Goal: Task Accomplishment & Management: Use online tool/utility

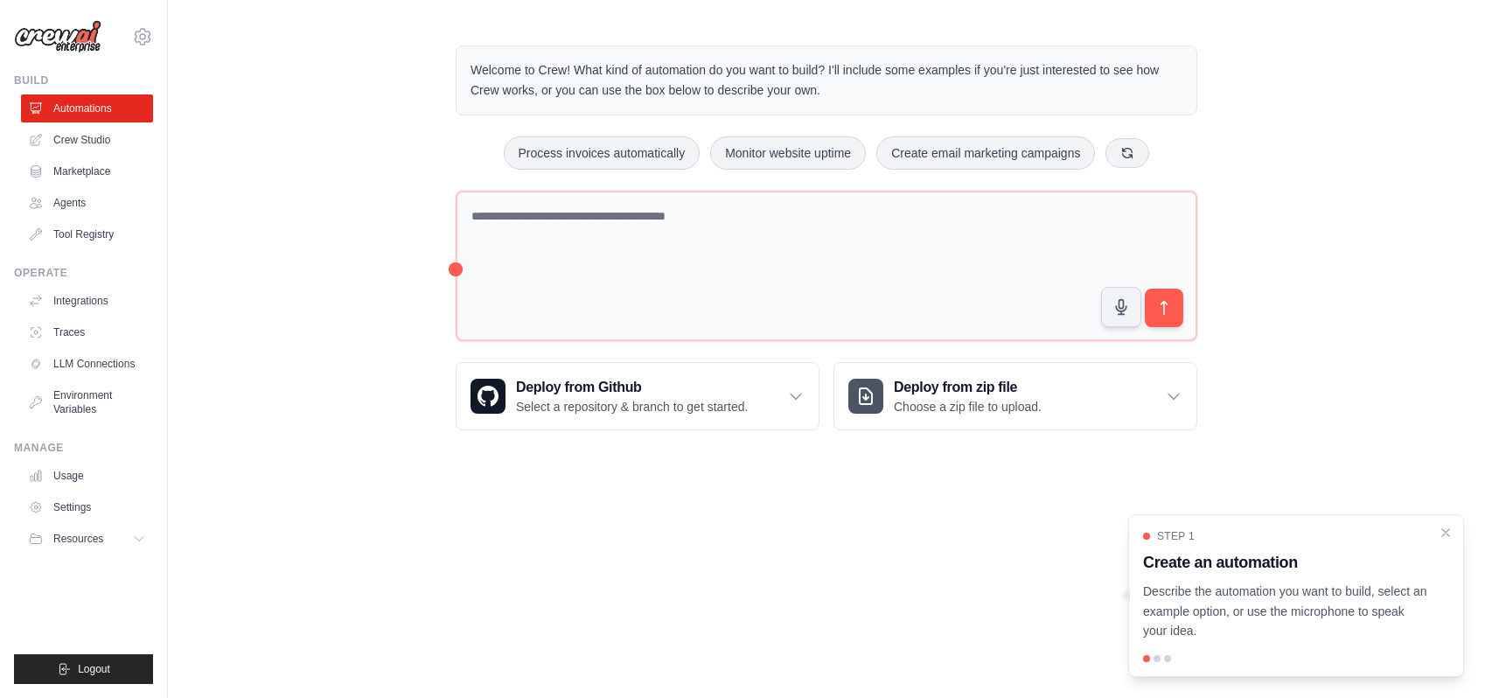
drag, startPoint x: 1160, startPoint y: 606, endPoint x: 1105, endPoint y: 550, distance: 77.9
click at [1128, 550] on div "Step 1 Create an automation Describe the automation you want to build, select a…" at bounding box center [1296, 595] width 336 height 163
copy div "Create an automation Describe the automation you want to build, select an examp…"
click at [1342, 550] on h3 "Create an automation" at bounding box center [1285, 562] width 285 height 24
click at [1258, 584] on p "Describe the automation you want to build, select an example option, or use the…" at bounding box center [1285, 611] width 285 height 59
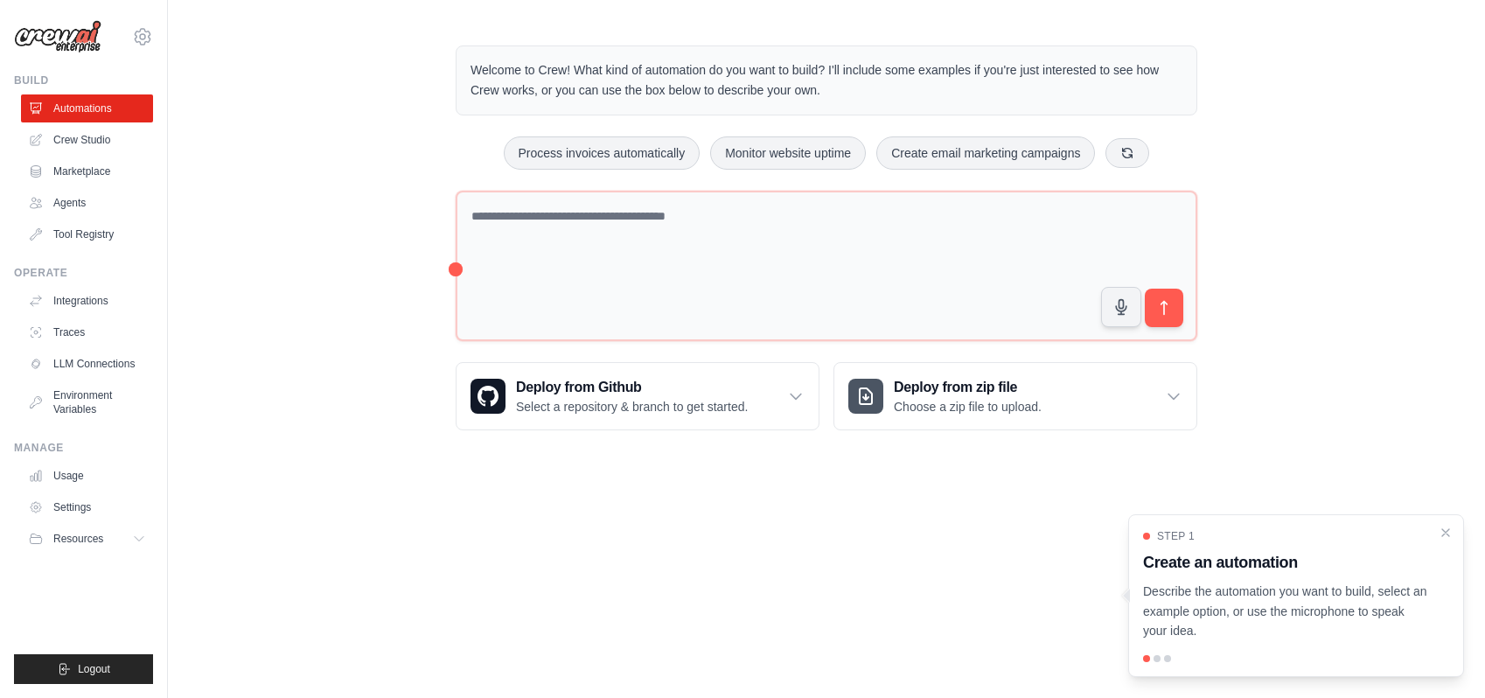
click at [1140, 652] on div "Step 1 Create an automation Describe the automation you want to build, select a…" at bounding box center [1296, 595] width 336 height 163
click at [1143, 657] on div at bounding box center [1296, 658] width 306 height 7
click at [1153, 655] on div at bounding box center [1156, 658] width 7 height 7
drag, startPoint x: 1184, startPoint y: 571, endPoint x: 1079, endPoint y: 604, distance: 110.1
click at [1085, 601] on body "[EMAIL_ADDRESS][DOMAIN_NAME] Settings Build Automations Crew Studio" at bounding box center [742, 349] width 1485 height 698
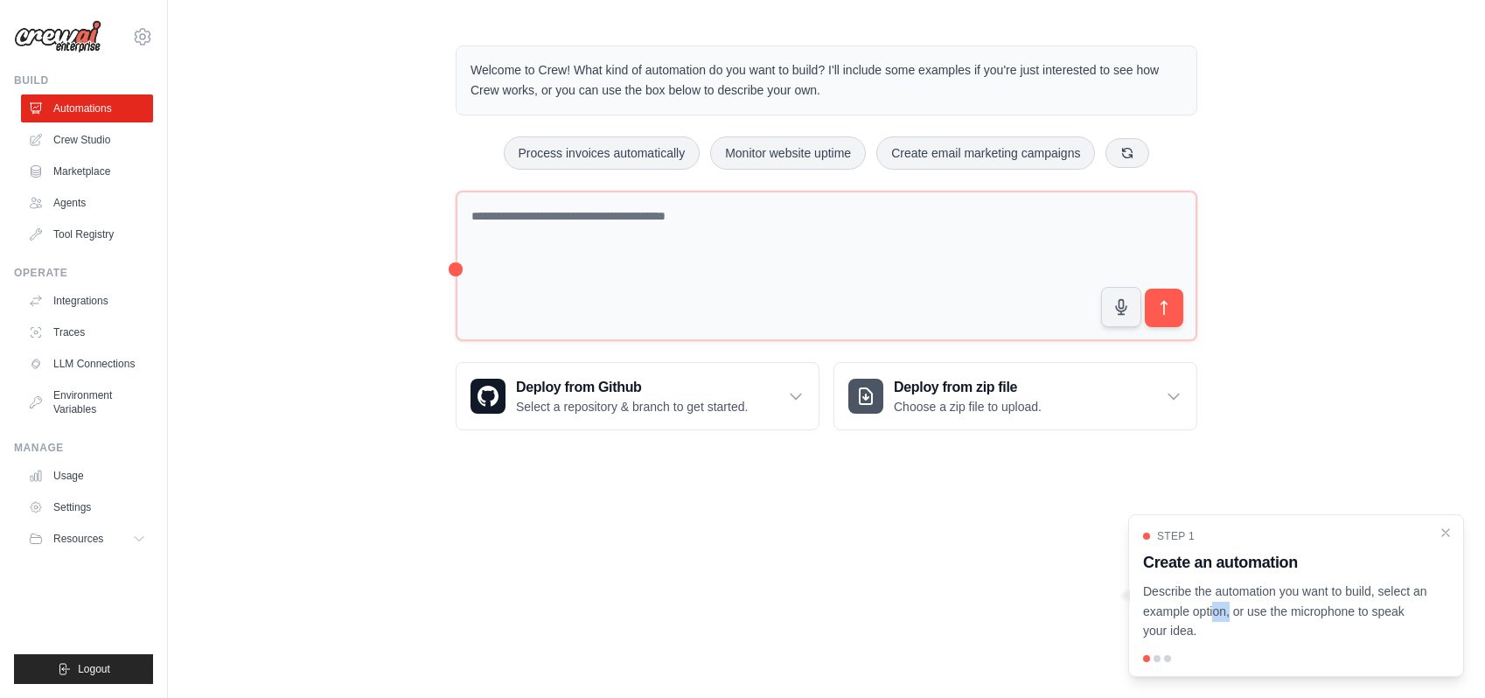
drag, startPoint x: 1203, startPoint y: 606, endPoint x: 1279, endPoint y: 568, distance: 85.3
click at [1187, 610] on p "Describe the automation you want to build, select an example option, or use the…" at bounding box center [1285, 611] width 285 height 59
click at [1441, 516] on div "Step 1 Create an automation Describe the automation you want to build, select a…" at bounding box center [1296, 595] width 336 height 163
click at [1439, 526] on icon "Close walkthrough" at bounding box center [1446, 532] width 16 height 16
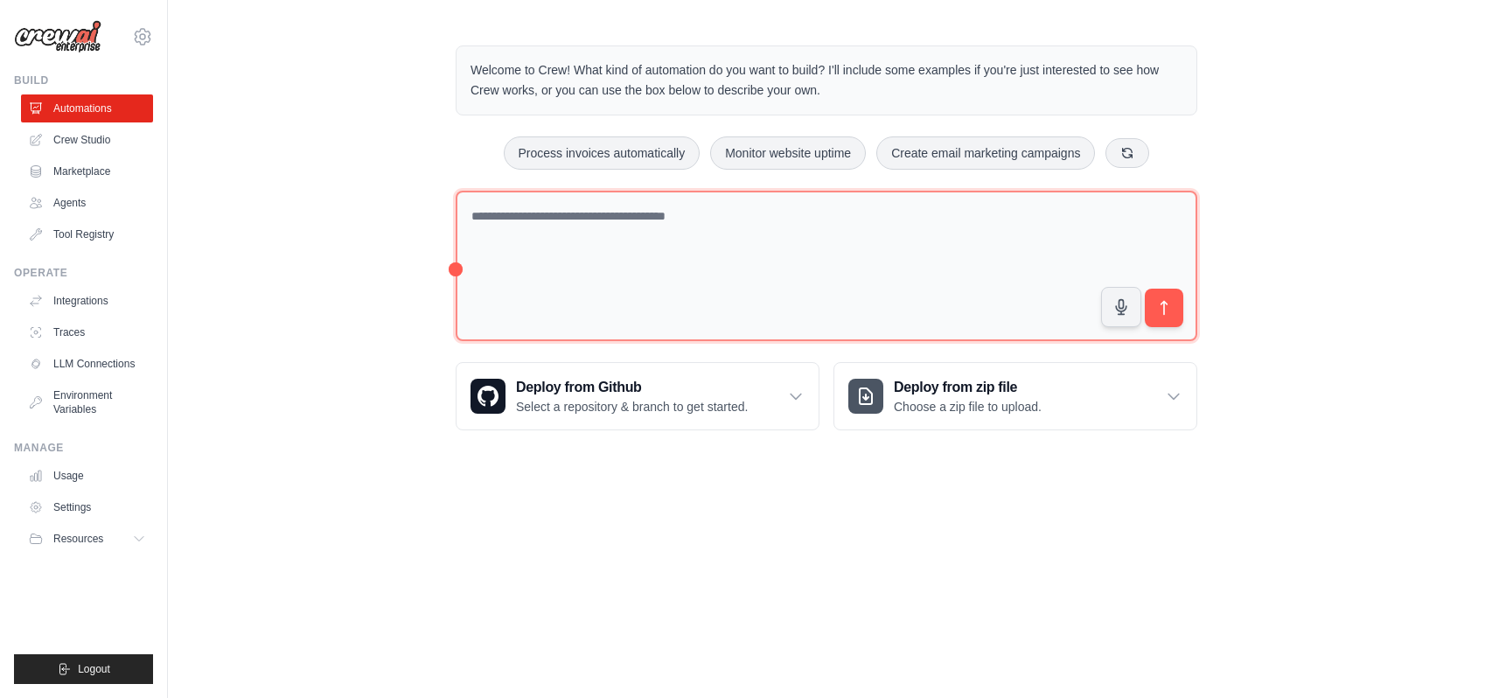
drag, startPoint x: 436, startPoint y: 282, endPoint x: 452, endPoint y: 311, distance: 33.3
click at [451, 317] on div "Welcome to Crew! What kind of automation do you want to build? I'll include som…" at bounding box center [827, 237] width 784 height 441
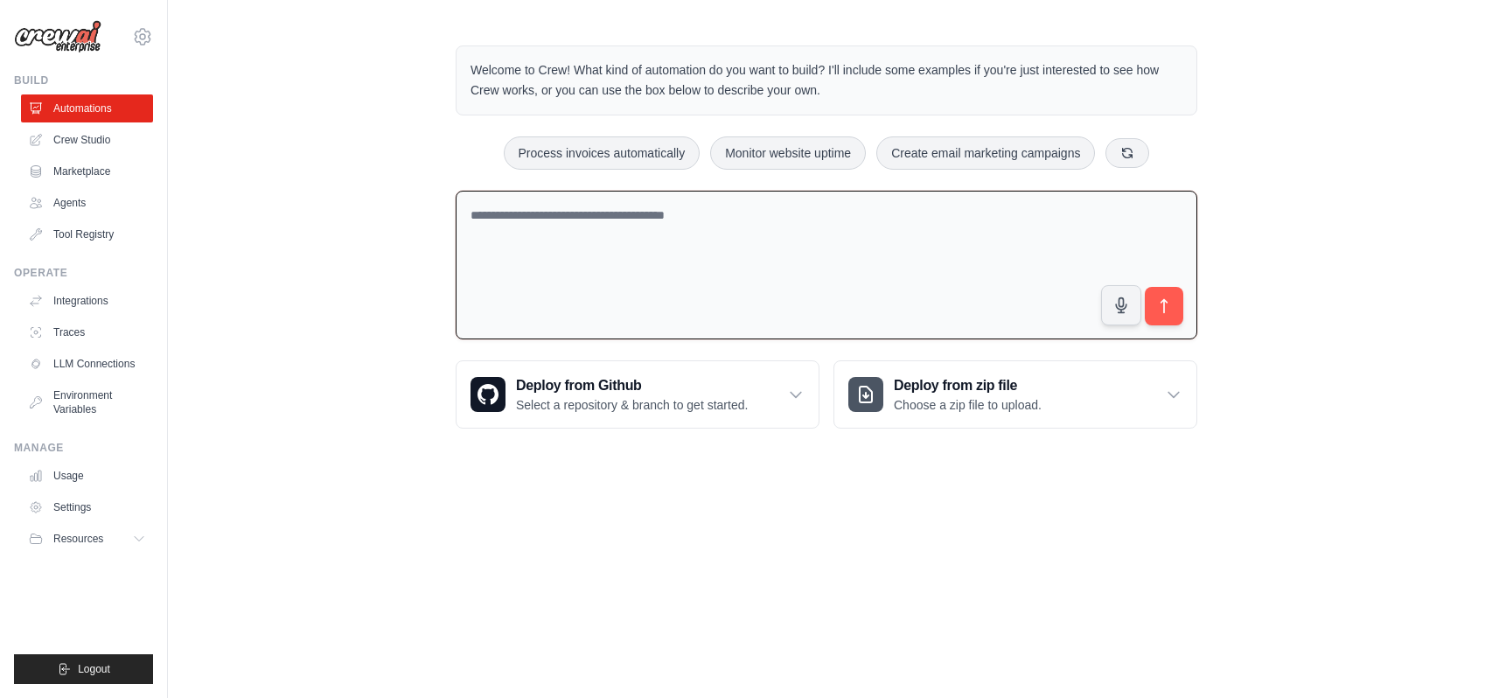
click at [517, 282] on textarea at bounding box center [827, 266] width 742 height 150
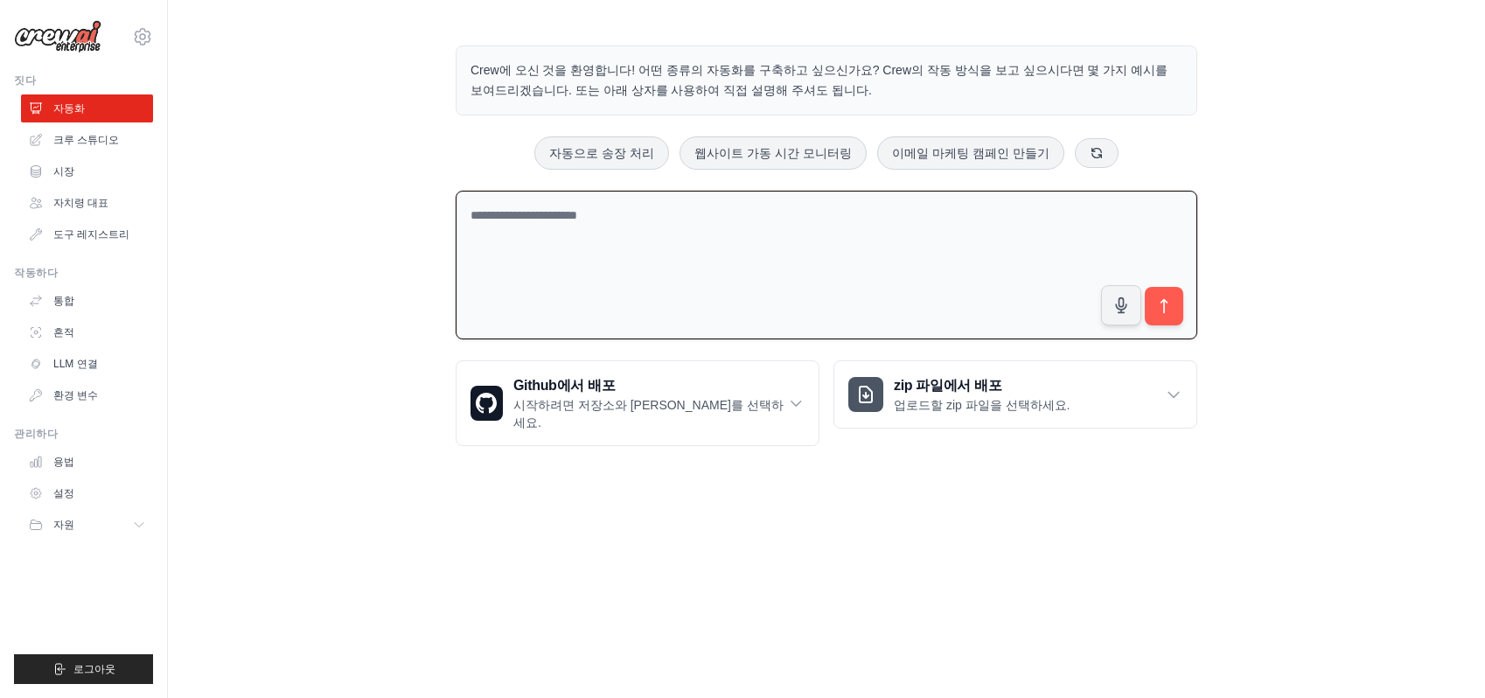
click at [1321, 310] on div "Crew에 오신 것을 환영합니다! 어떤 종류의 자동화를 구축하고 싶으신가요? Crew의 작동 방식을 보고 싶으시다면 몇 가지 예시를 보여드리겠…" at bounding box center [826, 245] width 1317 height 456
click at [152, 39] on icon at bounding box center [142, 36] width 21 height 21
click at [245, 36] on div "Crew에 오신 것을 환영합니다! 어떤 종류의 자동화를 구축하고 싶으신가요? Crew의 작동 방식을 보고 싶으시다면 몇 가지 예시를 보여드리겠…" at bounding box center [826, 245] width 1317 height 456
click at [785, 159] on font "웹사이트 가동 시간 모니터링" at bounding box center [772, 152] width 157 height 14
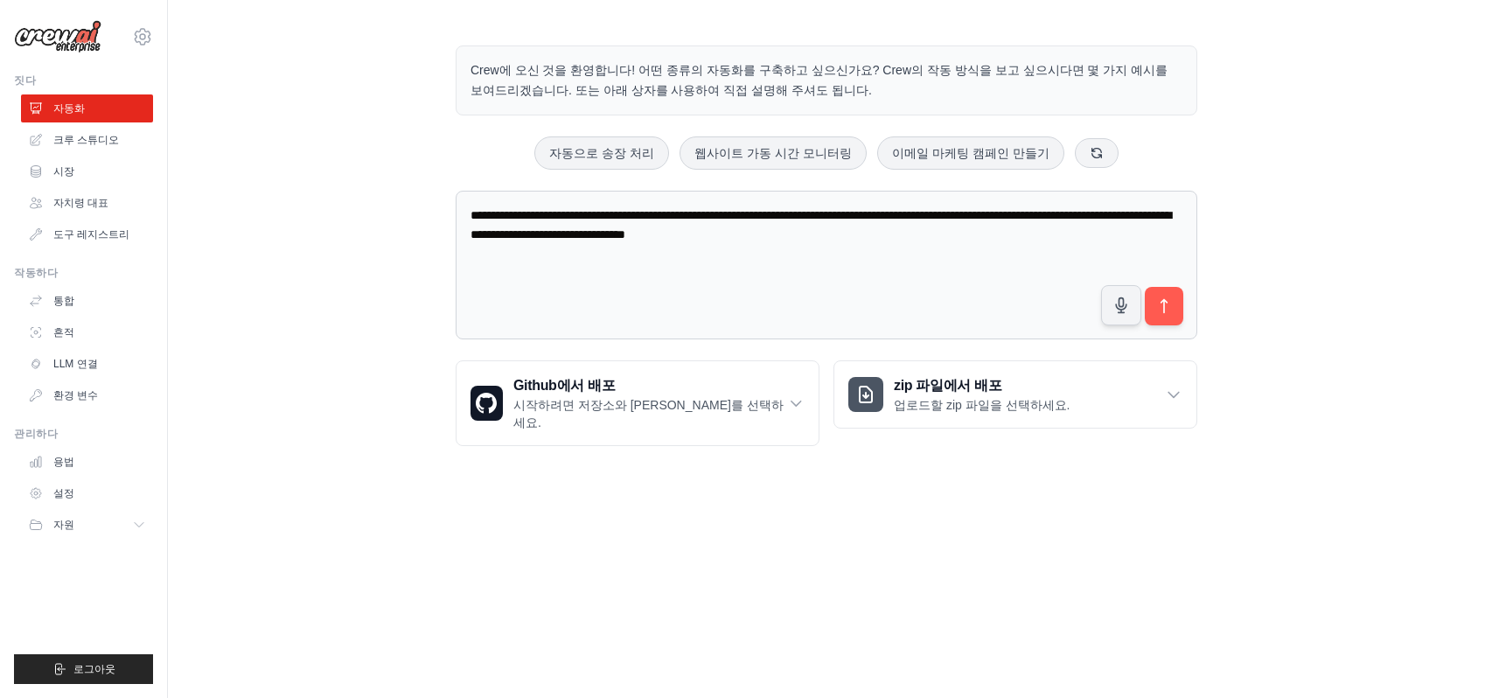
drag, startPoint x: 944, startPoint y: 254, endPoint x: 317, endPoint y: 214, distance: 629.2
click at [317, 214] on div "**********" at bounding box center [826, 245] width 1317 height 456
click at [1110, 153] on button at bounding box center [1097, 152] width 44 height 30
click at [778, 160] on font "소셜 미디어 게시 자동화" at bounding box center [774, 153] width 133 height 14
type textarea "**********"
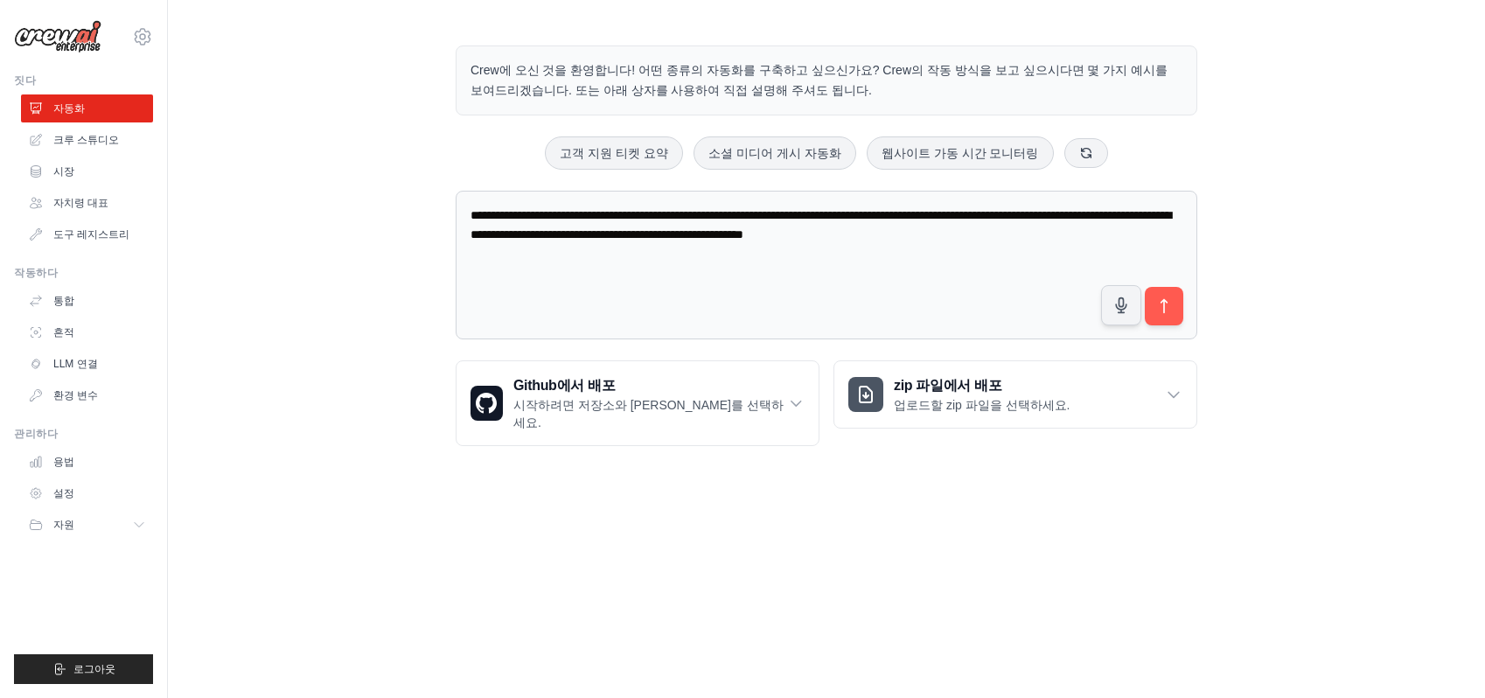
drag, startPoint x: 1108, startPoint y: 254, endPoint x: 334, endPoint y: 220, distance: 774.7
click at [334, 220] on div "**********" at bounding box center [826, 245] width 1317 height 456
click at [1174, 316] on icon "submit" at bounding box center [1164, 306] width 18 height 18
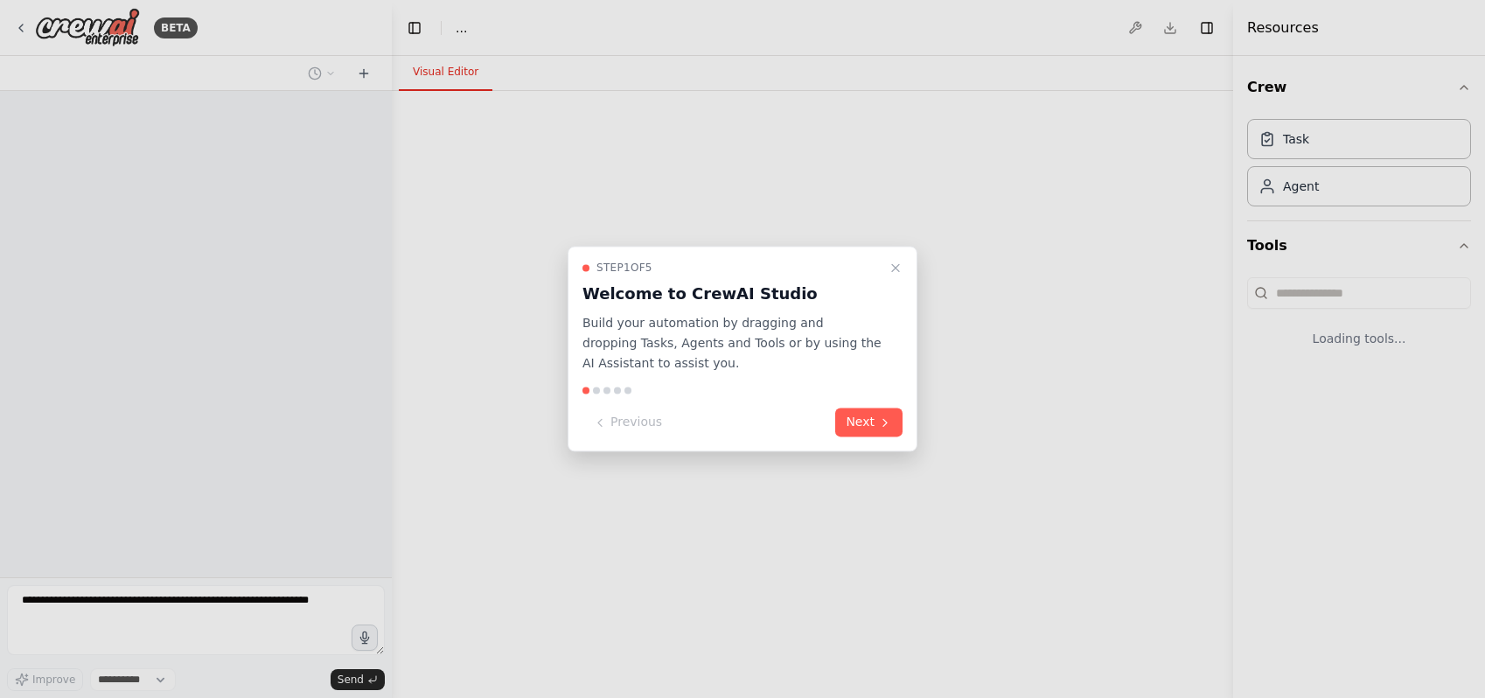
select select "****"
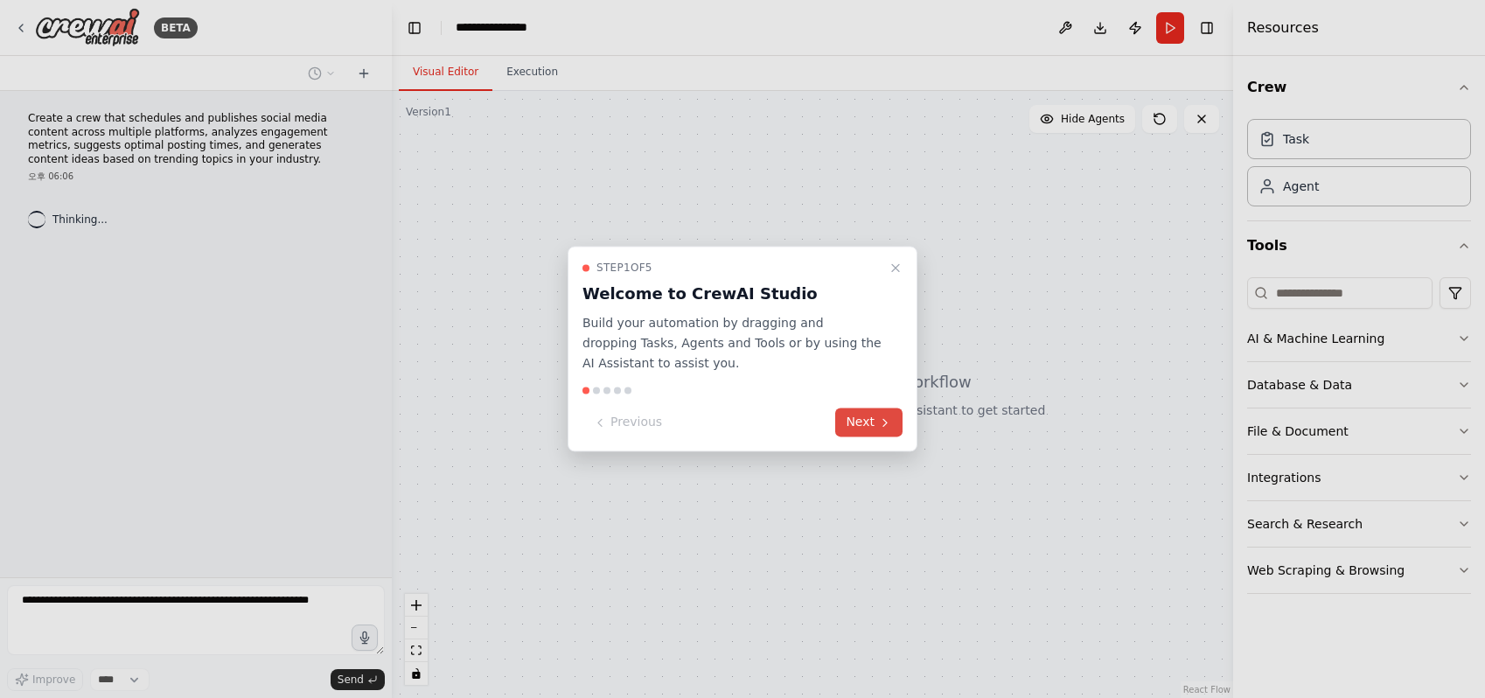
click at [869, 429] on button "Next" at bounding box center [868, 422] width 67 height 29
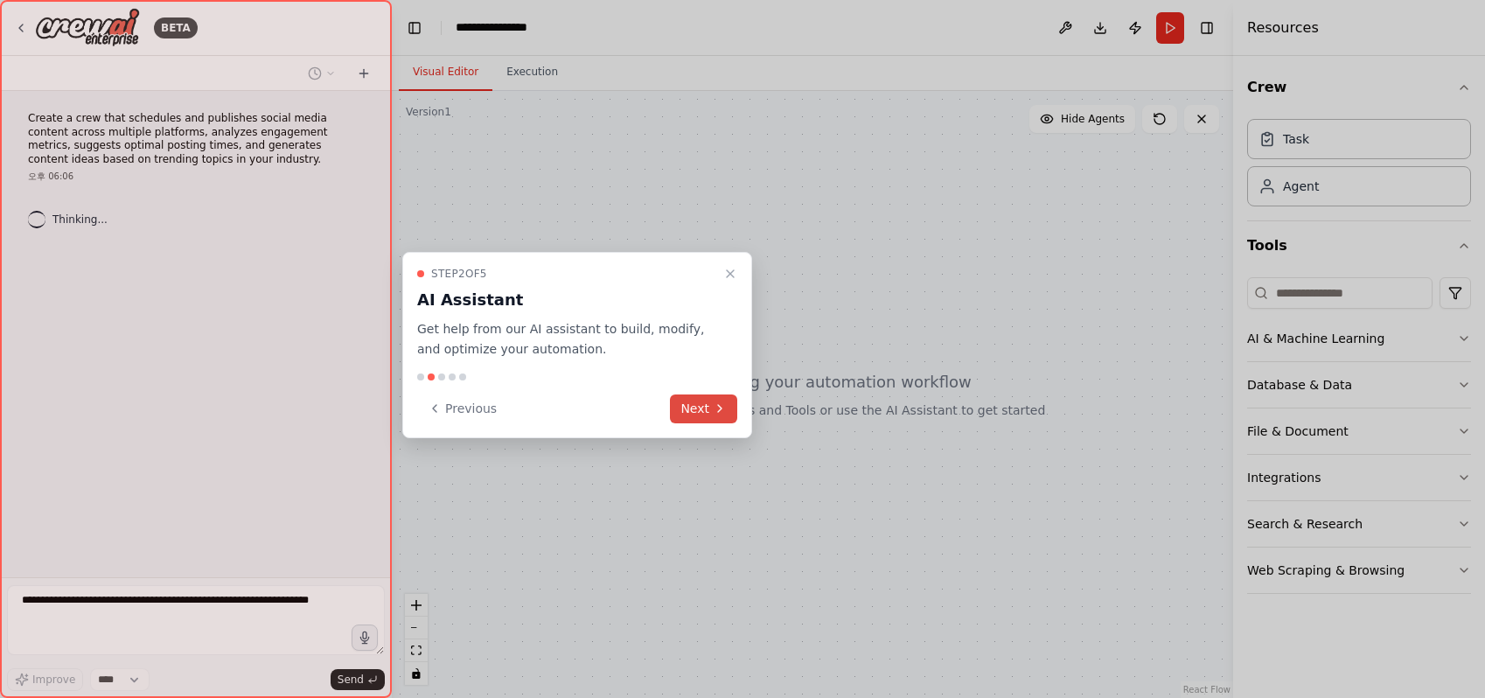
click at [700, 423] on button "Next" at bounding box center [703, 408] width 67 height 29
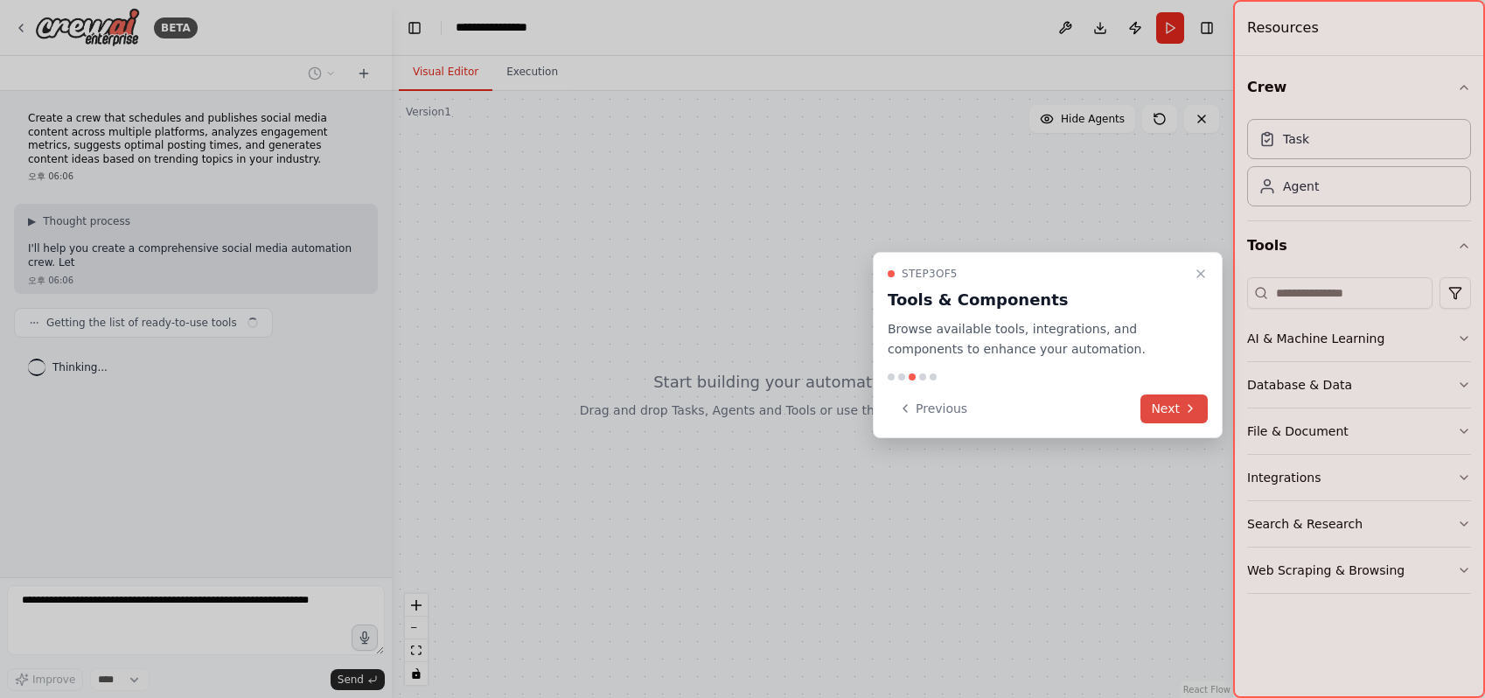
click at [1177, 417] on button "Next" at bounding box center [1173, 408] width 67 height 29
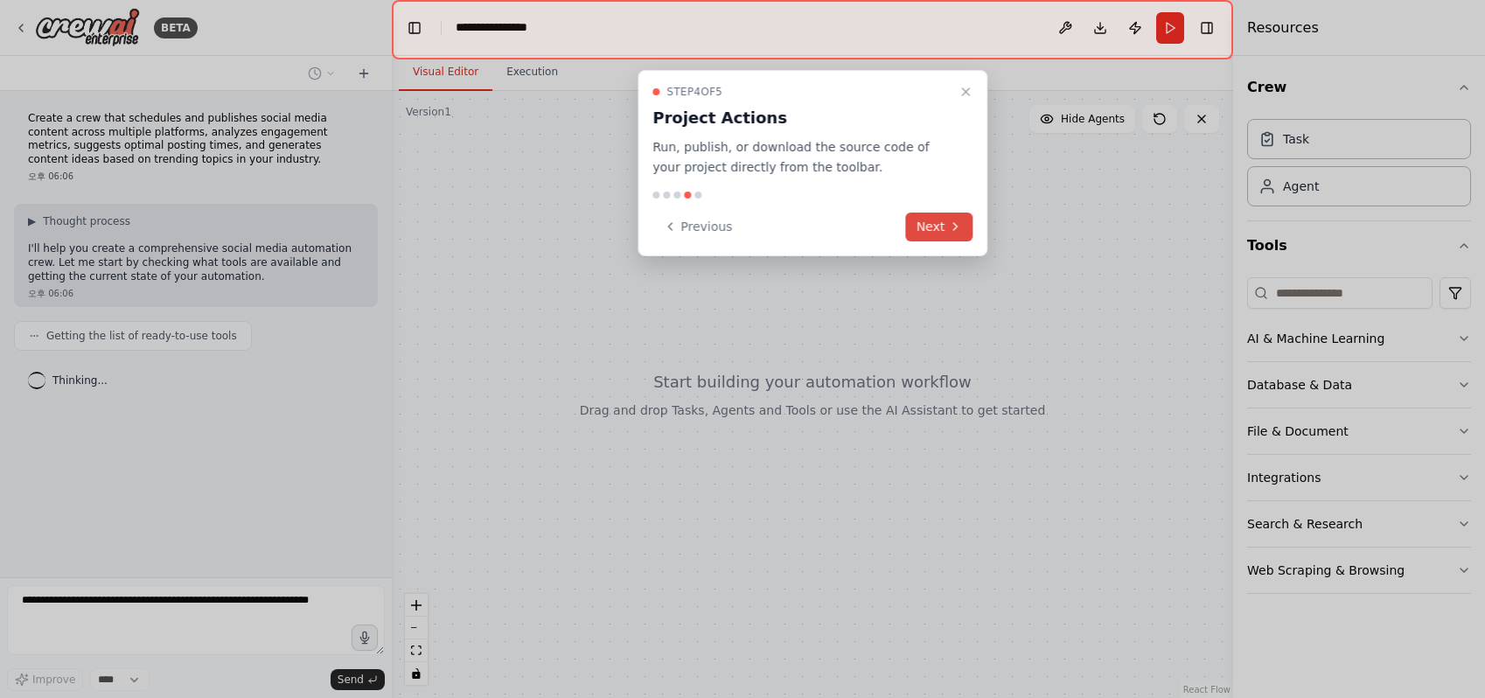
click at [932, 235] on button "Next" at bounding box center [939, 227] width 67 height 29
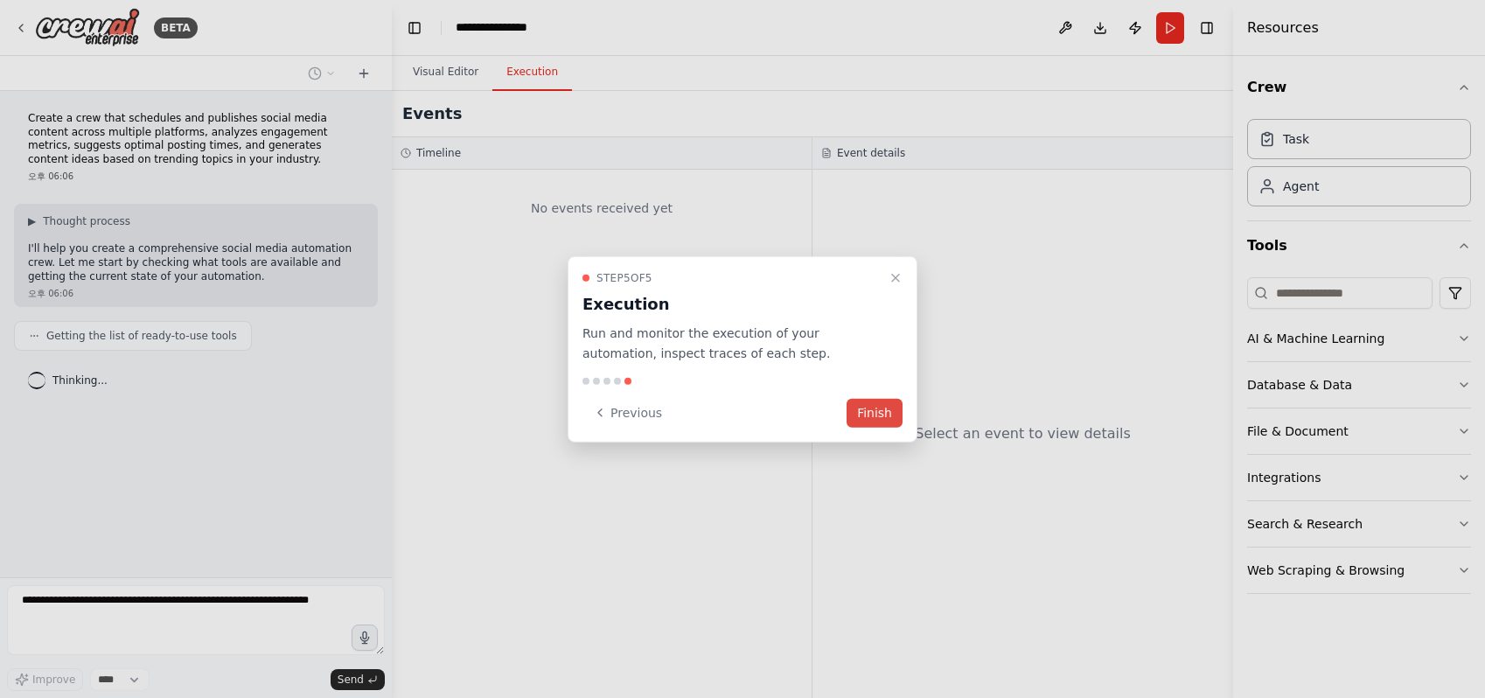
click at [882, 419] on button "Finish" at bounding box center [875, 412] width 56 height 29
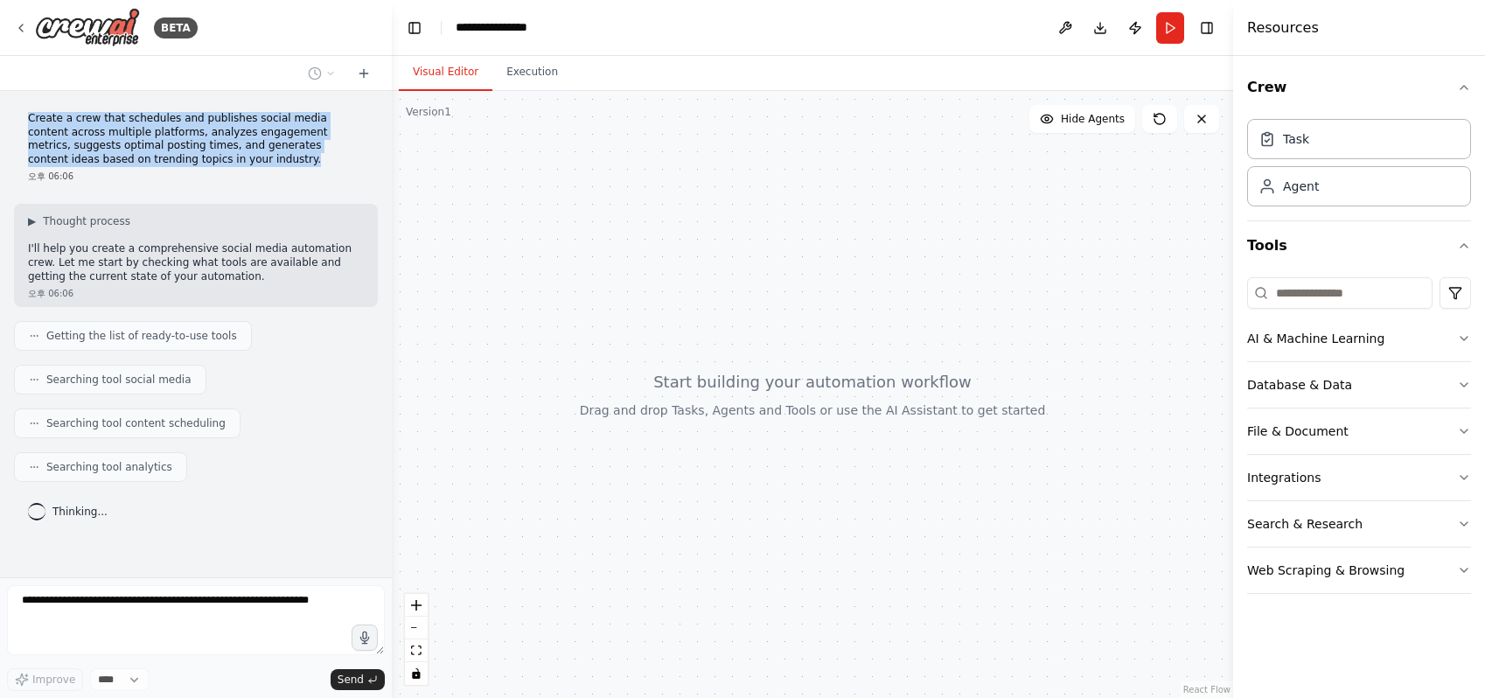
drag, startPoint x: 251, startPoint y: 170, endPoint x: 18, endPoint y: 131, distance: 235.8
click at [18, 131] on div "Create a crew that schedules and publishes social media content across multiple…" at bounding box center [196, 147] width 364 height 85
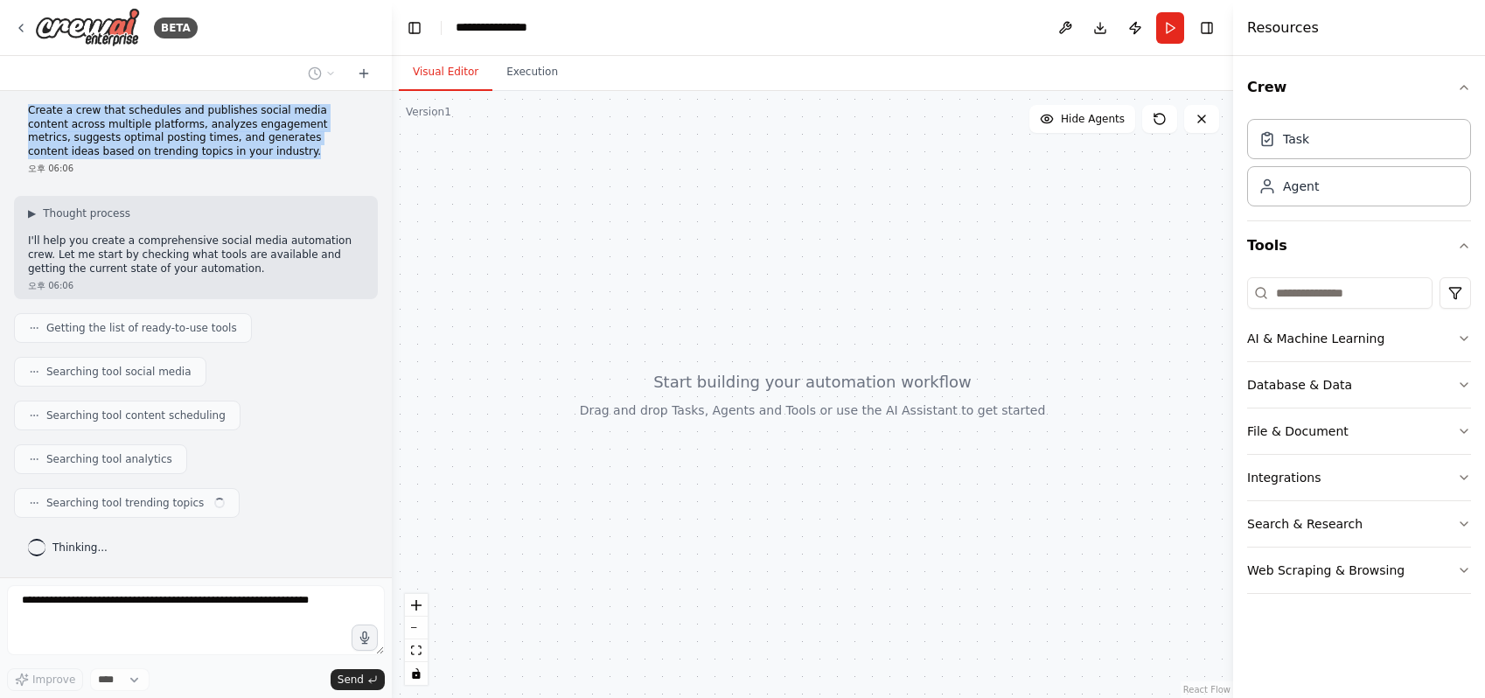
copy p "Create a crew that schedules and publishes social media content across multiple…"
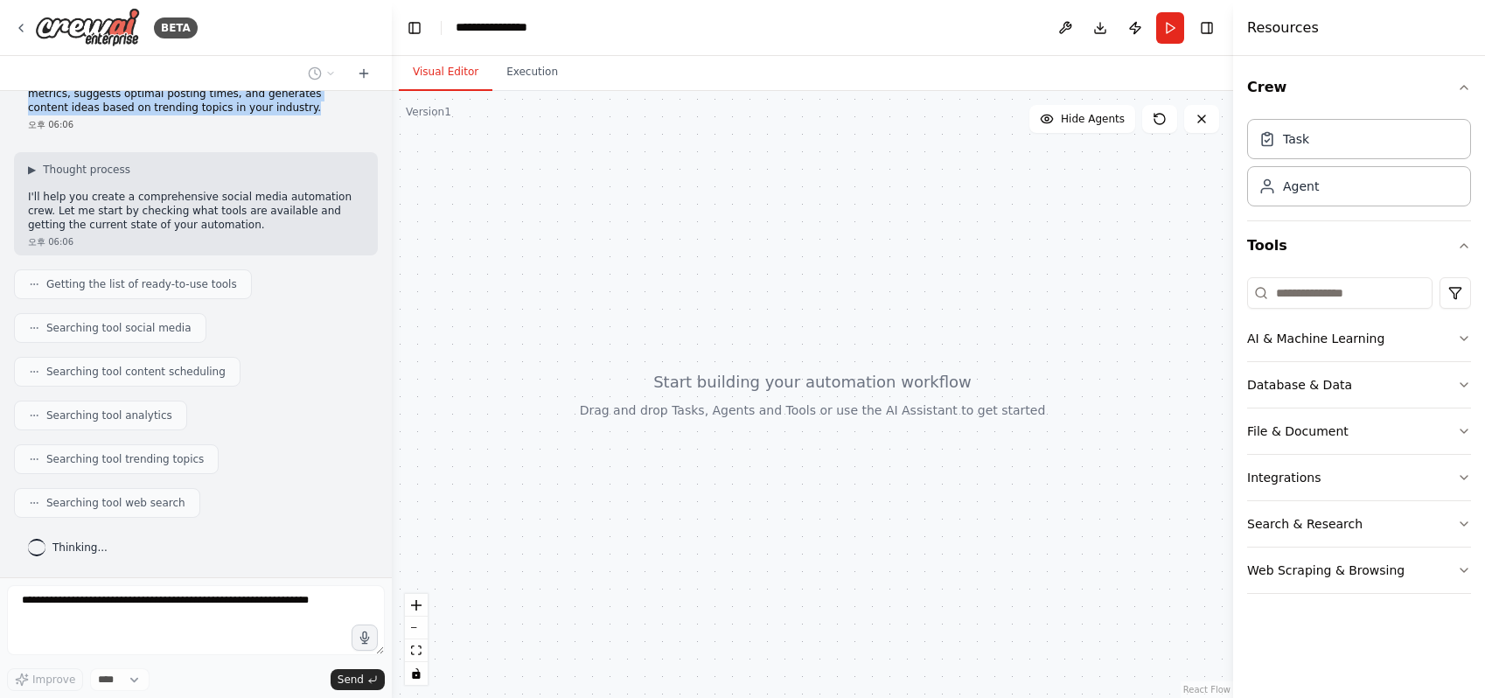
scroll to position [131, 0]
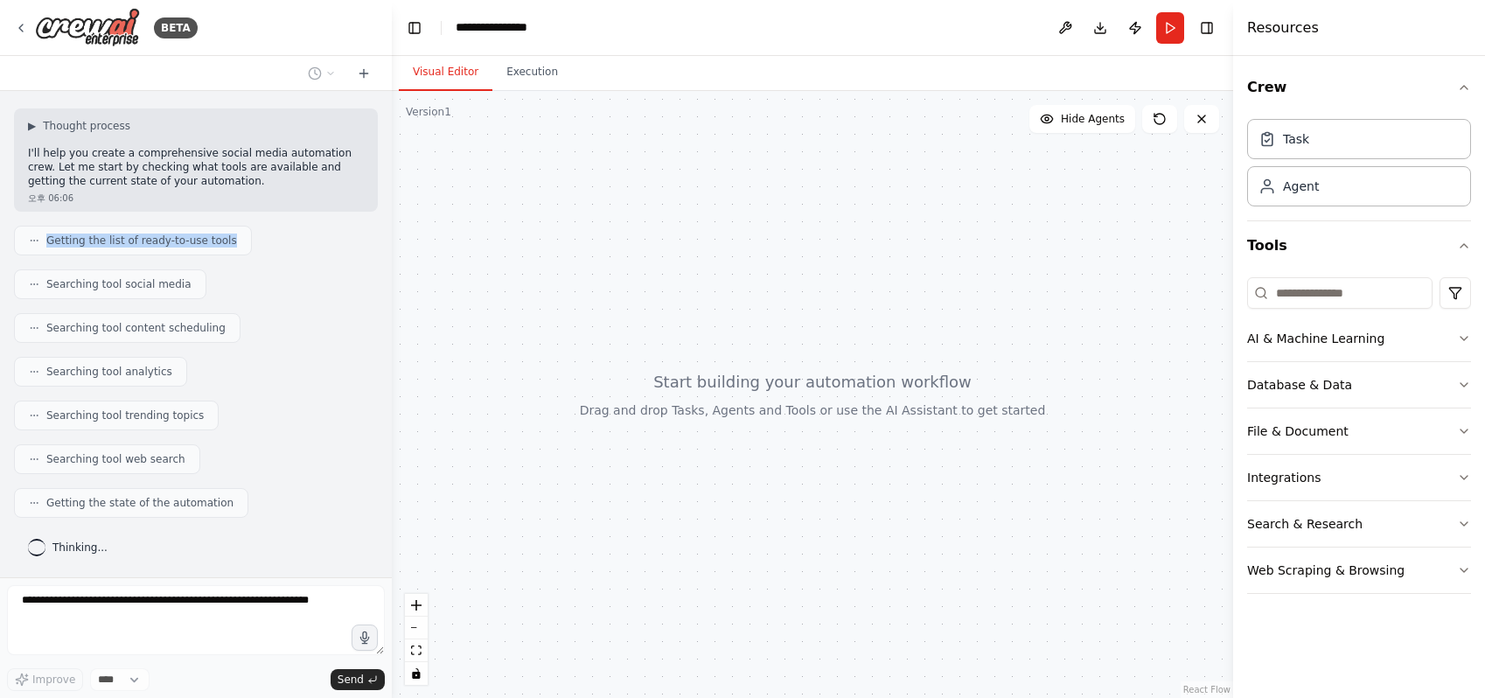
drag, startPoint x: 45, startPoint y: 220, endPoint x: 268, endPoint y: 222, distance: 223.0
click at [268, 226] on div "Getting the list of ready-to-use tools" at bounding box center [196, 241] width 364 height 30
copy span "Getting the list of ready-to-use tools"
drag, startPoint x: 34, startPoint y: 271, endPoint x: 218, endPoint y: 265, distance: 183.7
click at [218, 269] on div "Searching tool social media" at bounding box center [196, 284] width 364 height 30
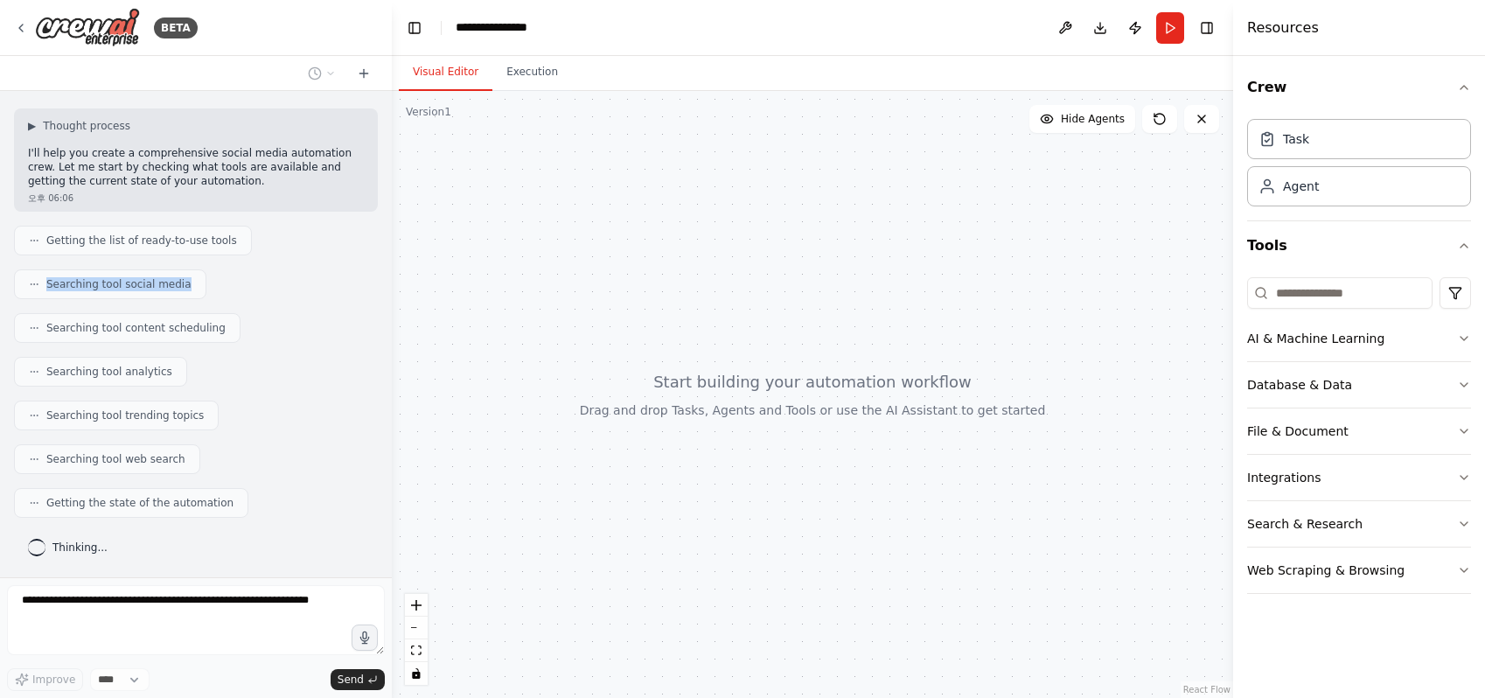
copy span "Searching tool social media"
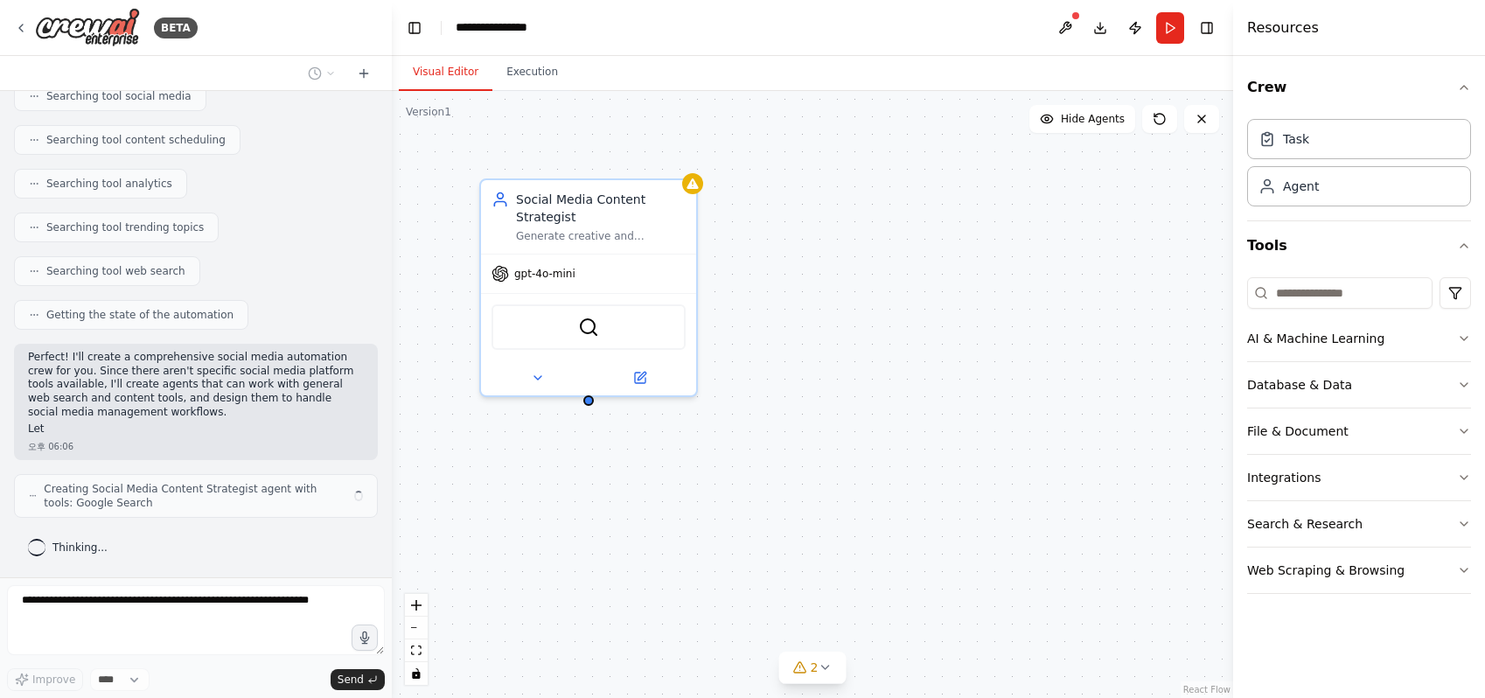
scroll to position [329, 0]
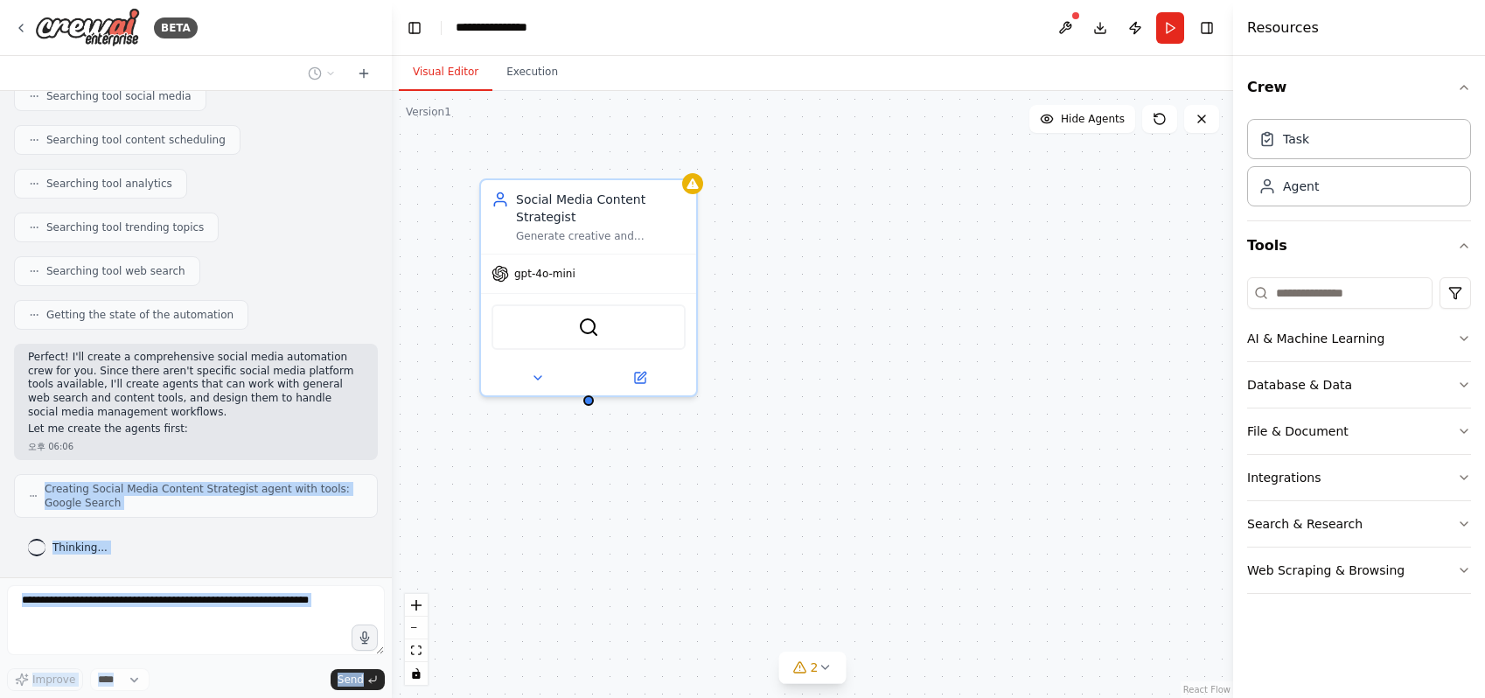
drag, startPoint x: 206, startPoint y: 436, endPoint x: 2, endPoint y: 348, distance: 222.9
click at [2, 348] on div "BETA Create a crew that schedules and publishes social media content across mul…" at bounding box center [196, 349] width 392 height 698
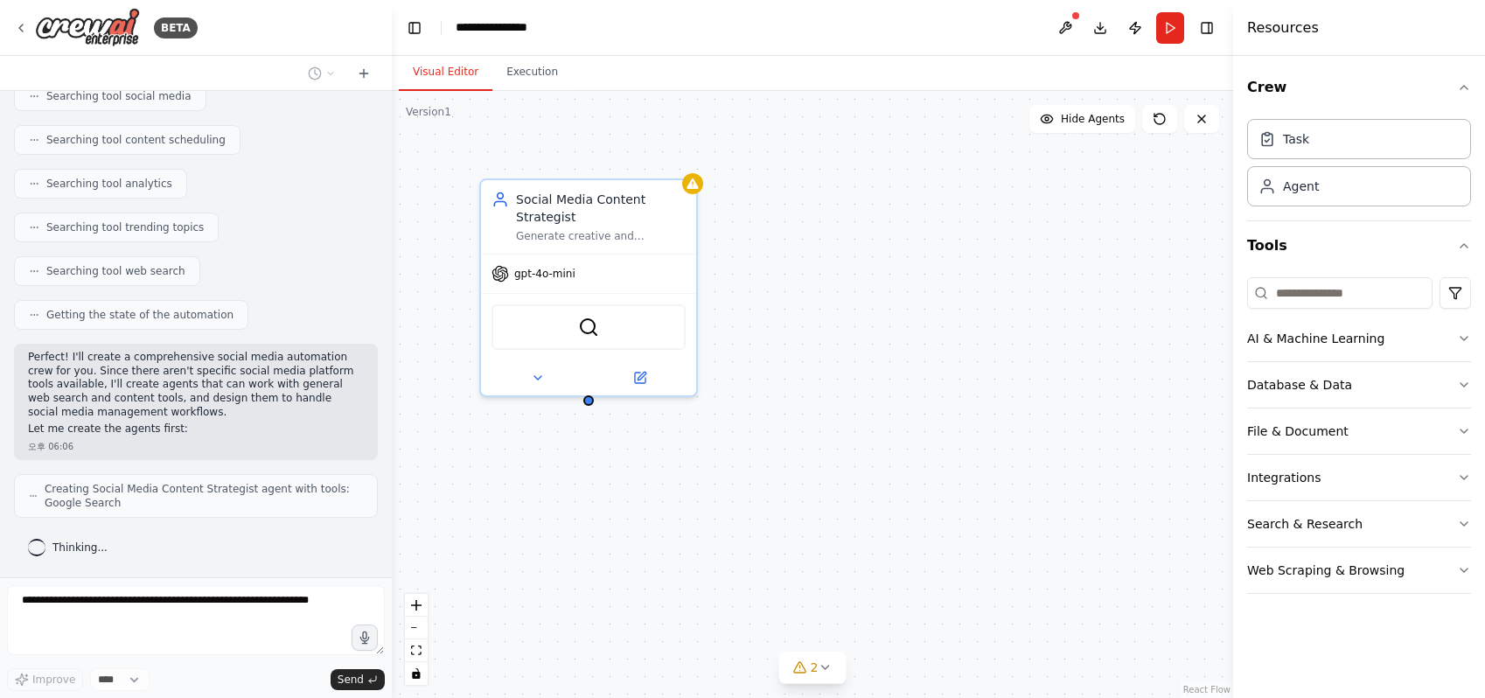
click at [163, 367] on p "Perfect! I'll create a comprehensive social media automation crew for you. Sinc…" at bounding box center [196, 385] width 336 height 68
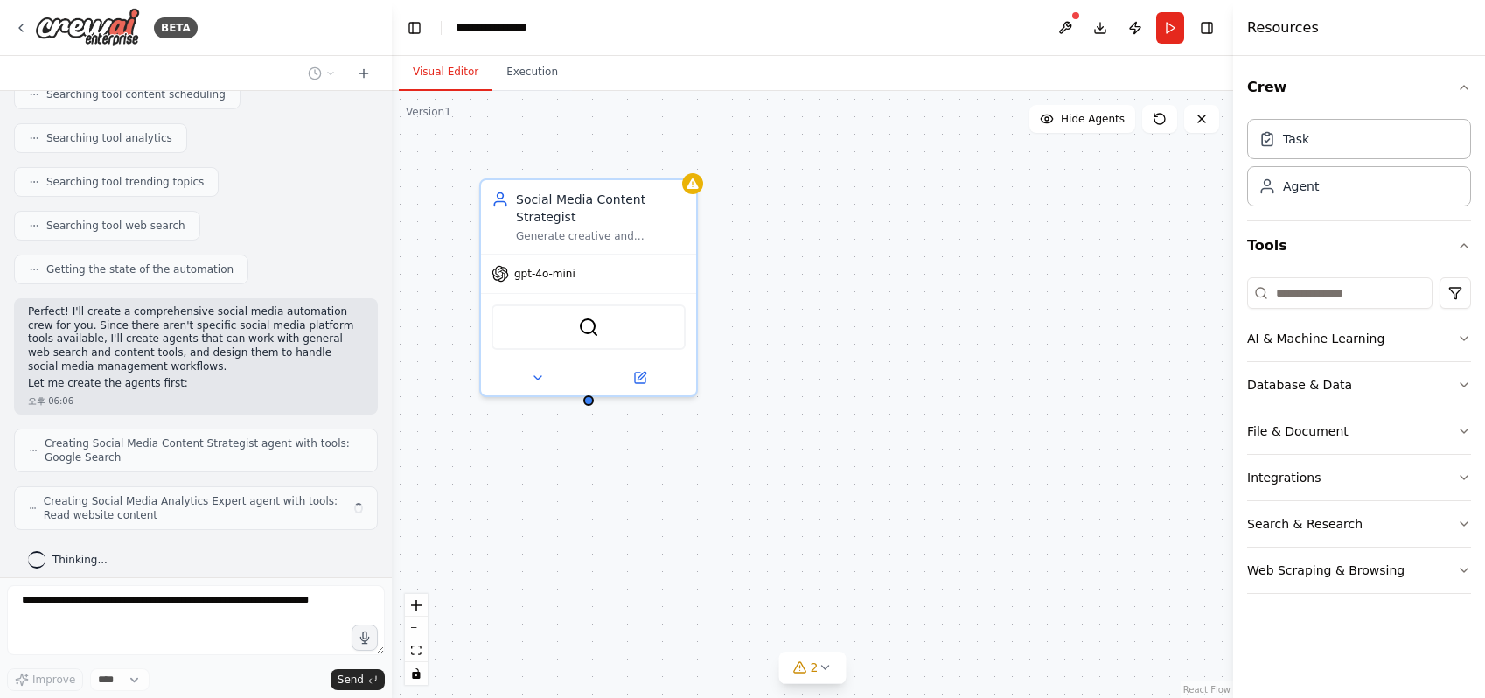
scroll to position [389, 0]
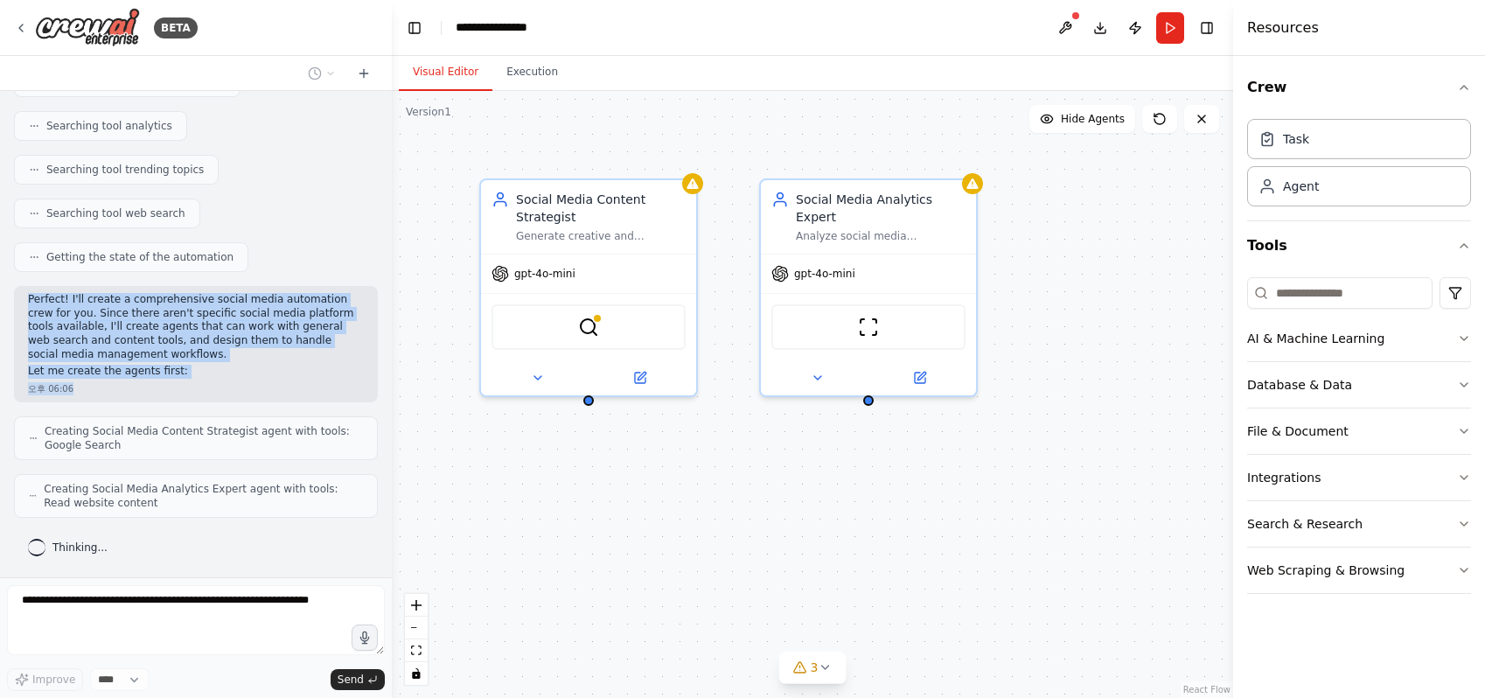
drag, startPoint x: 186, startPoint y: 370, endPoint x: 11, endPoint y: 277, distance: 197.9
click at [11, 277] on div "Create a crew that schedules and publishes social media content across multiple…" at bounding box center [196, 334] width 392 height 486
copy div "Perfect! I'll create a comprehensive social media automation crew for you. Sinc…"
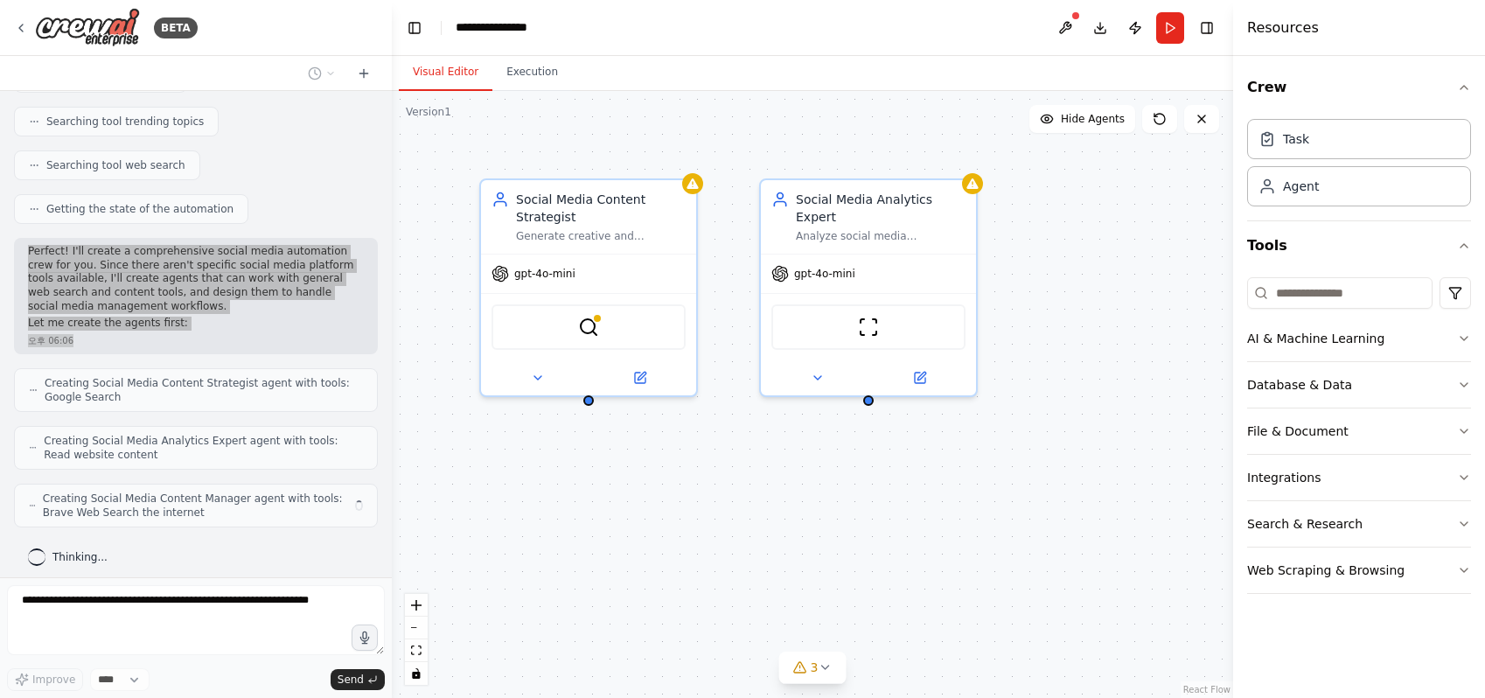
scroll to position [449, 0]
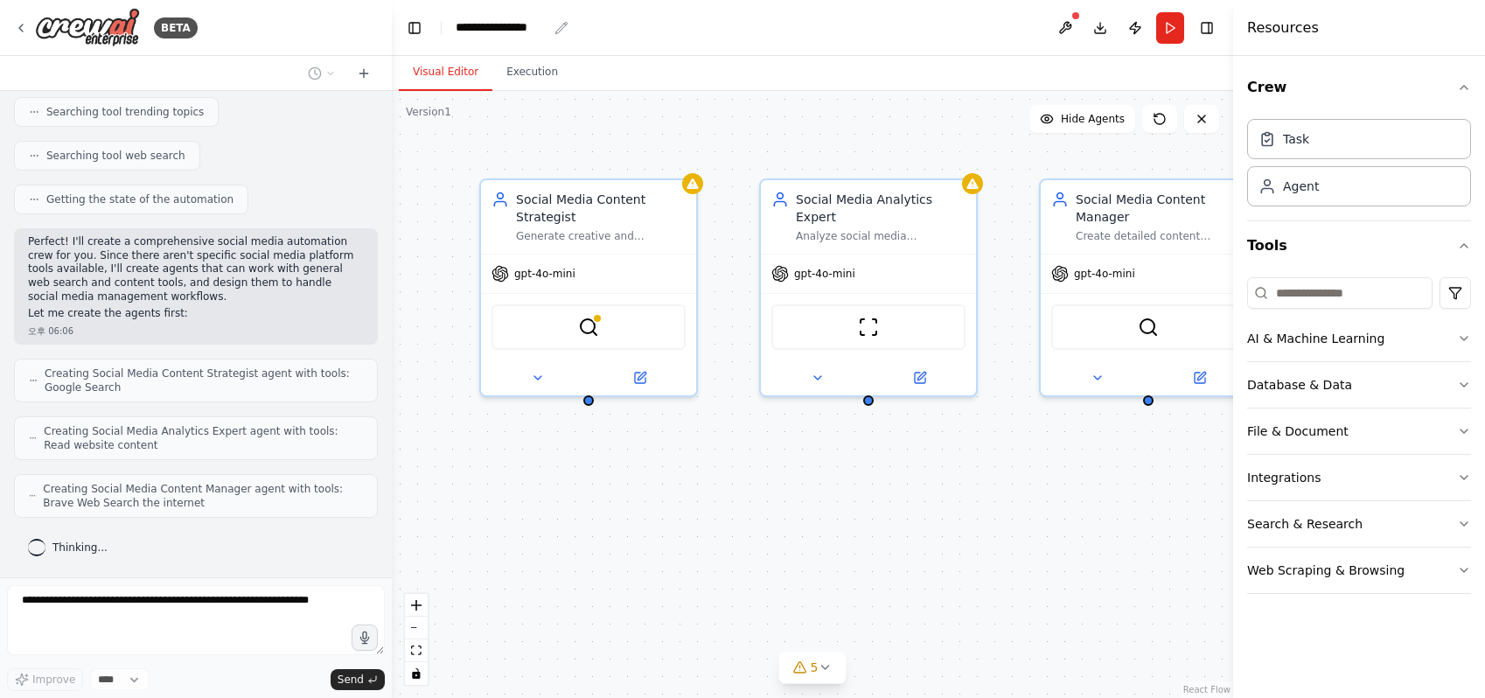
click at [479, 33] on div "**********" at bounding box center [502, 27] width 92 height 18
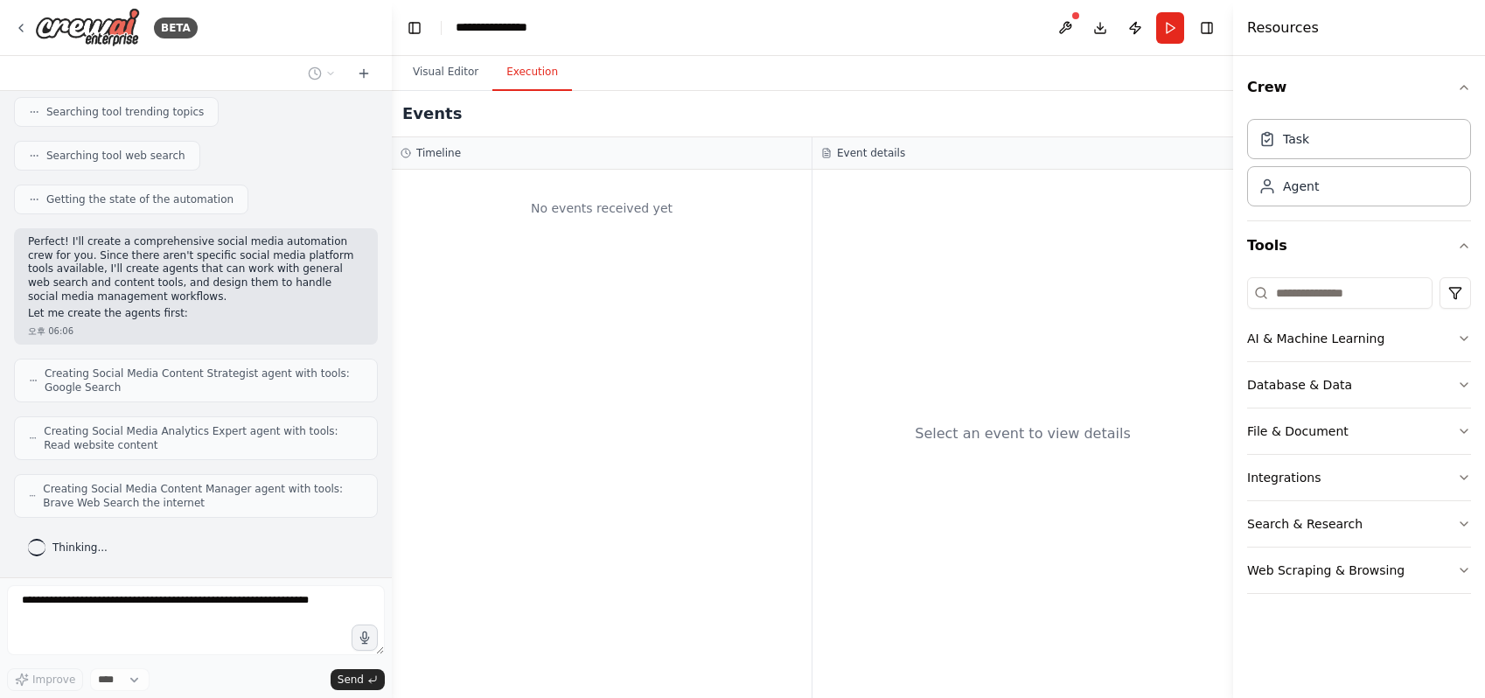
click at [498, 74] on button "Execution" at bounding box center [532, 72] width 80 height 37
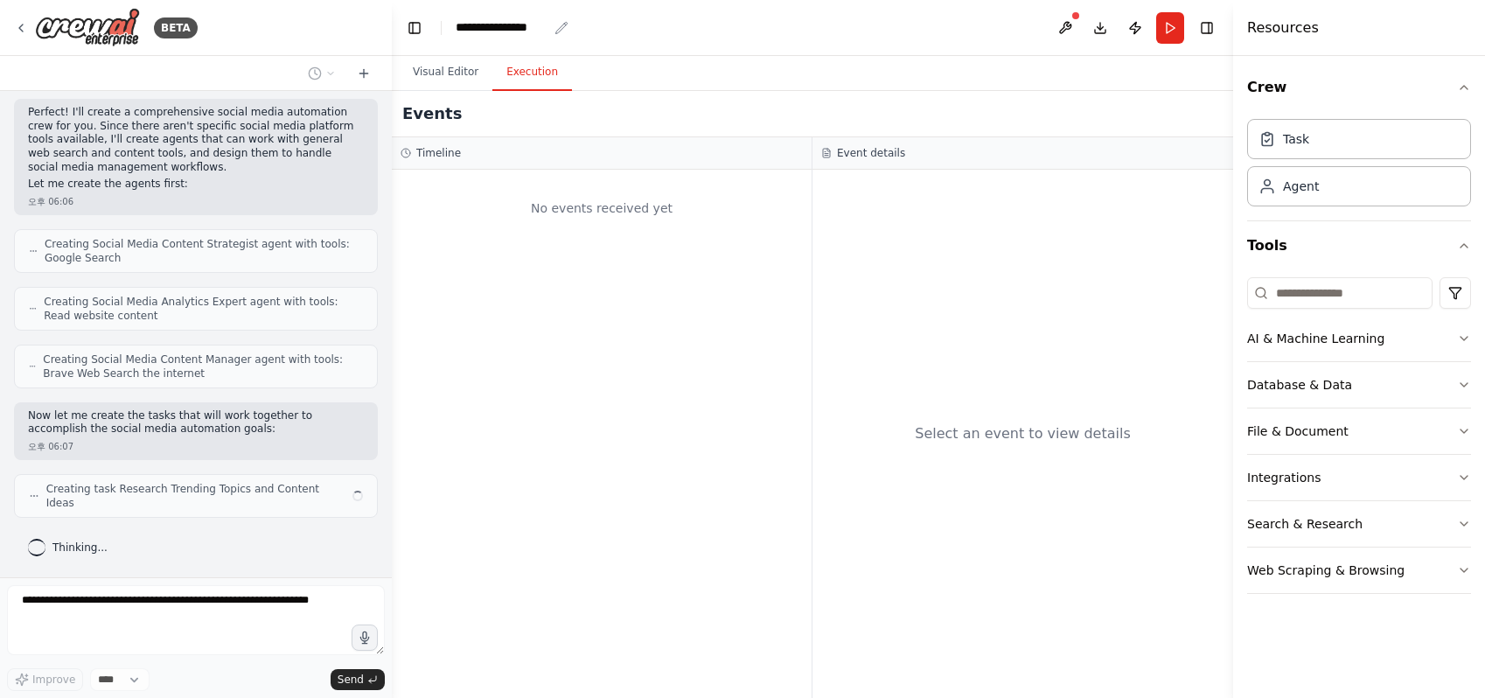
click at [493, 30] on div "**********" at bounding box center [502, 27] width 92 height 18
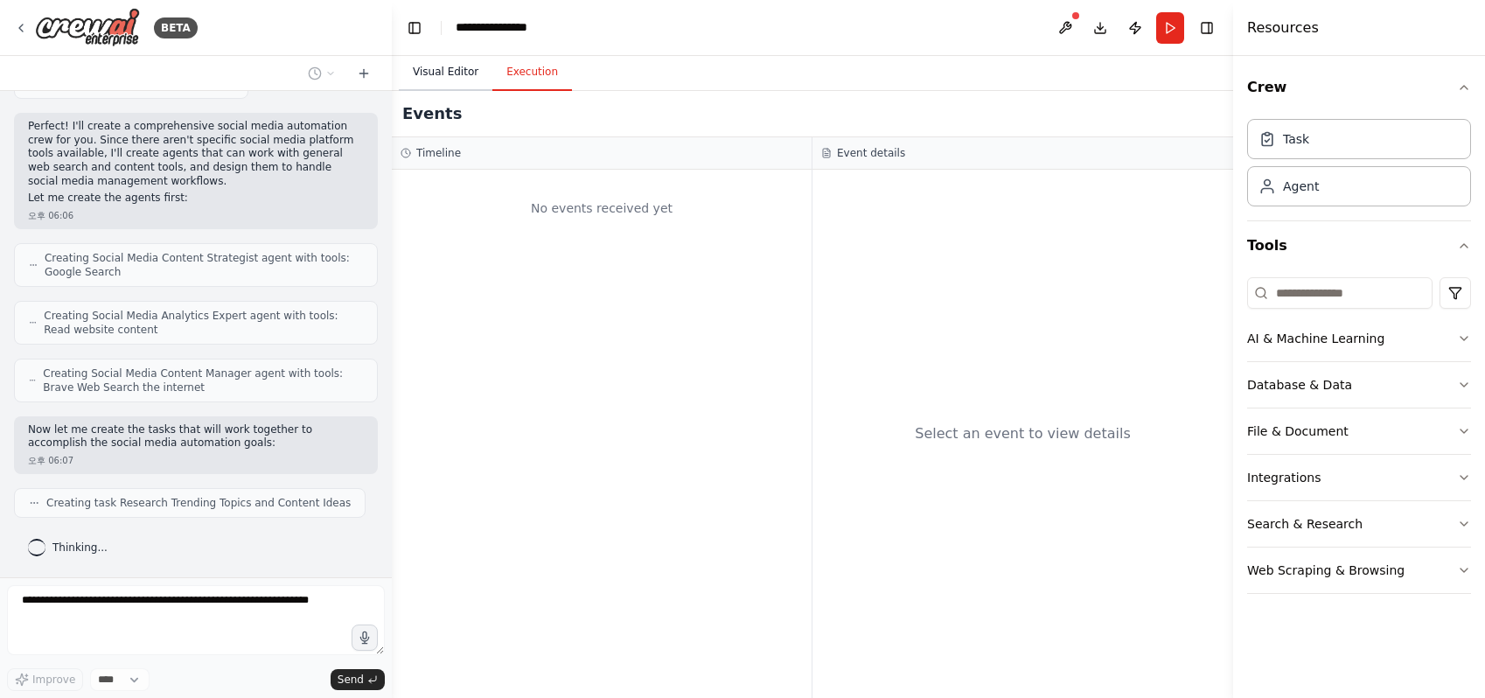
scroll to position [572, 0]
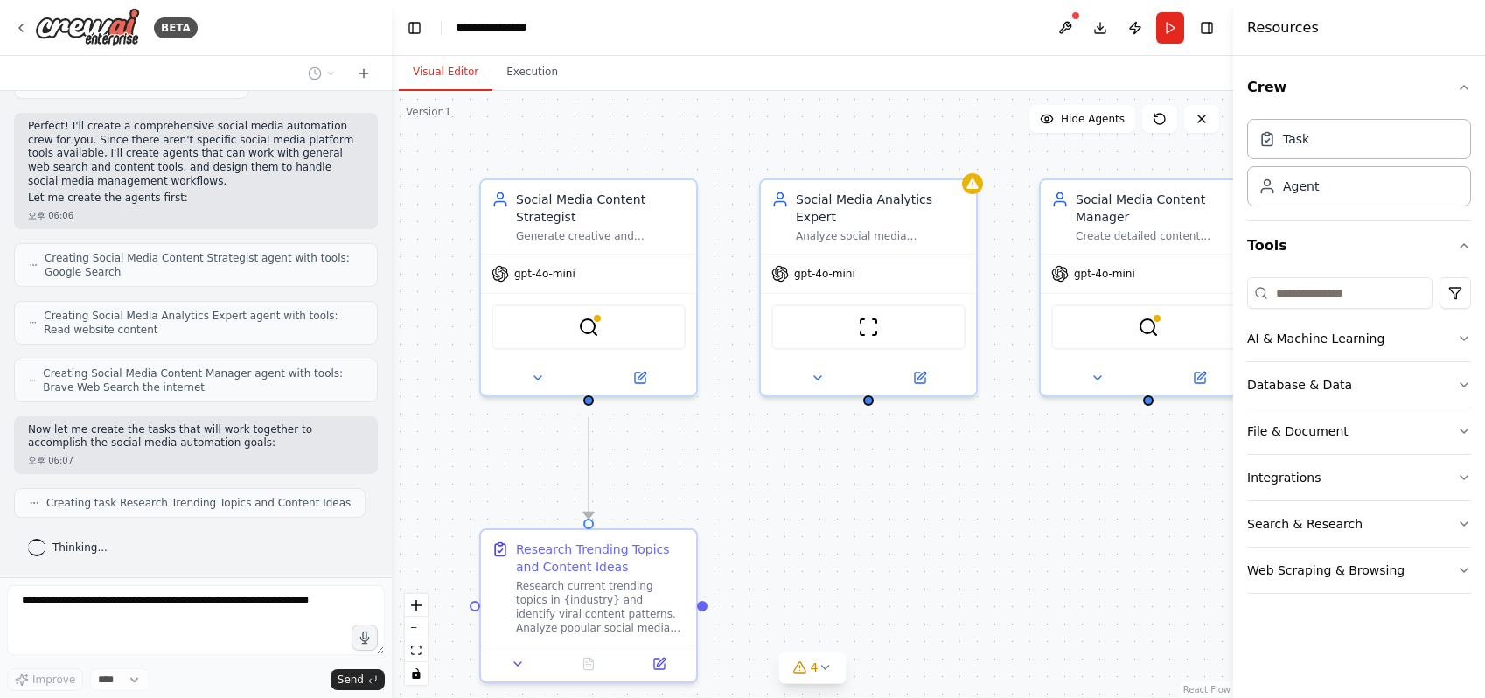
click at [437, 74] on button "Visual Editor" at bounding box center [446, 72] width 94 height 37
click at [565, 25] on icon "breadcrumb" at bounding box center [561, 28] width 14 height 14
click at [562, 37] on div "**********" at bounding box center [512, 27] width 113 height 18
click at [502, 30] on div "**********" at bounding box center [502, 27] width 92 height 18
click at [497, 30] on div "**********" at bounding box center [521, 27] width 131 height 18
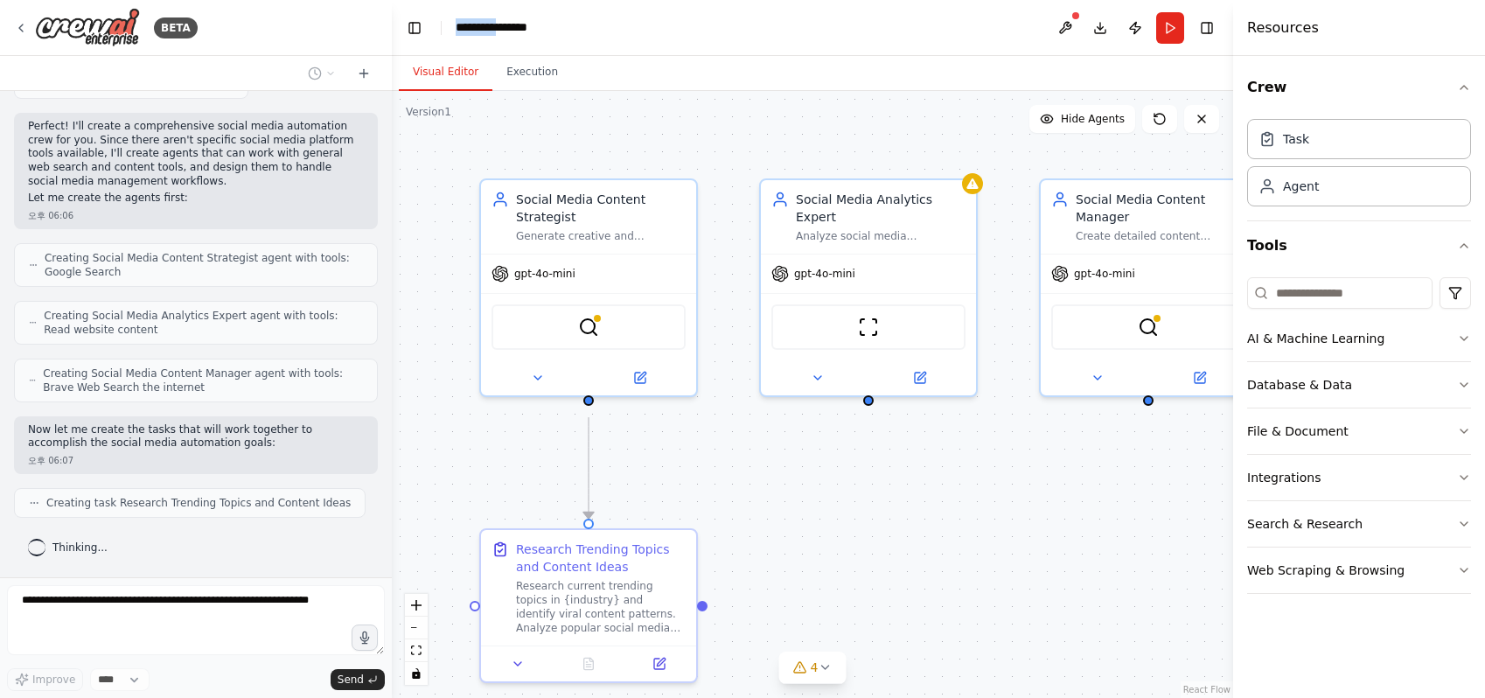
click at [497, 30] on div "**********" at bounding box center [521, 27] width 131 height 18
click at [525, 32] on div "**********" at bounding box center [521, 27] width 131 height 18
click at [642, 33] on header "**********" at bounding box center [812, 28] width 841 height 56
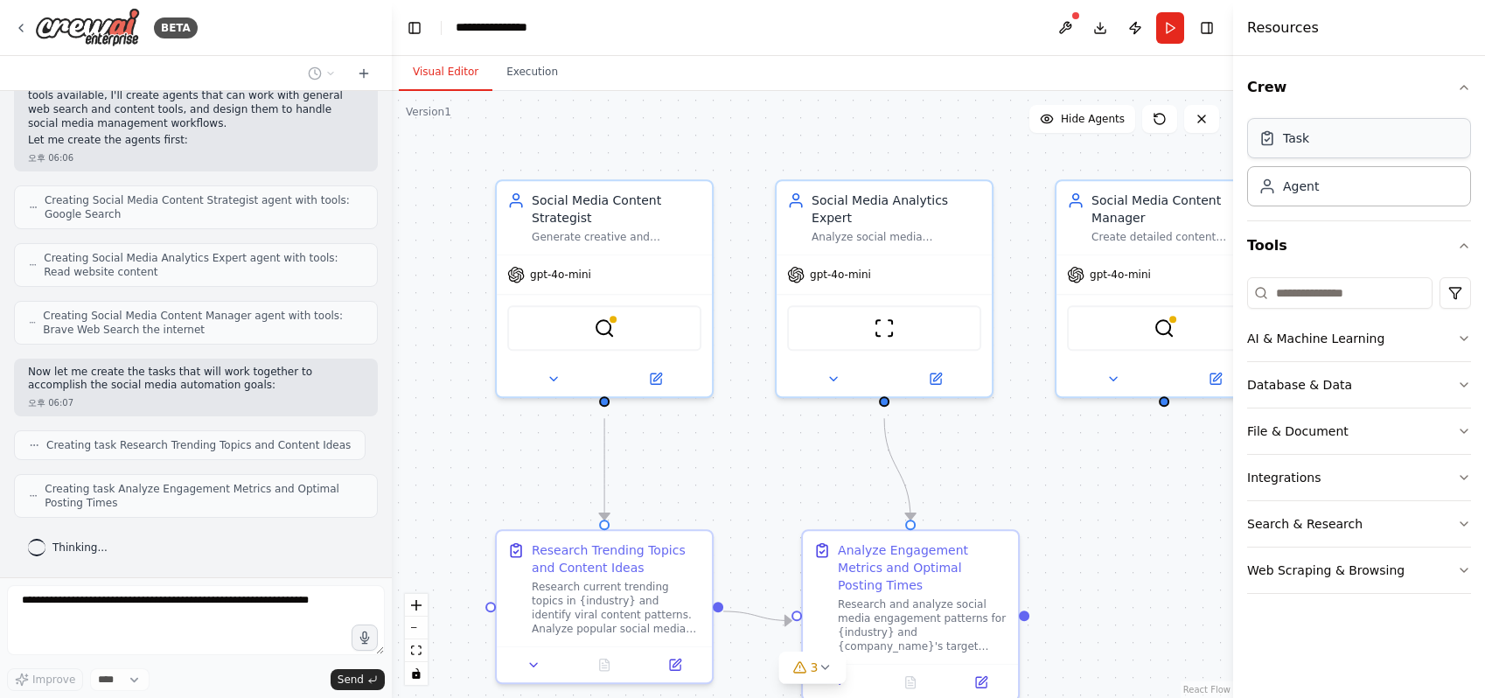
scroll to position [693, 0]
click at [1324, 151] on div "Task" at bounding box center [1359, 138] width 224 height 40
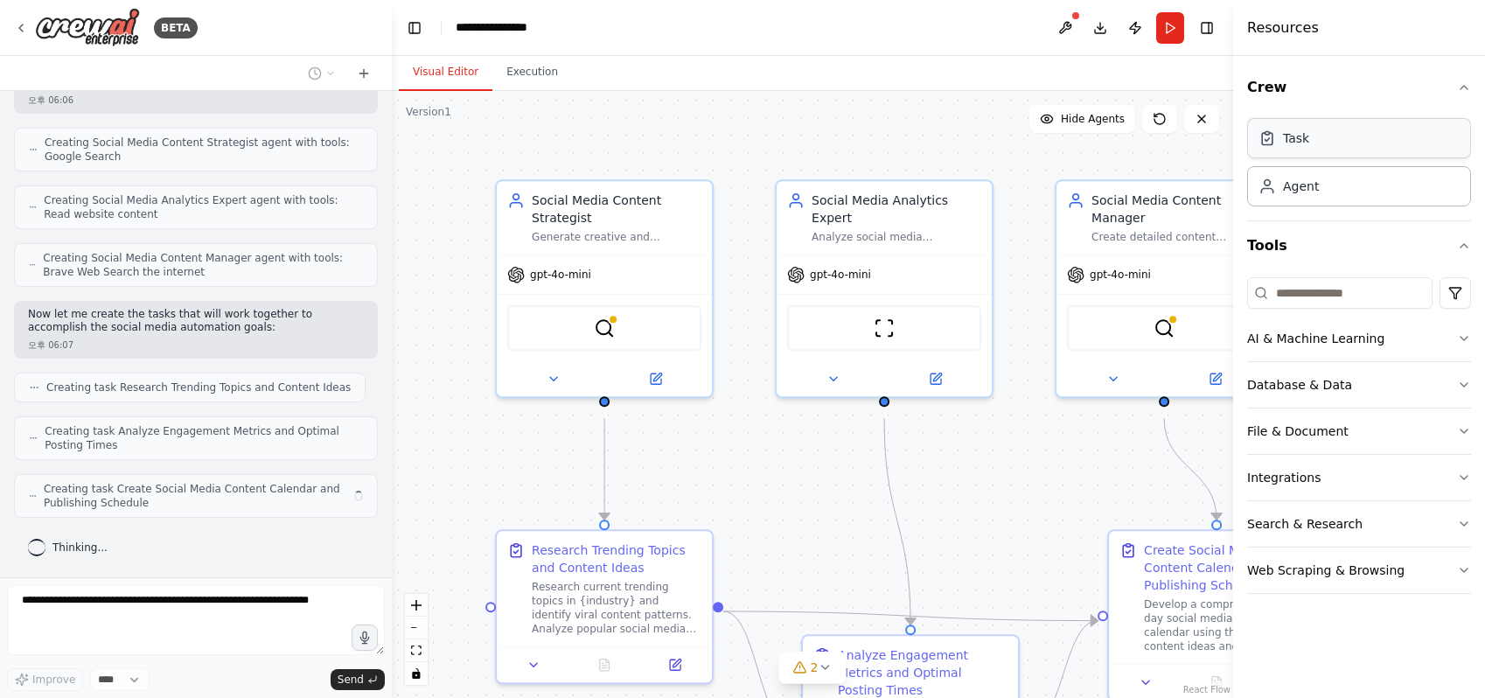
click at [1324, 151] on div "Task" at bounding box center [1359, 138] width 224 height 40
click at [1331, 203] on div "Agent" at bounding box center [1359, 185] width 224 height 40
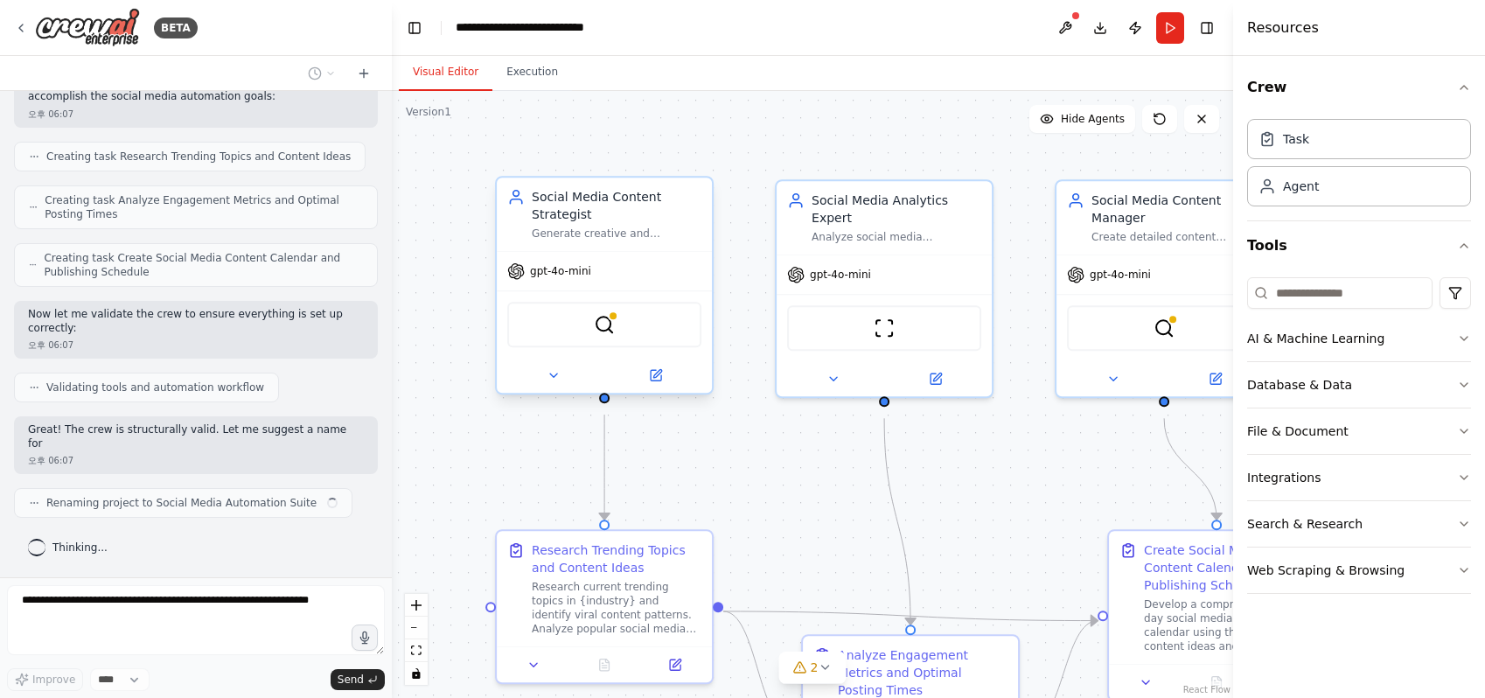
scroll to position [936, 0]
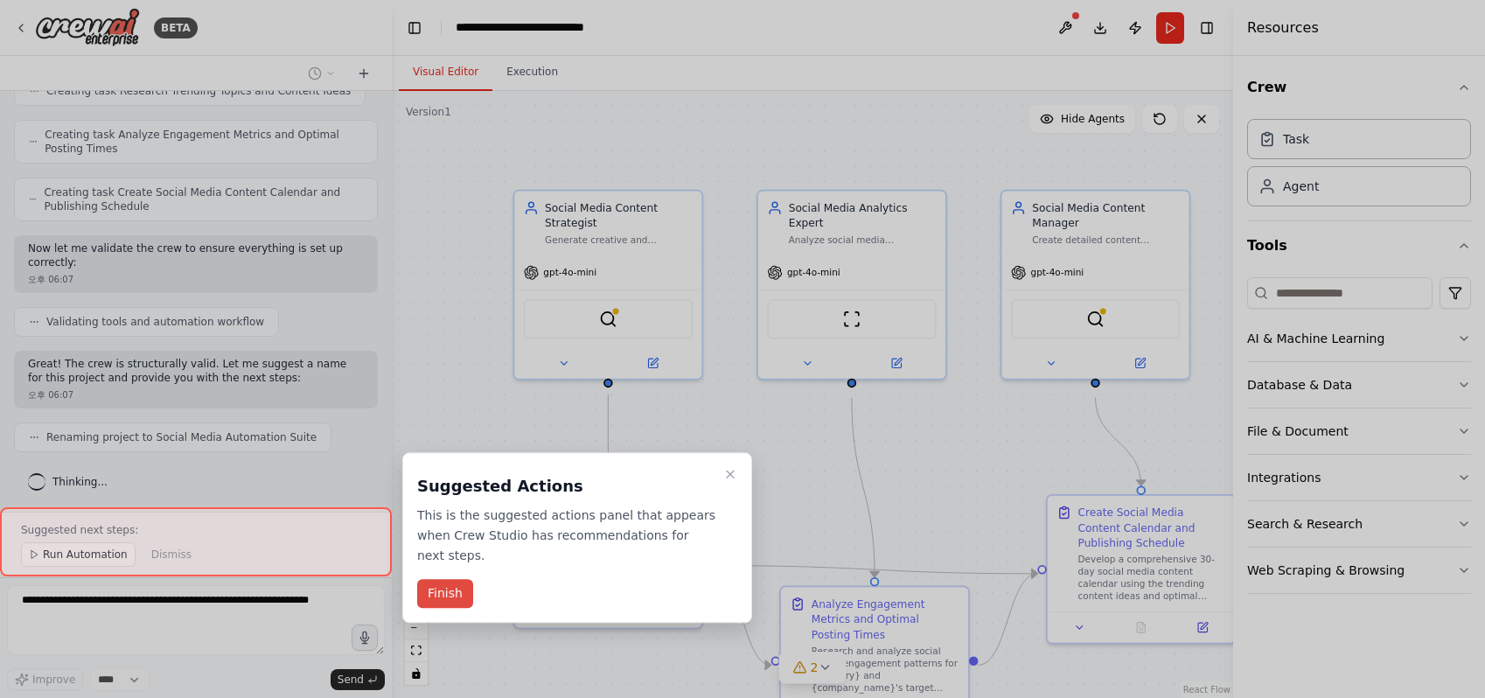
click at [443, 599] on button "Finish" at bounding box center [445, 594] width 56 height 29
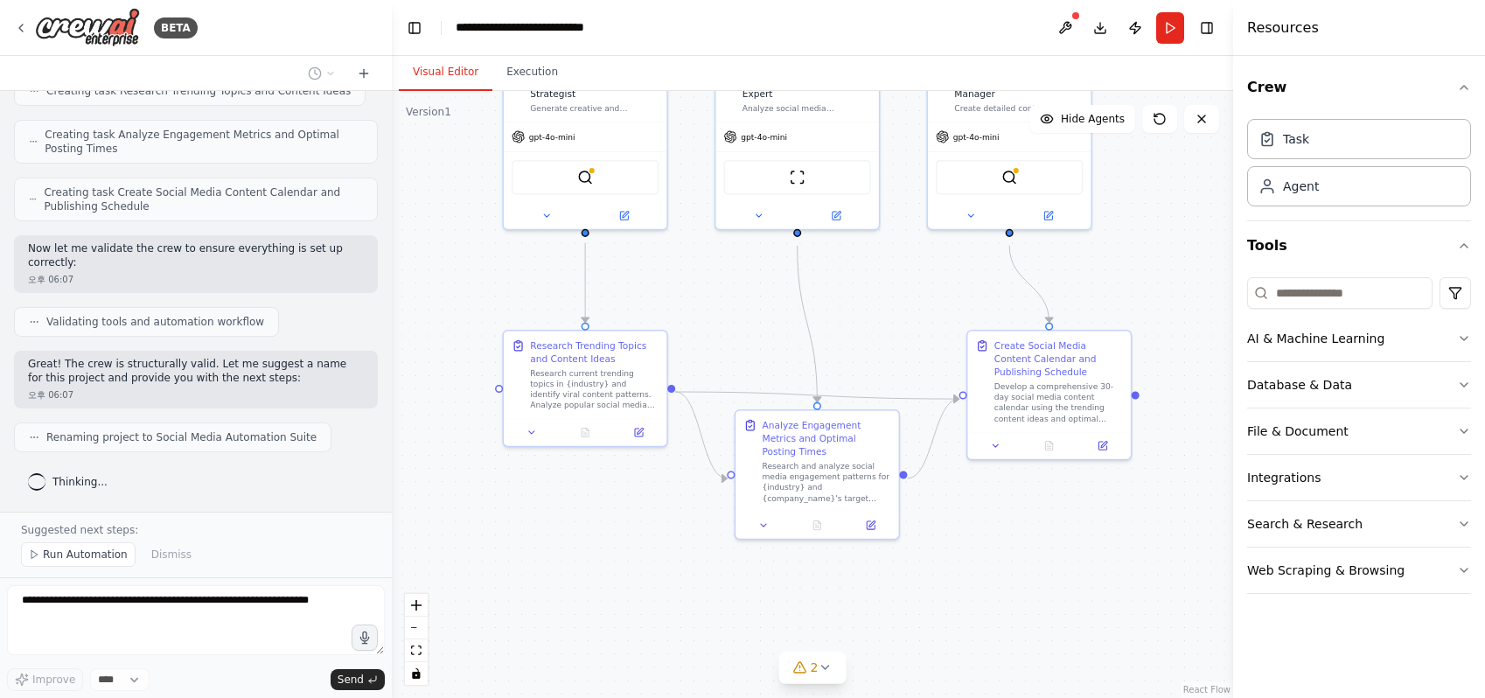
drag, startPoint x: 749, startPoint y: 449, endPoint x: 711, endPoint y: 291, distance: 161.8
click at [711, 291] on div ".deletable-edge-delete-btn { width: 20px; height: 20px; border: 0px solid #ffff…" at bounding box center [812, 394] width 841 height 607
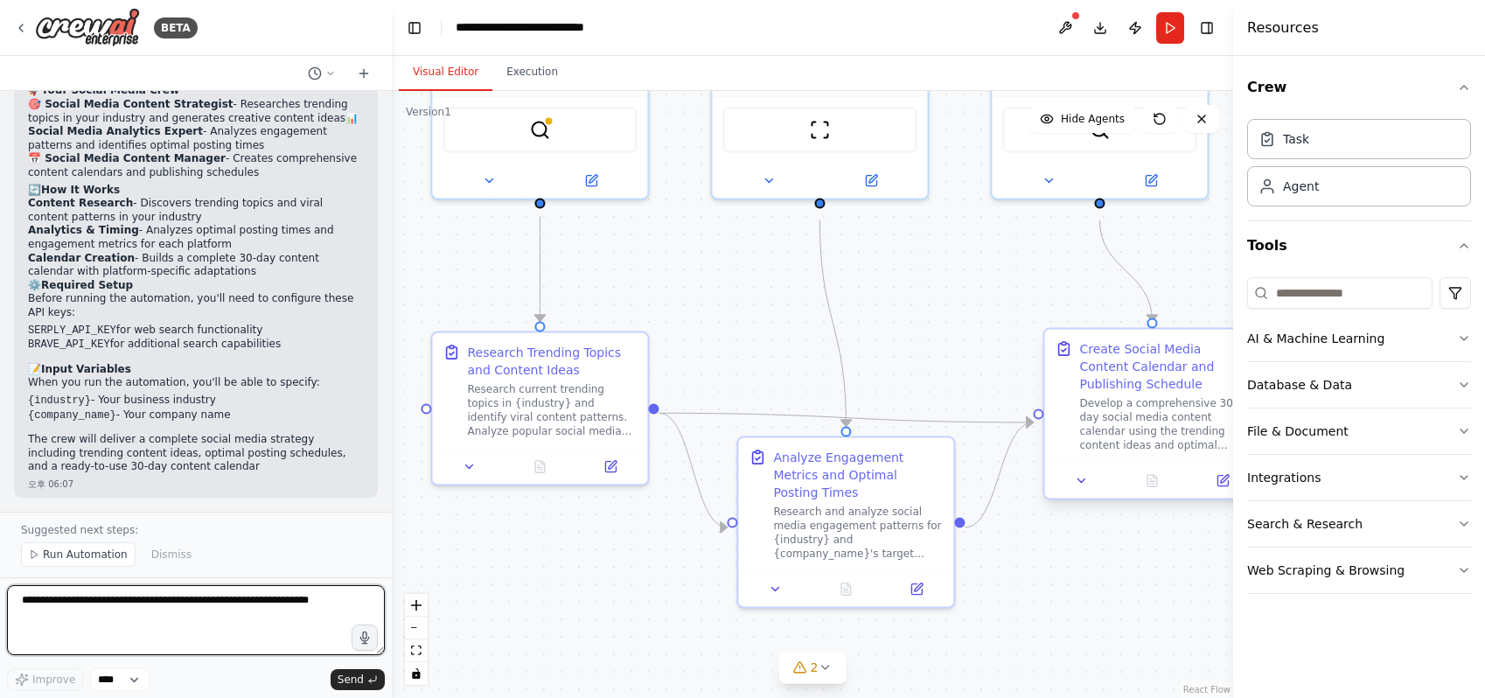
scroll to position [1465, 0]
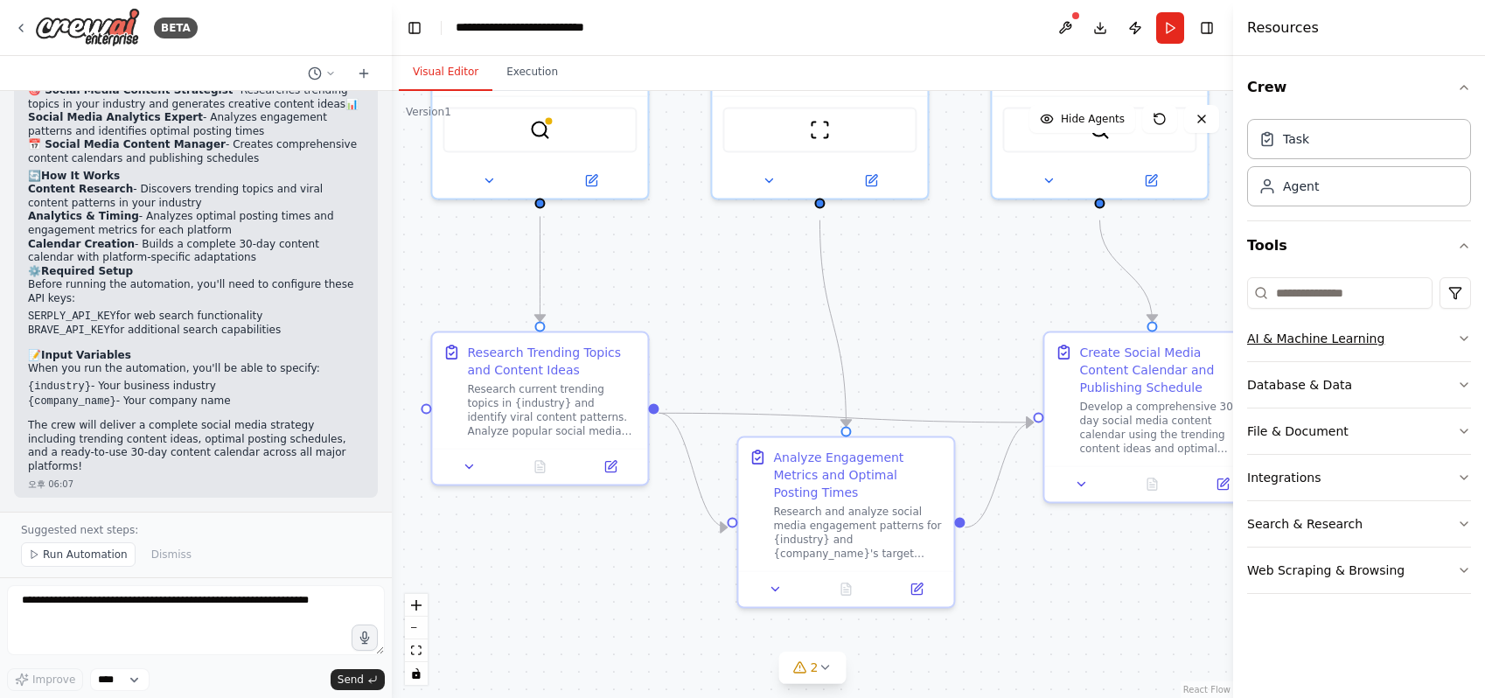
click at [1303, 361] on button "AI & Machine Learning" at bounding box center [1359, 338] width 224 height 45
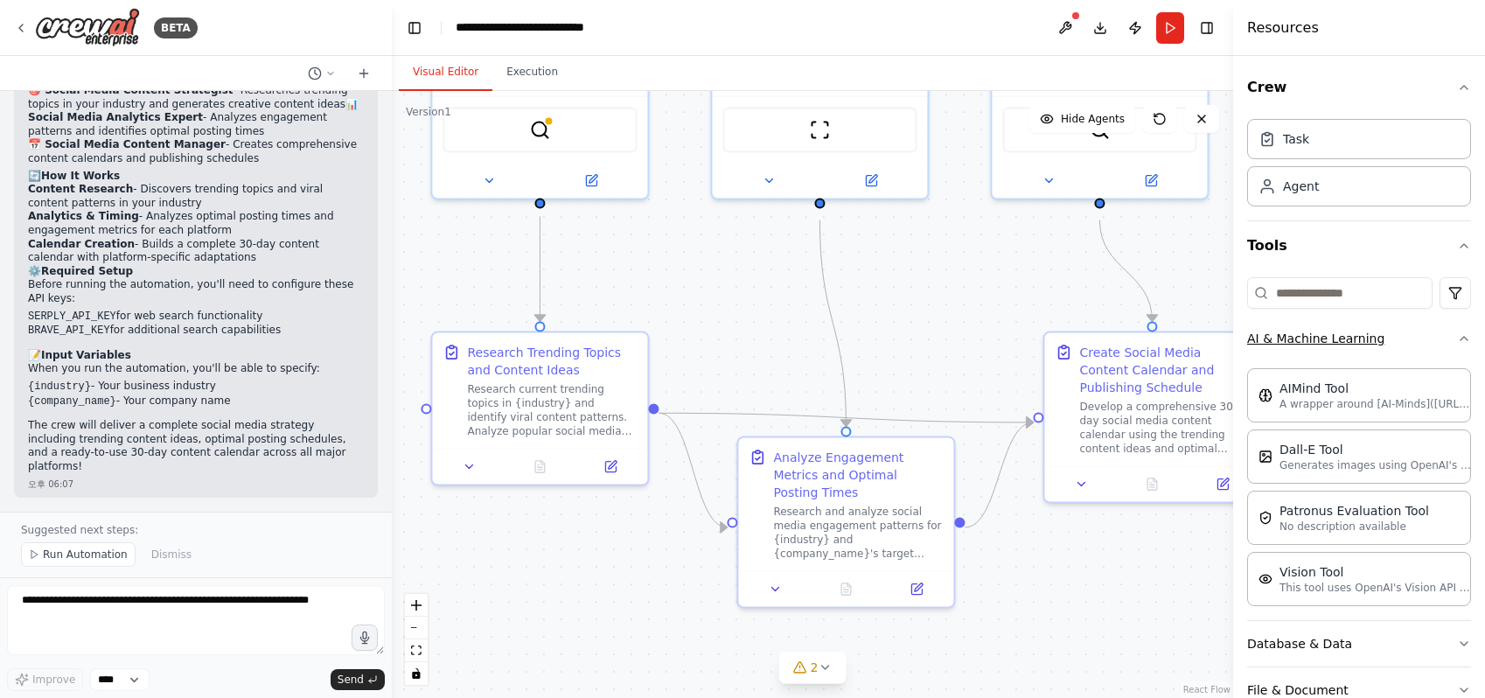
click at [1303, 361] on button "AI & Machine Learning" at bounding box center [1359, 338] width 224 height 45
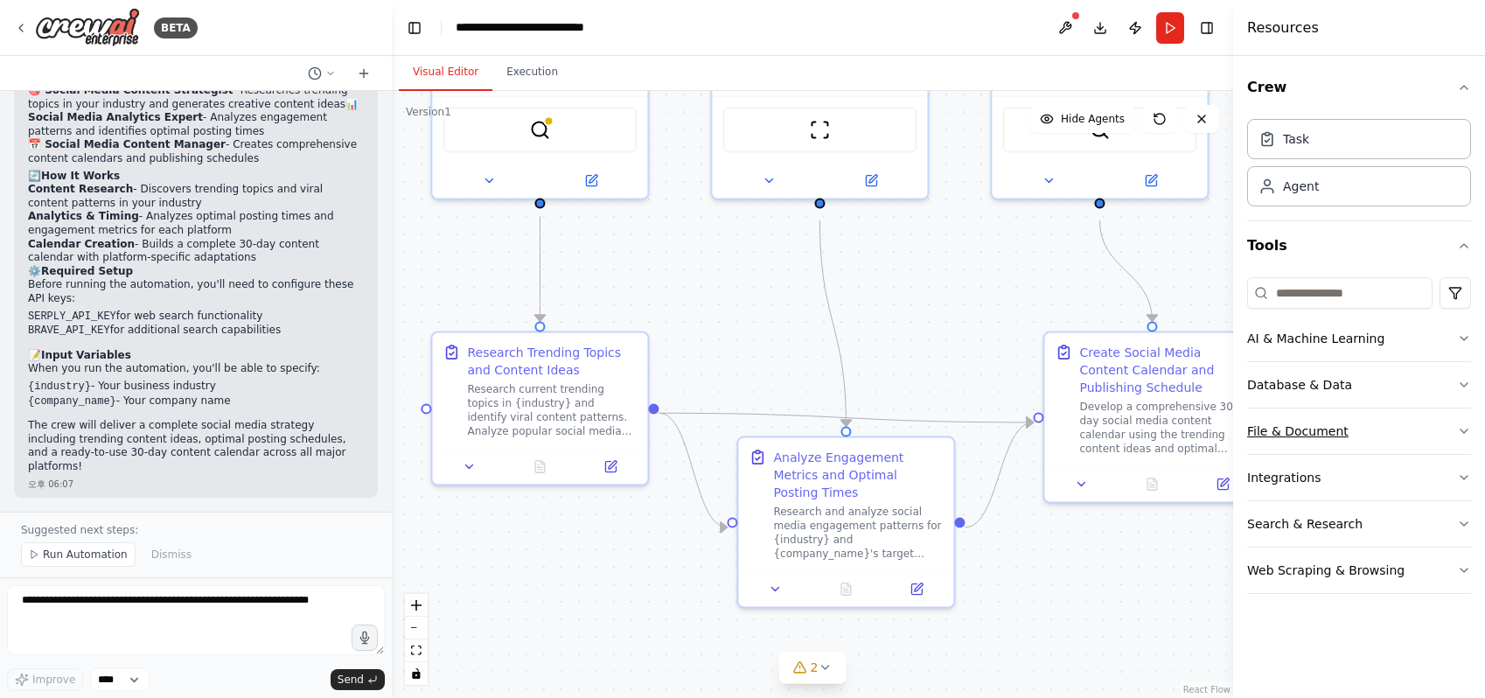
click at [1304, 454] on button "File & Document" at bounding box center [1359, 430] width 224 height 45
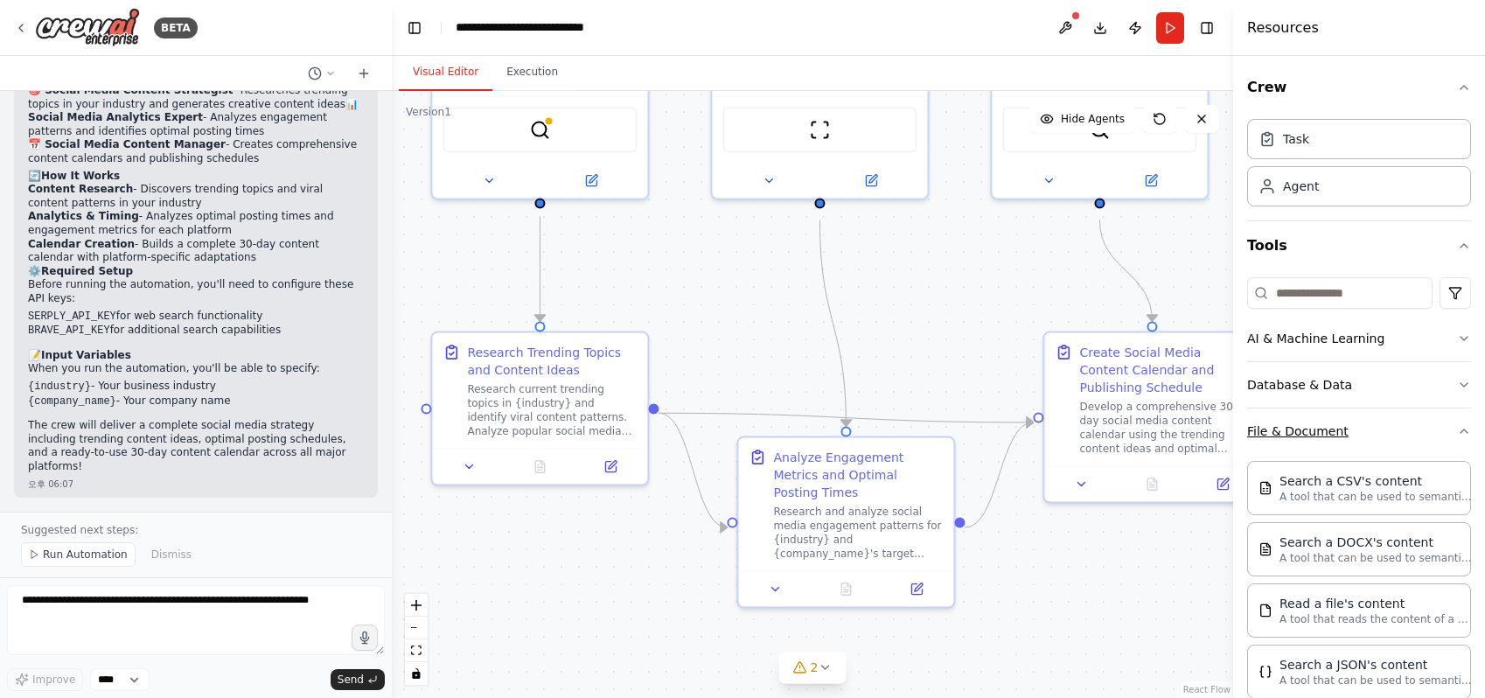
click at [1304, 454] on button "File & Document" at bounding box center [1359, 430] width 224 height 45
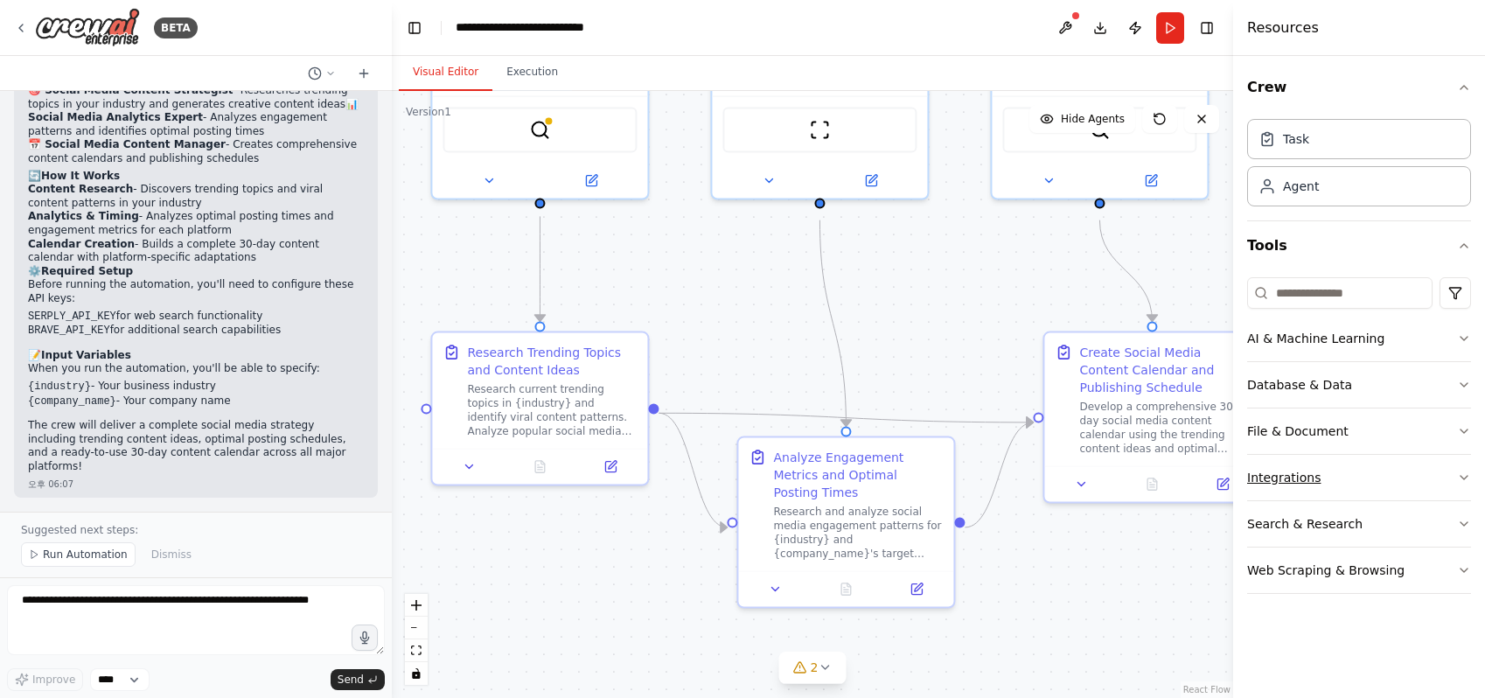
click at [1301, 499] on button "Integrations" at bounding box center [1359, 477] width 224 height 45
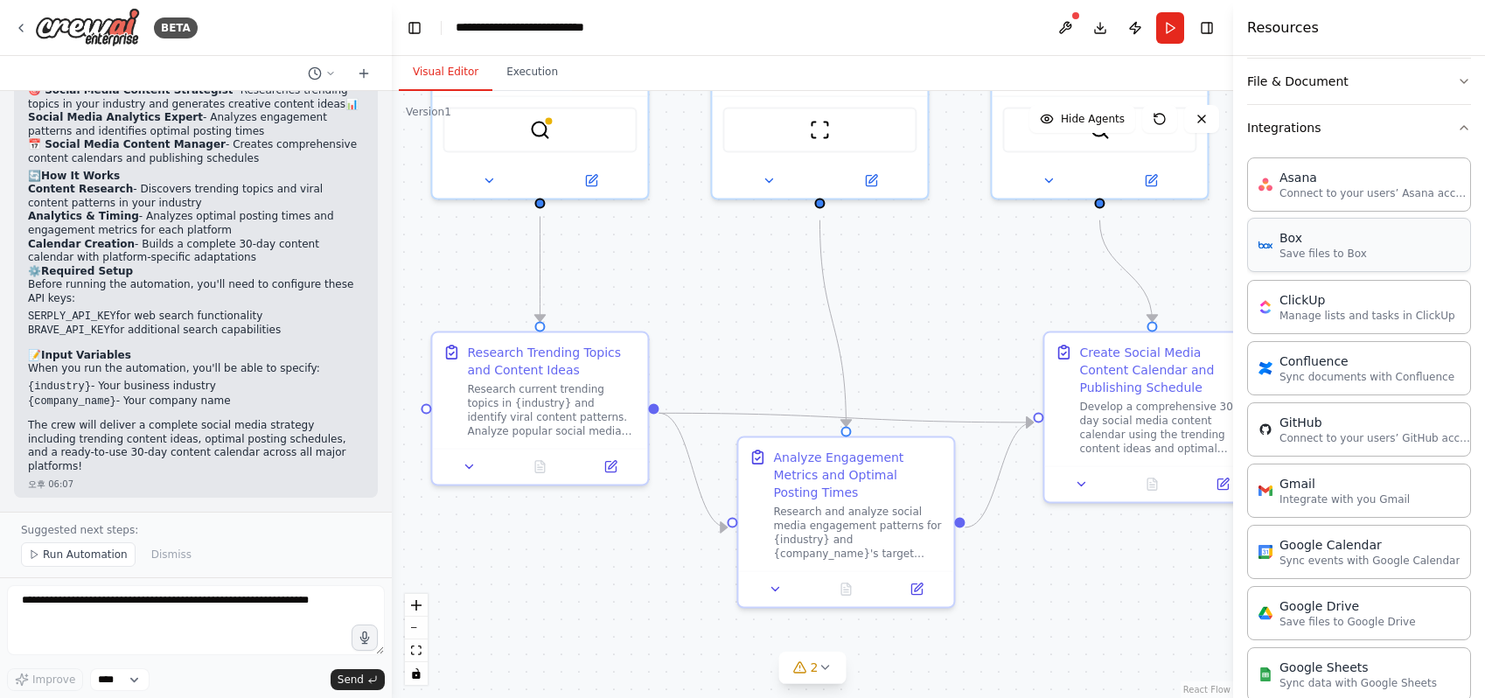
scroll to position [262, 0]
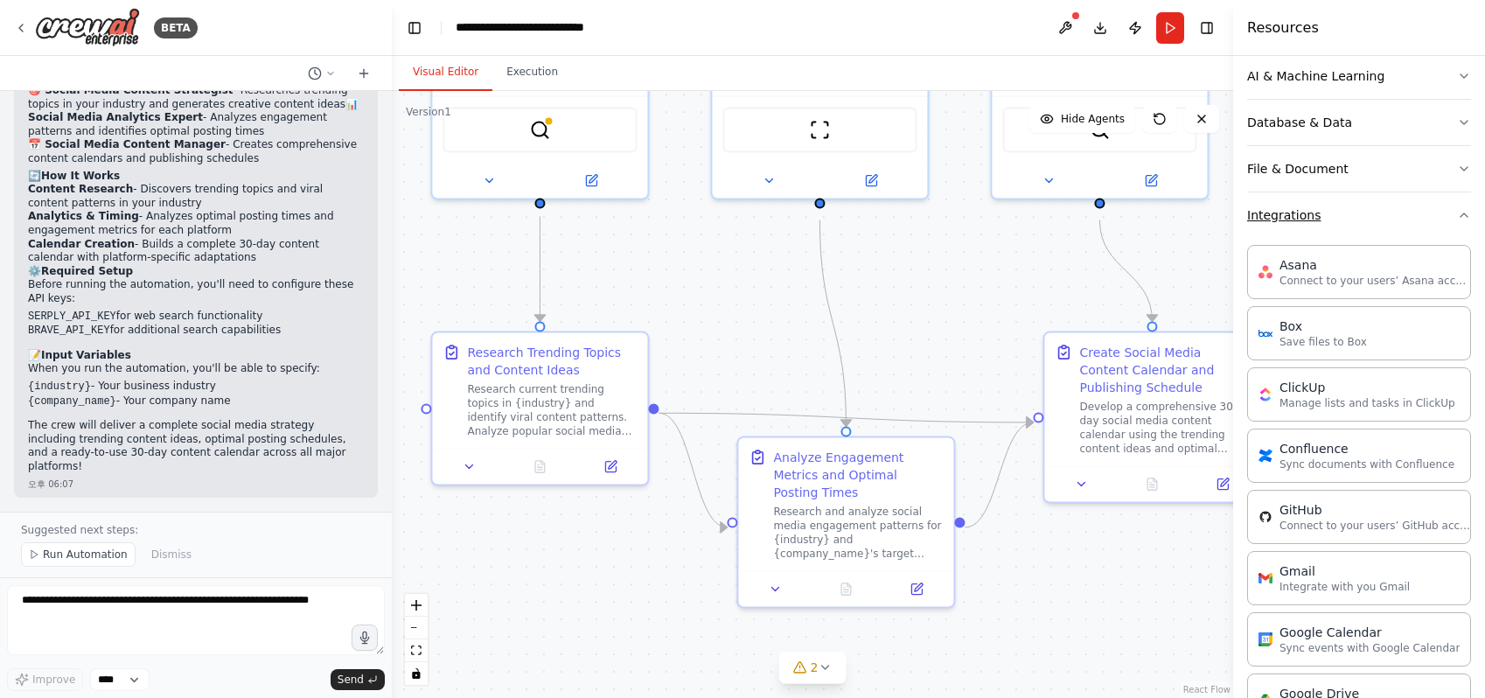
click at [1276, 238] on button "Integrations" at bounding box center [1359, 214] width 224 height 45
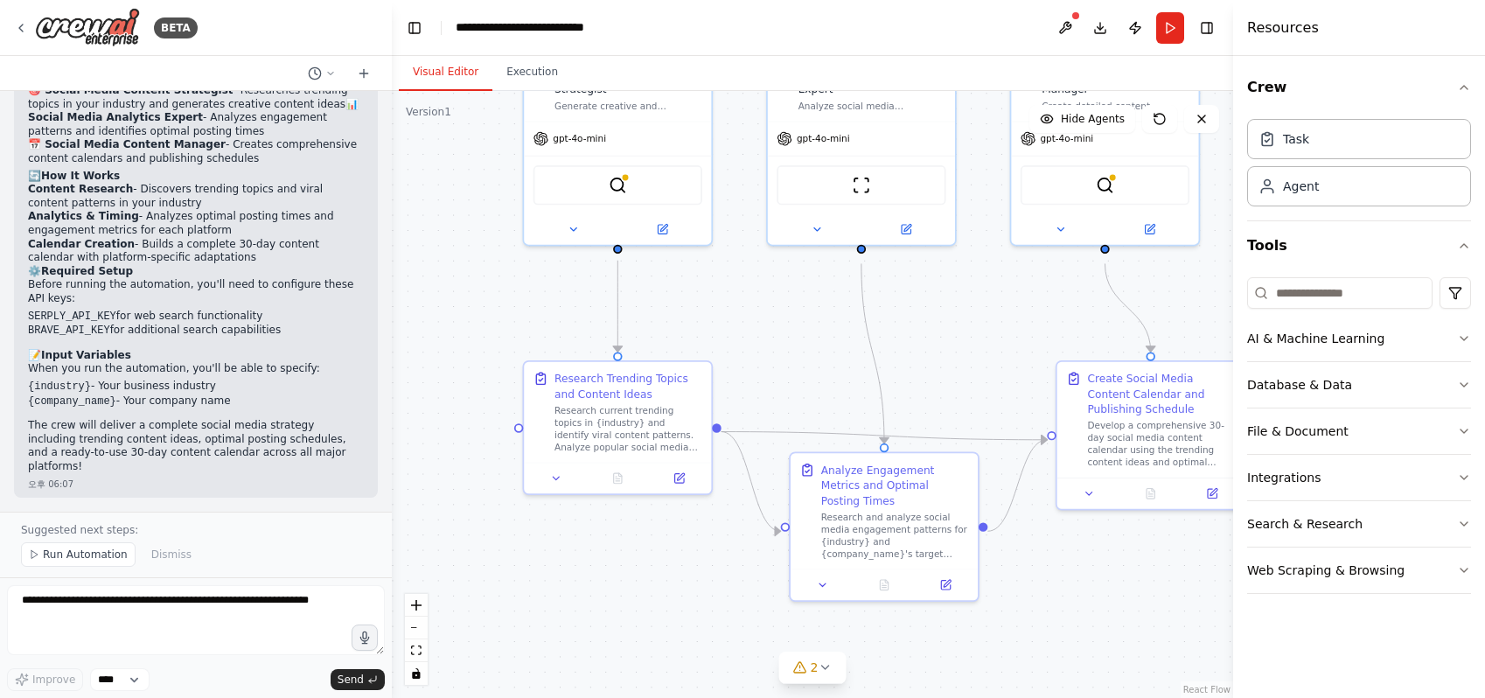
scroll to position [1290, 0]
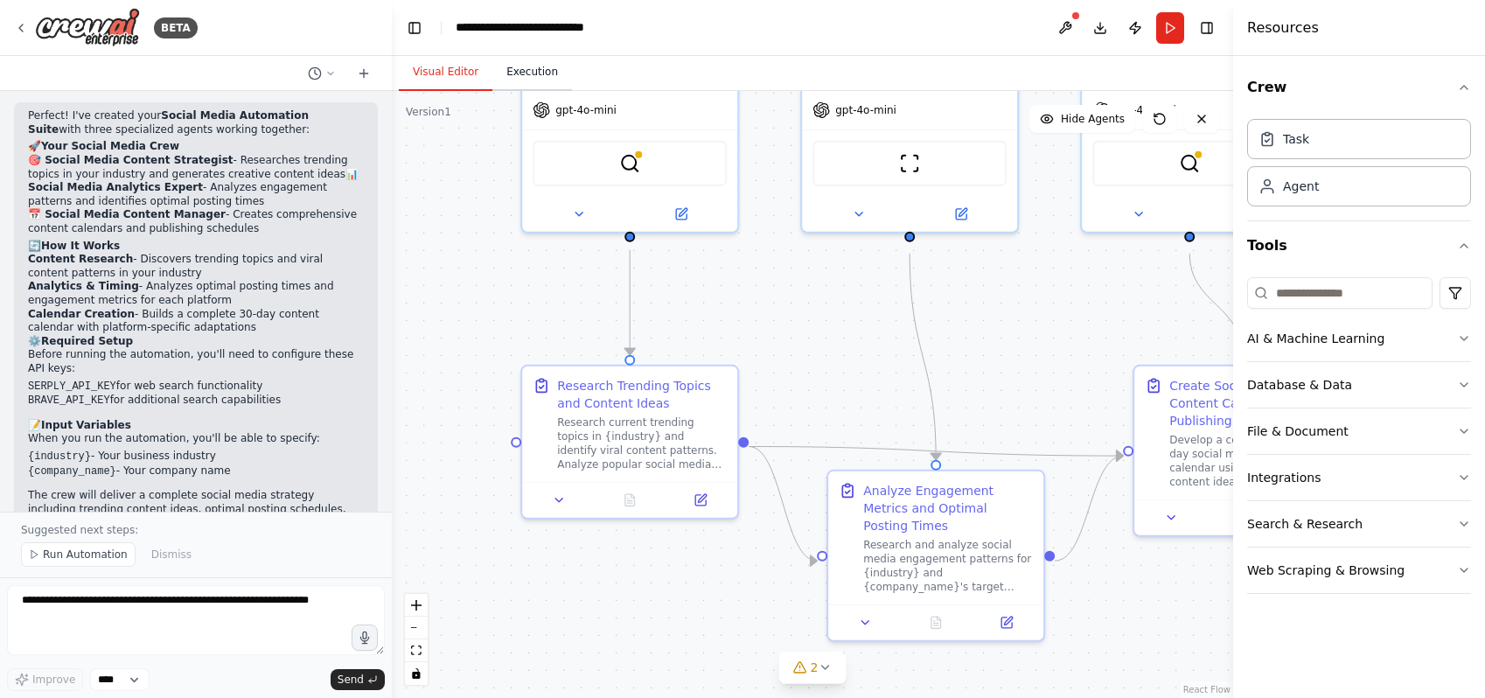
click at [530, 72] on button "Execution" at bounding box center [532, 72] width 80 height 37
click at [440, 83] on button "Visual Editor" at bounding box center [446, 72] width 94 height 37
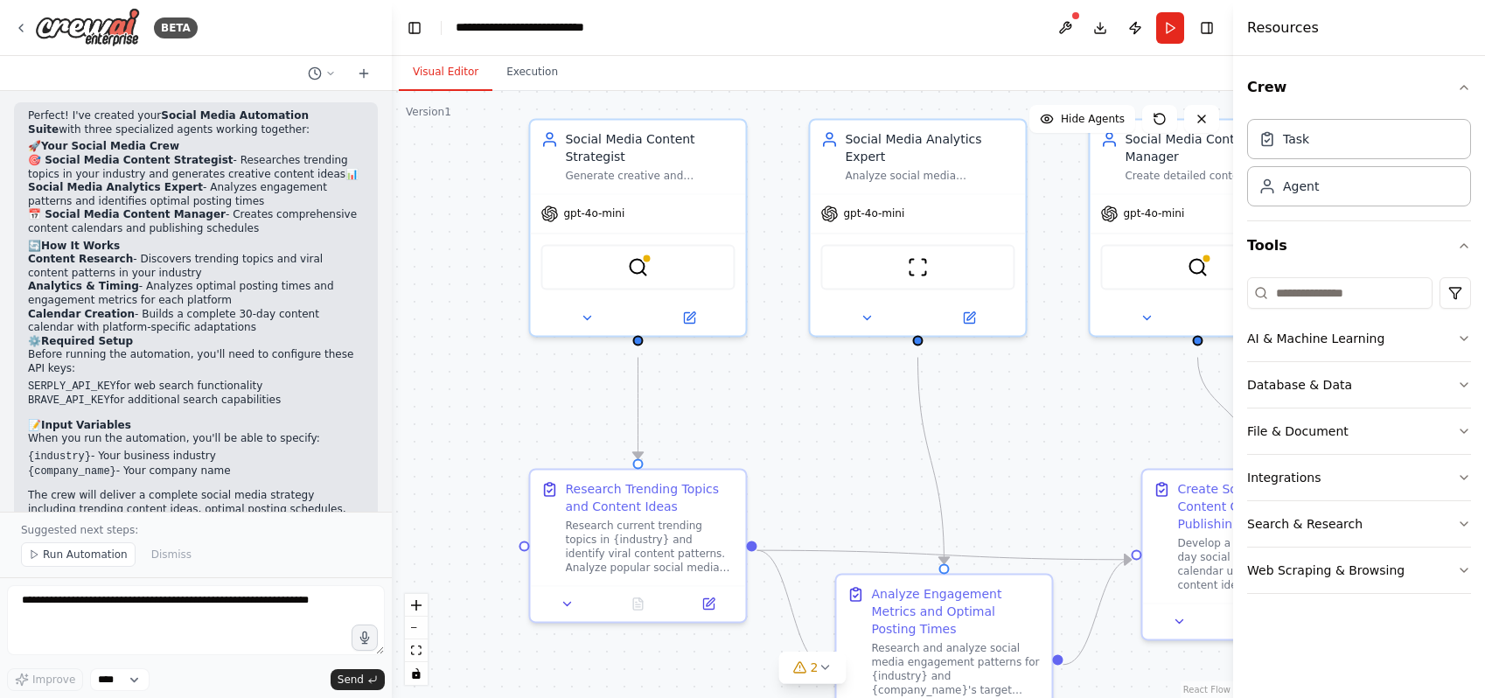
drag, startPoint x: 718, startPoint y: 378, endPoint x: 750, endPoint y: 480, distance: 107.3
click at [750, 480] on div ".deletable-edge-delete-btn { width: 20px; height: 20px; border: 0px solid #ffff…" at bounding box center [812, 394] width 841 height 607
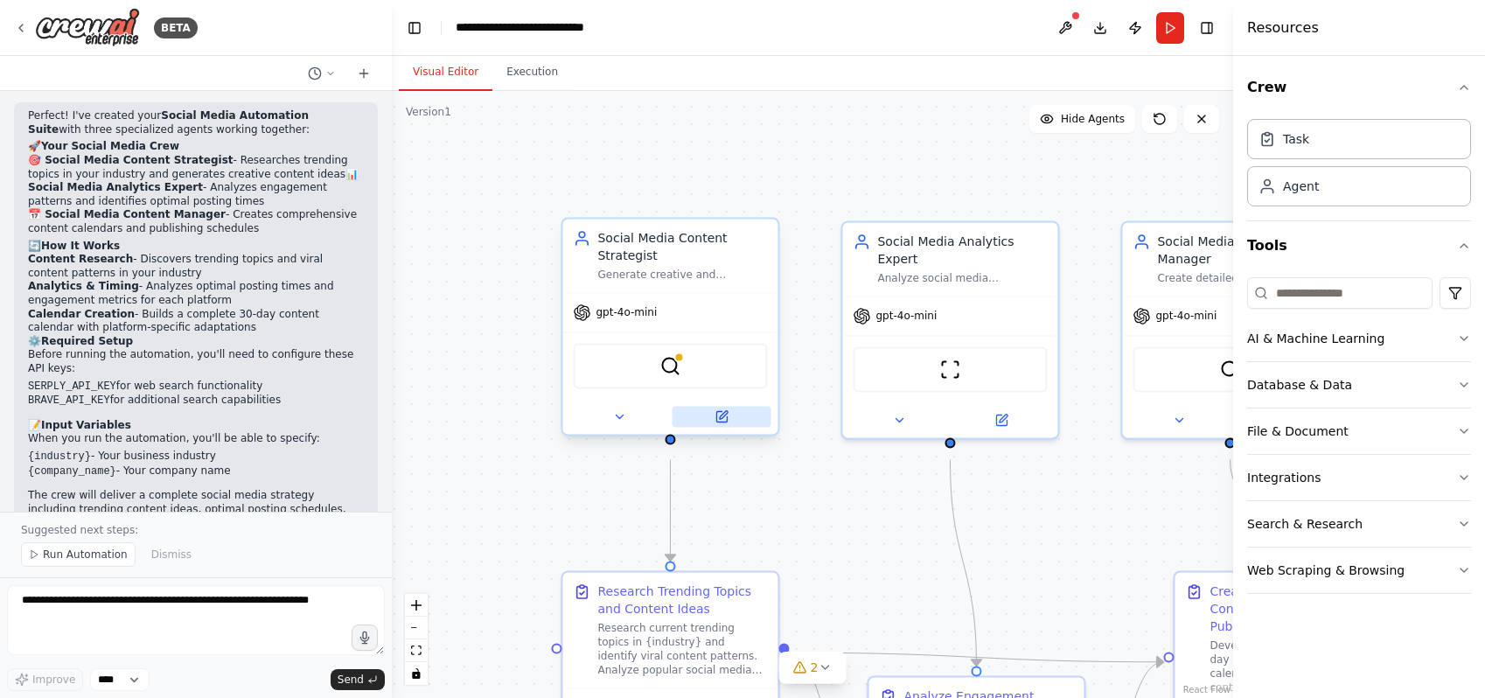
click at [727, 423] on icon at bounding box center [721, 416] width 14 height 14
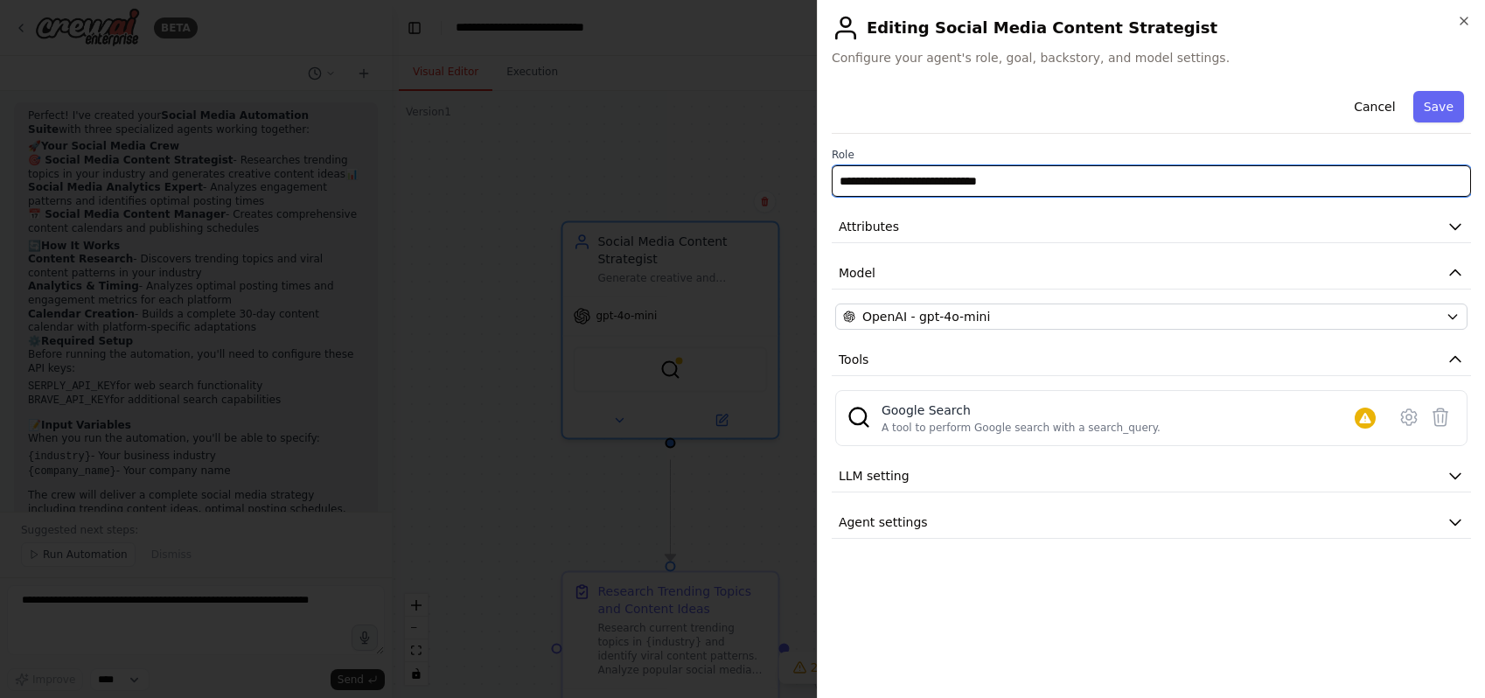
drag, startPoint x: 1038, startPoint y: 195, endPoint x: 744, endPoint y: 217, distance: 294.6
click at [744, 217] on body "BETA Create a crew that schedules and publishes social media content across mul…" at bounding box center [742, 349] width 1485 height 698
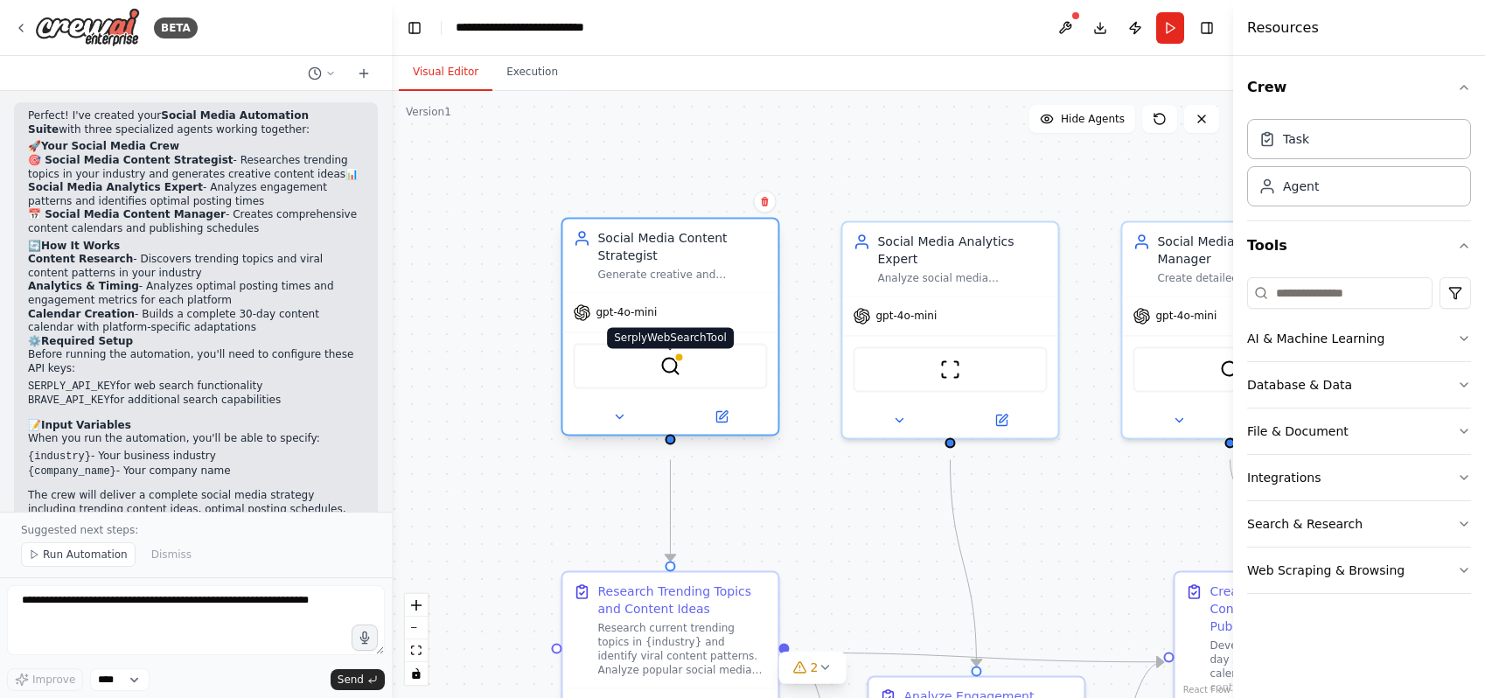
click at [675, 376] on img at bounding box center [669, 365] width 21 height 21
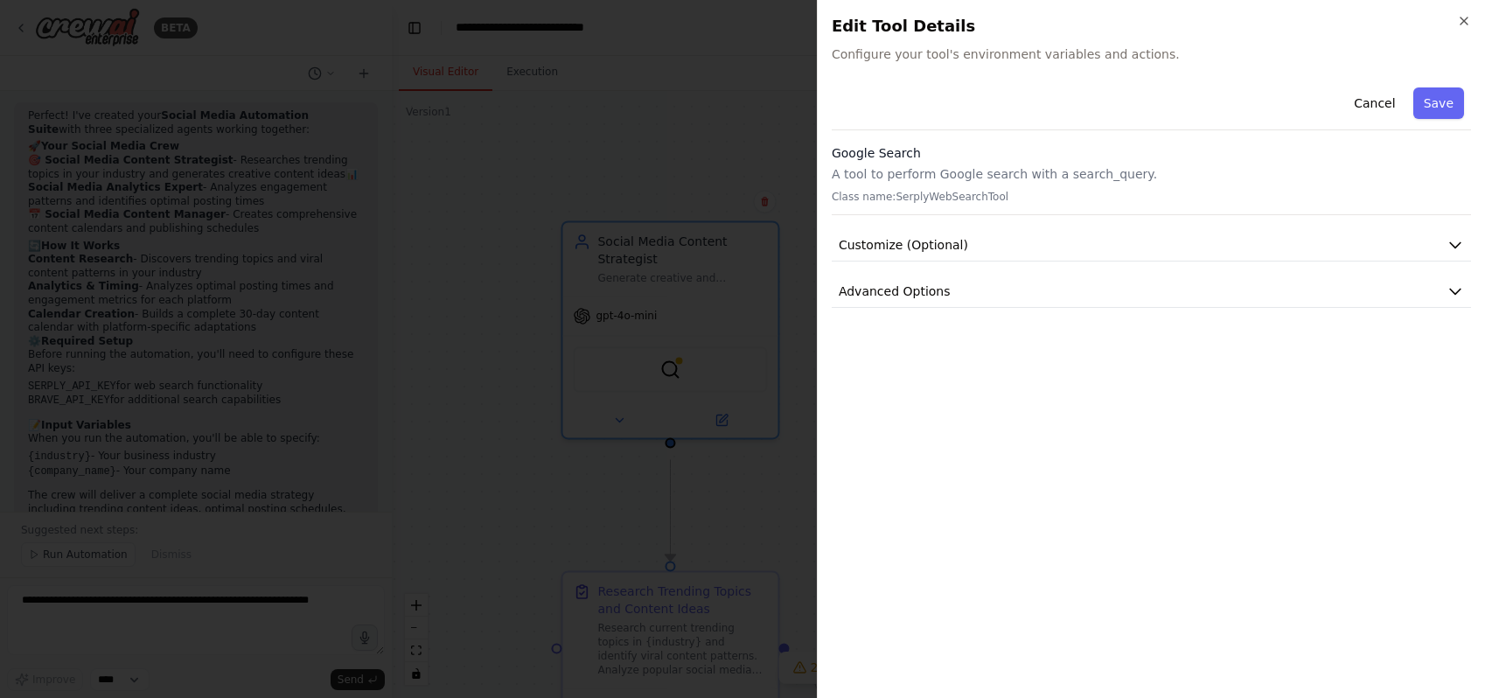
drag, startPoint x: 828, startPoint y: 55, endPoint x: 819, endPoint y: 46, distance: 12.4
click at [1058, 45] on div "Close Edit Tool Details Configure your tool's environment variables and actions…" at bounding box center [1151, 349] width 668 height 698
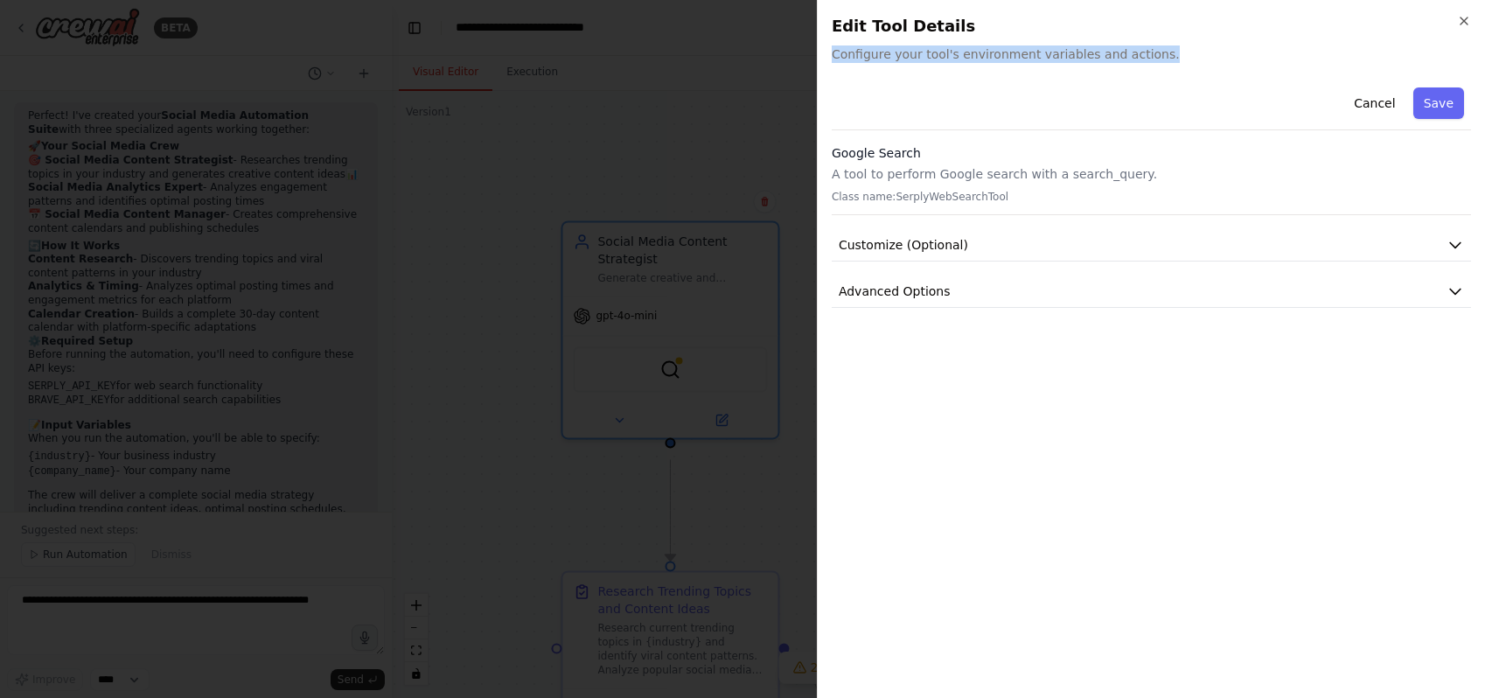
click at [1190, 59] on span "Configure your tool's environment variables and actions." at bounding box center [1151, 53] width 639 height 17
copy span "Configure your tool's environment variables and actions."
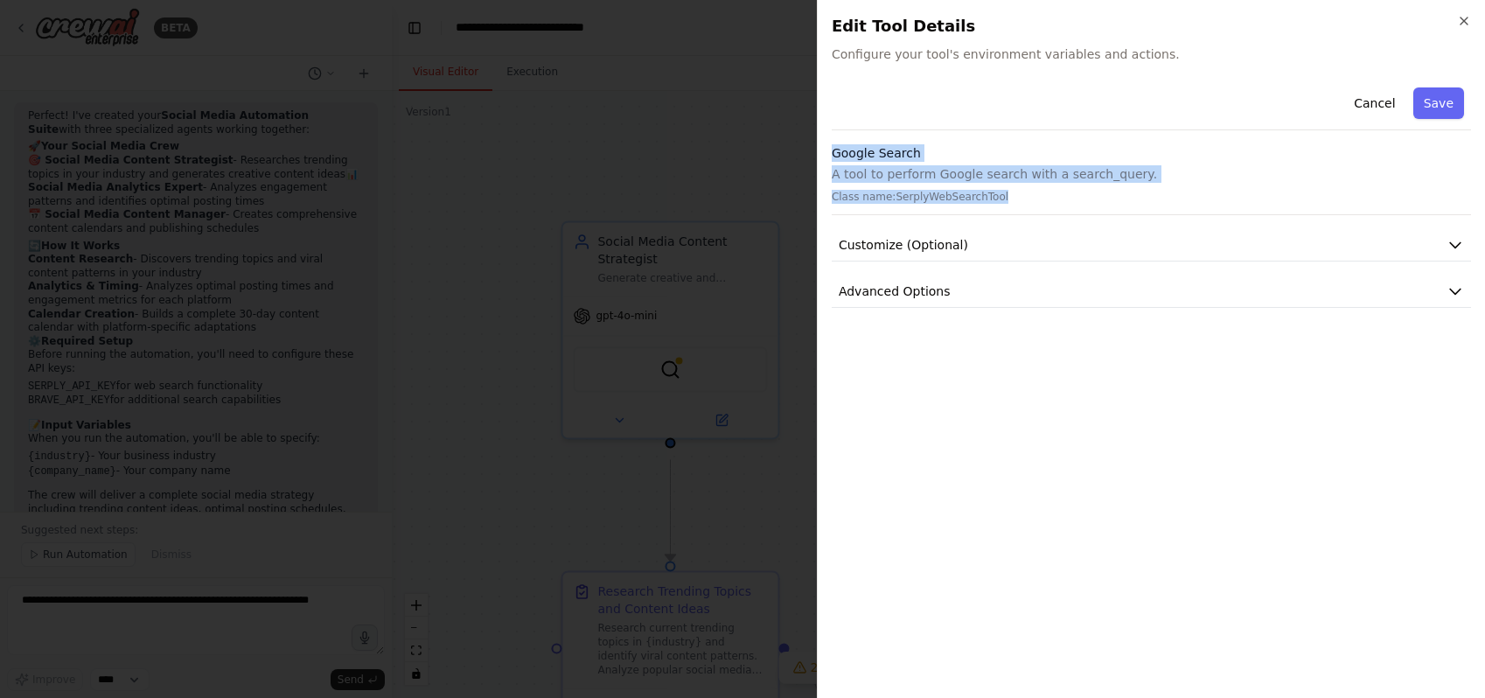
drag, startPoint x: 829, startPoint y: 162, endPoint x: 1035, endPoint y: 206, distance: 211.0
click at [1035, 206] on div "Close Edit Tool Details Configure your tool's environment variables and actions…" at bounding box center [1151, 349] width 668 height 698
copy div "Google Search A tool to perform Google search with a search_query. Class name: …"
click at [920, 254] on span "Customize (Optional)" at bounding box center [903, 244] width 129 height 17
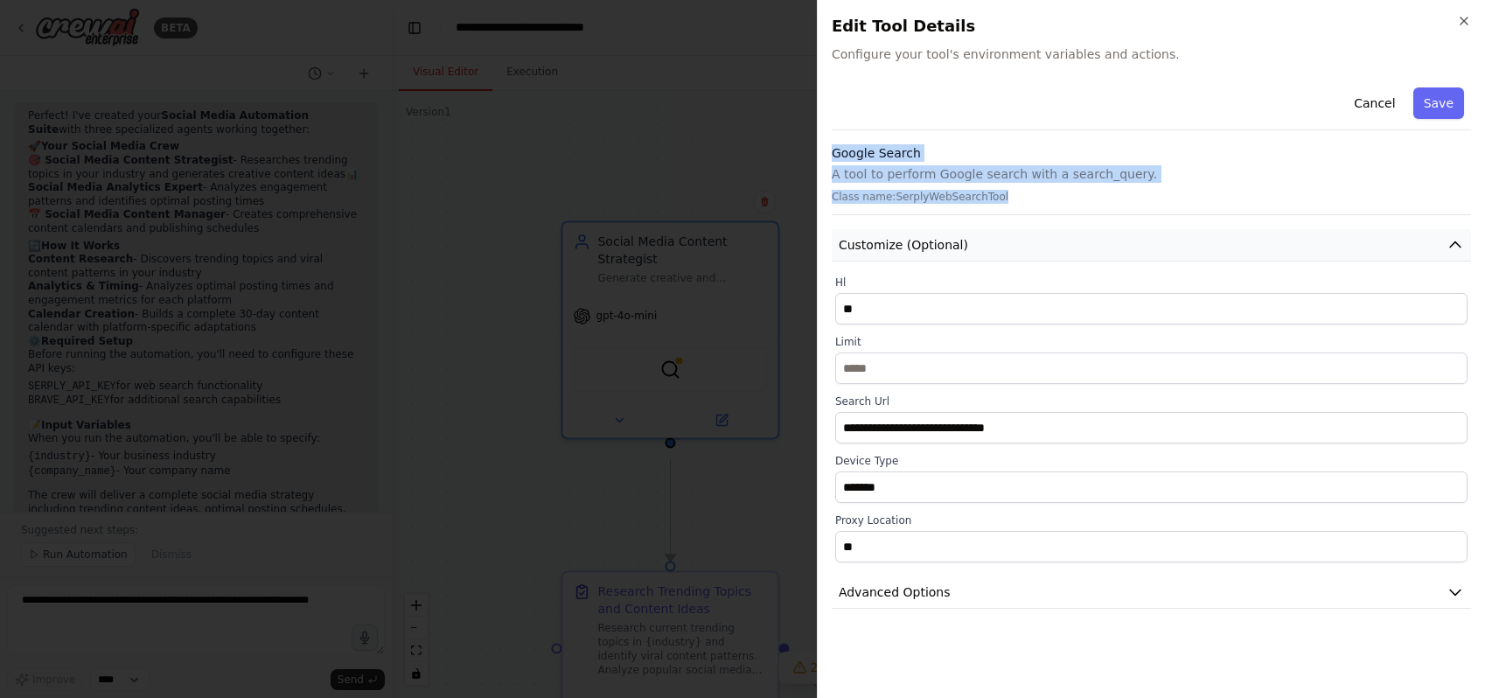
drag, startPoint x: 1017, startPoint y: 255, endPoint x: 985, endPoint y: 261, distance: 32.9
click at [985, 261] on button "Customize (Optional)" at bounding box center [1151, 245] width 639 height 32
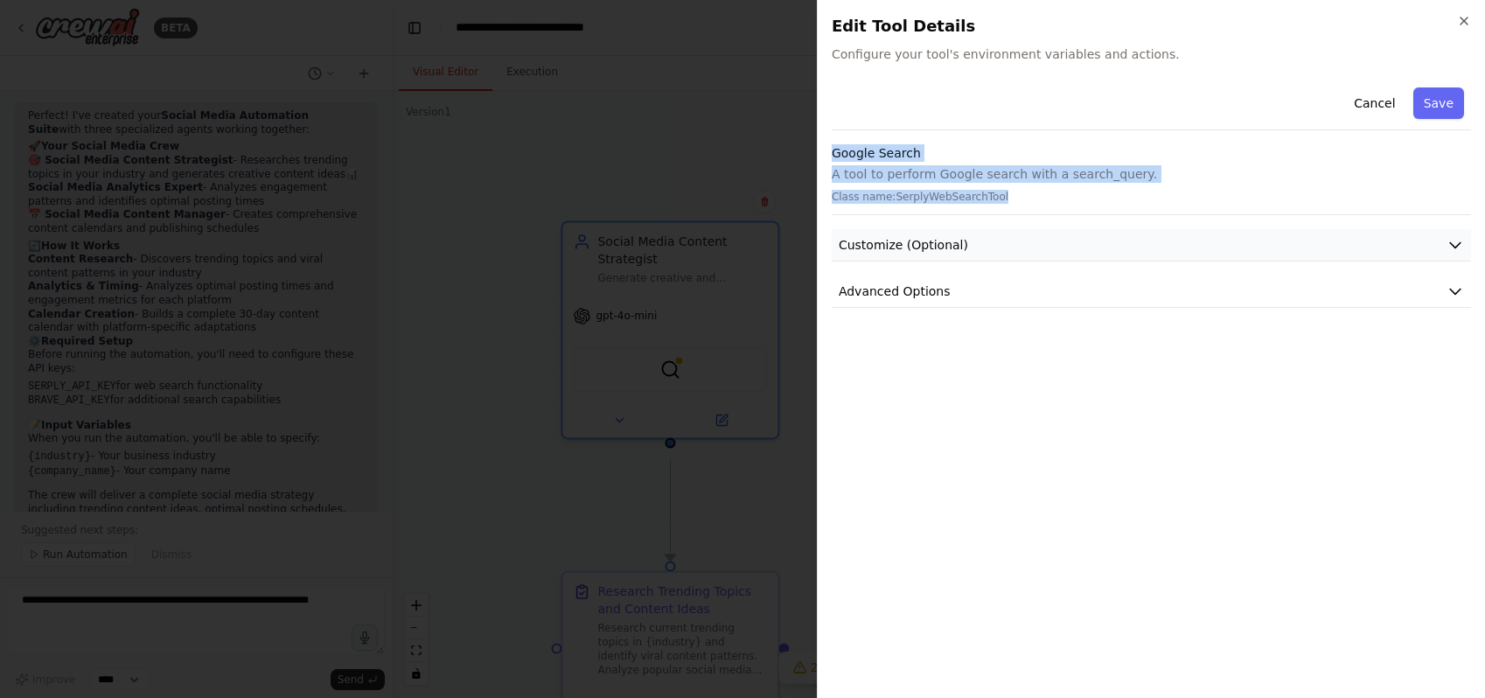
click at [938, 254] on span "Customize (Optional)" at bounding box center [903, 244] width 129 height 17
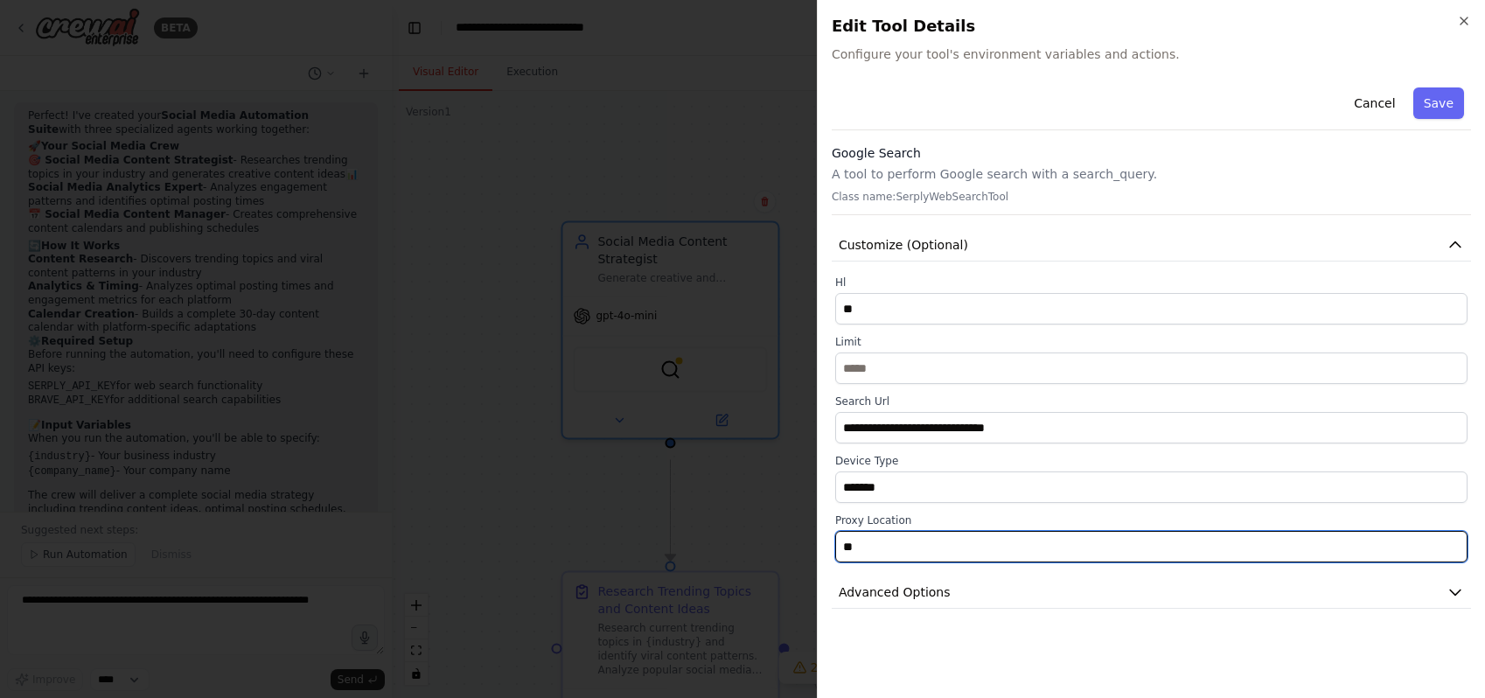
click at [924, 562] on input "**" at bounding box center [1151, 546] width 632 height 31
click at [1290, 562] on input "**" at bounding box center [1151, 546] width 632 height 31
type input "*"
type input "**********"
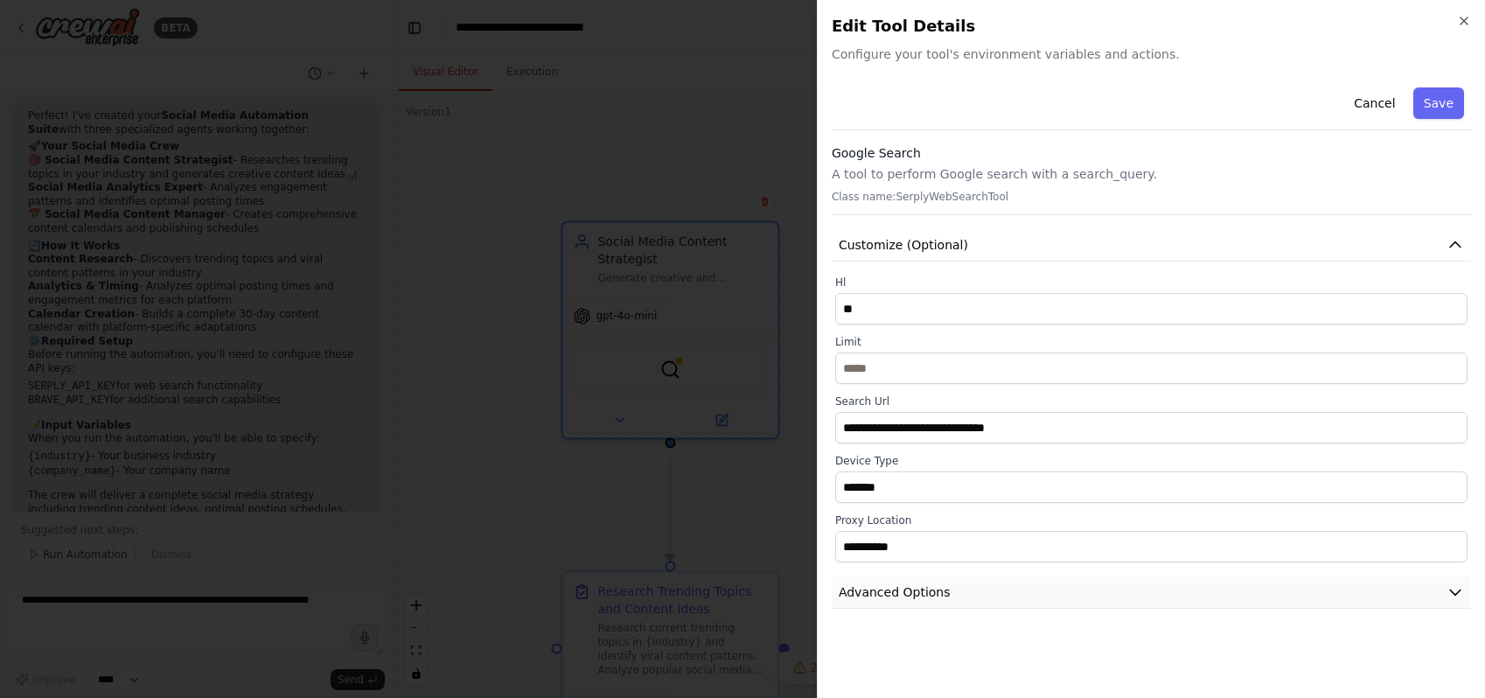
click at [940, 601] on span "Advanced Options" at bounding box center [895, 591] width 112 height 17
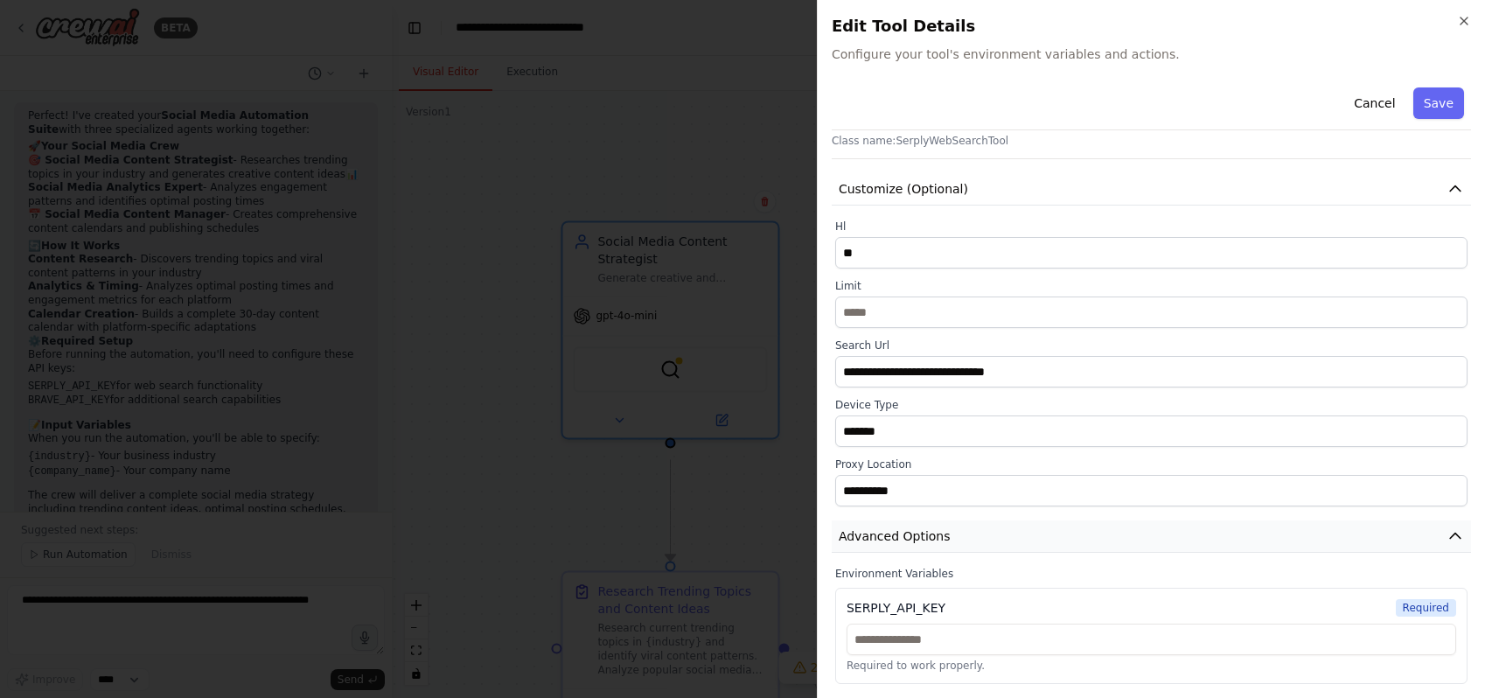
scroll to position [101, 0]
click at [1411, 599] on span "Required" at bounding box center [1426, 607] width 60 height 17
click at [1402, 607] on span "Required" at bounding box center [1426, 607] width 60 height 17
click at [908, 603] on div "SERPLY_API_KEY" at bounding box center [896, 607] width 99 height 17
click at [929, 673] on div "SERPLY_API_KEY Required Required to work properly." at bounding box center [1151, 636] width 632 height 96
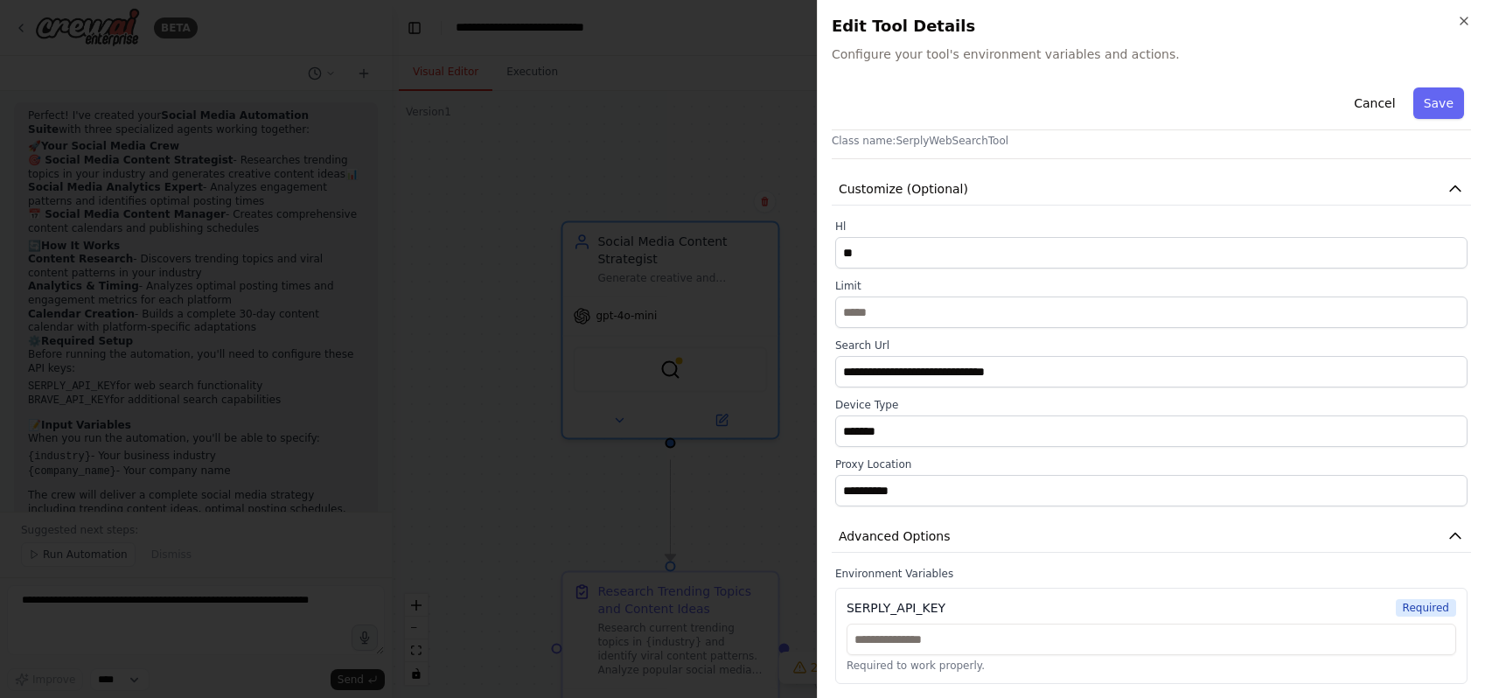
click at [944, 668] on p "Required to work properly." at bounding box center [1152, 666] width 610 height 14
click at [921, 644] on input "text" at bounding box center [1152, 639] width 610 height 31
click at [910, 556] on div "**********" at bounding box center [1151, 353] width 639 height 659
click at [908, 568] on label "Environment Variables" at bounding box center [1151, 574] width 632 height 14
click at [906, 527] on span "Advanced Options" at bounding box center [895, 535] width 112 height 17
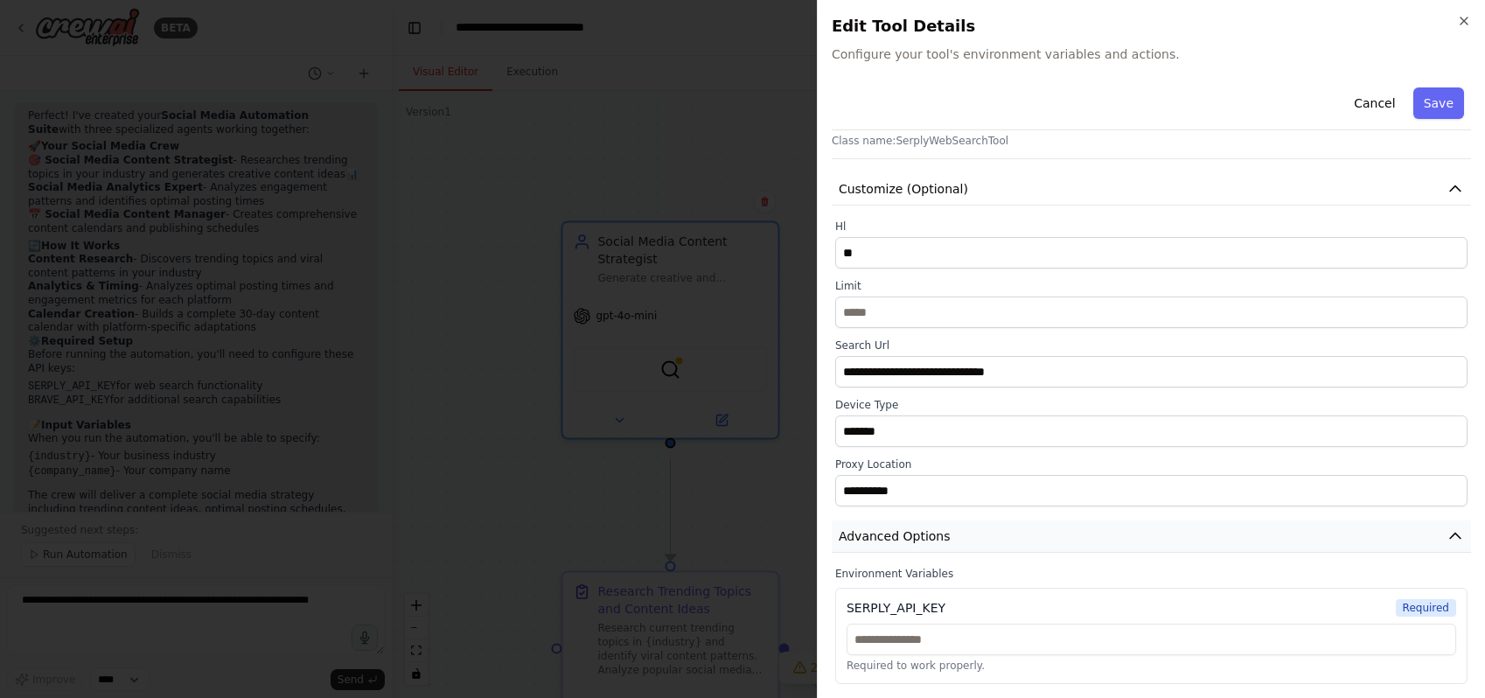
scroll to position [0, 0]
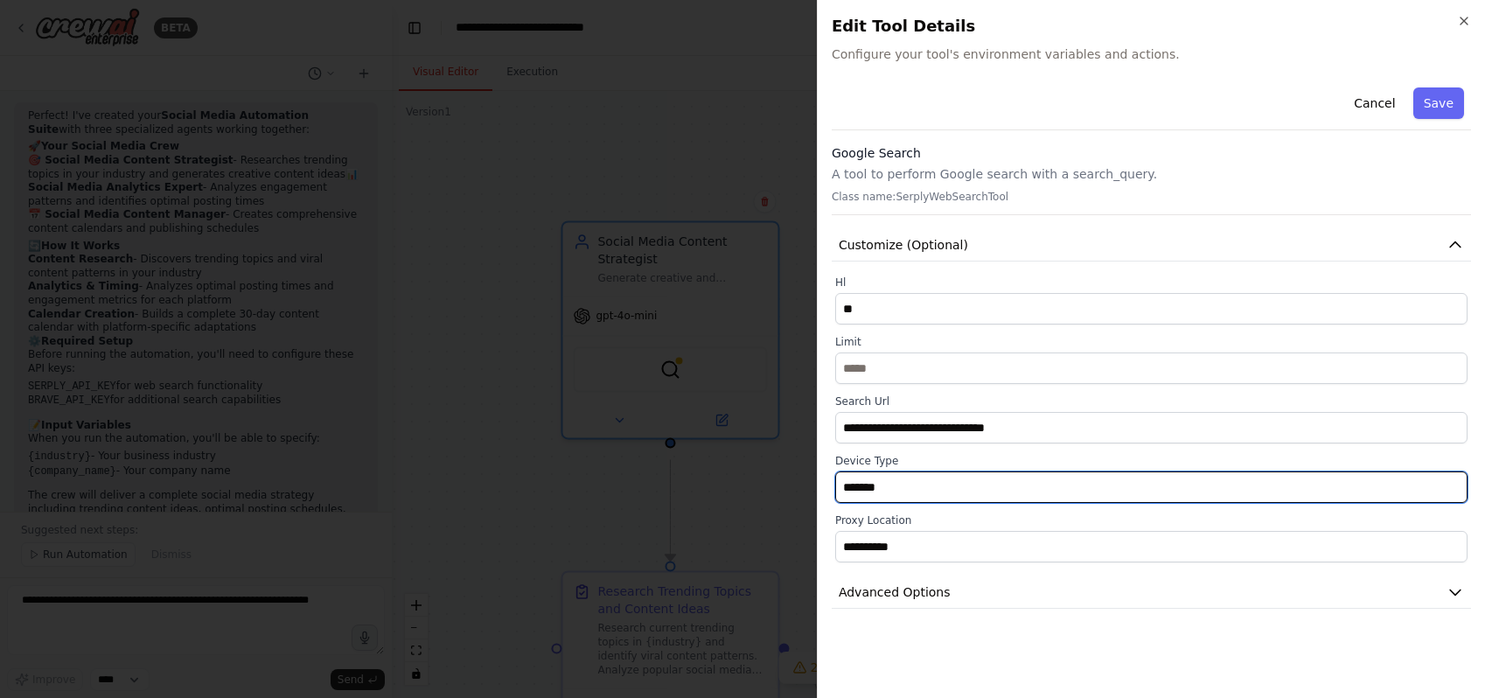
click at [908, 503] on input "*******" at bounding box center [1151, 486] width 632 height 31
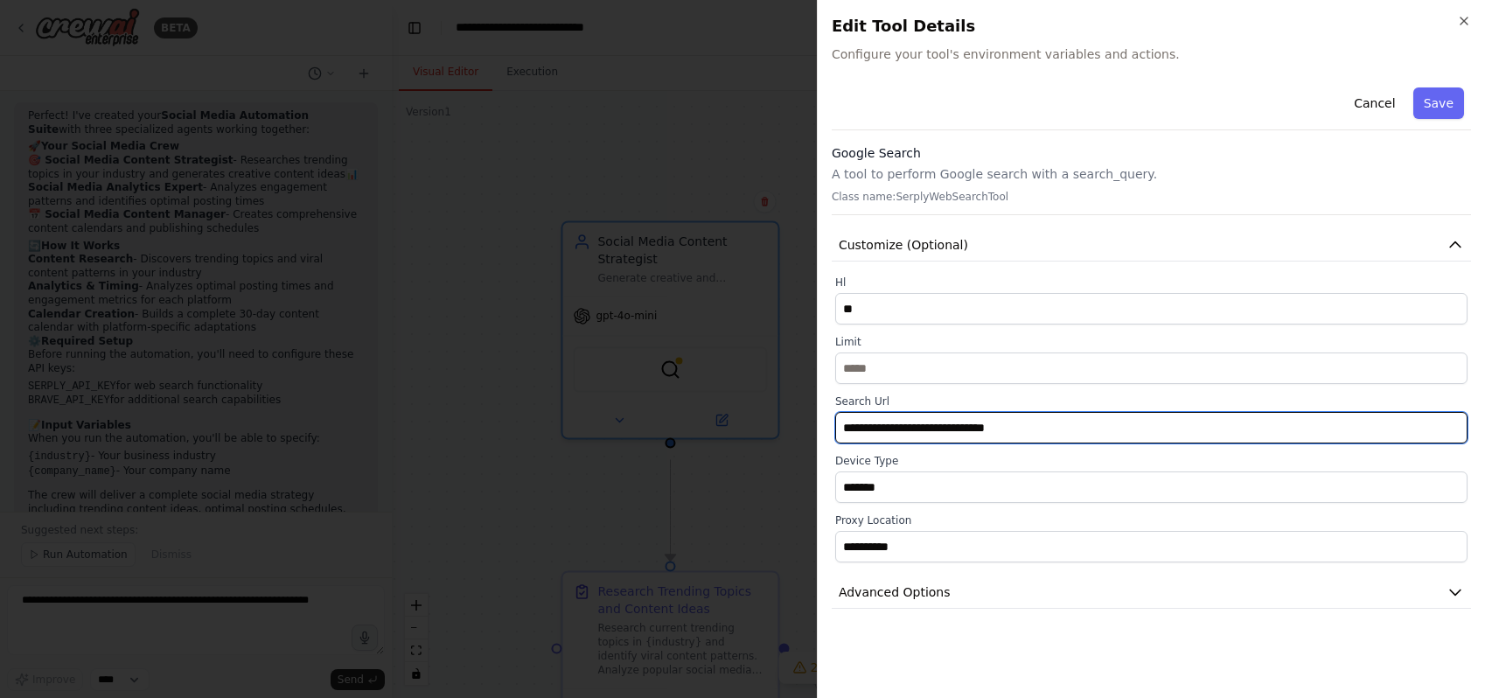
click at [922, 443] on input "**********" at bounding box center [1151, 427] width 632 height 31
drag, startPoint x: 974, startPoint y: 460, endPoint x: 728, endPoint y: 469, distance: 246.8
click at [728, 469] on body "BETA Create a crew that schedules and publishes social media content across mul…" at bounding box center [742, 349] width 1485 height 698
paste input "text"
type input "**********"
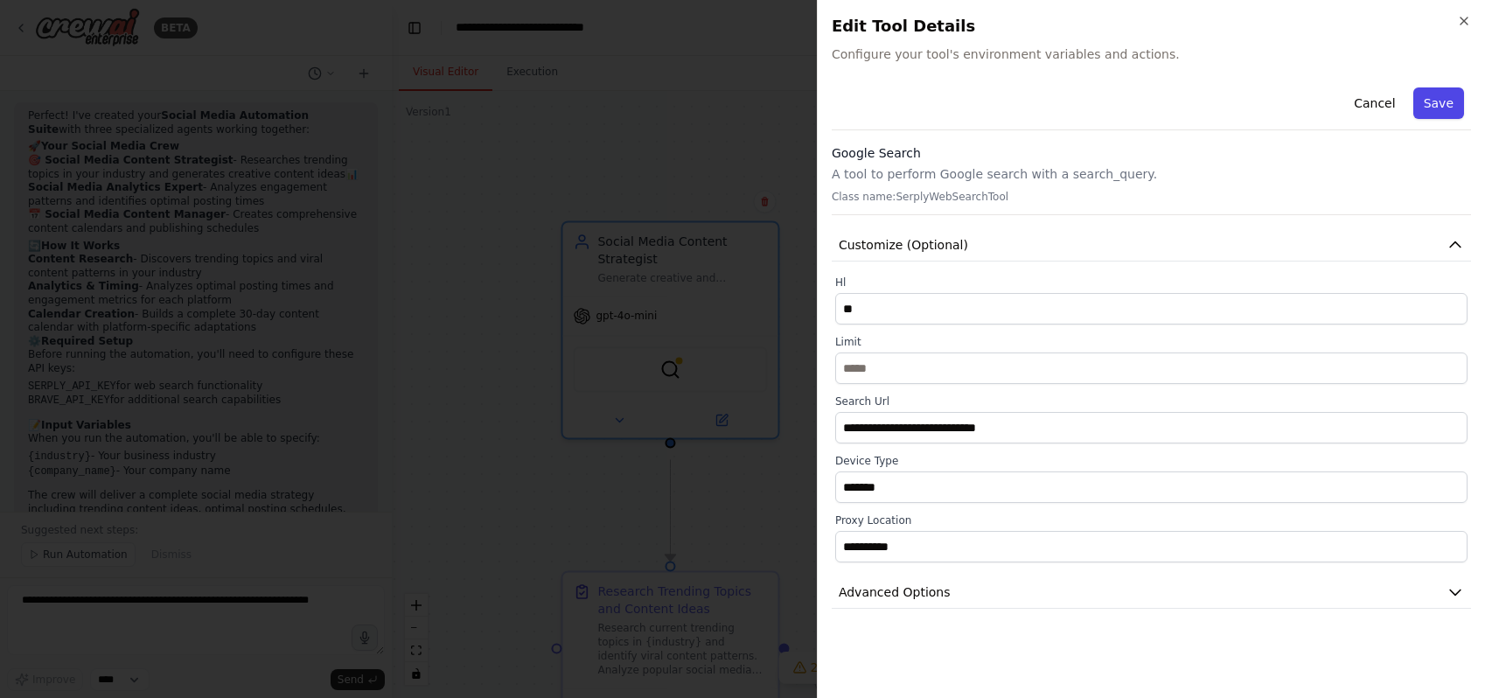
click at [1425, 109] on button "Save" at bounding box center [1438, 102] width 51 height 31
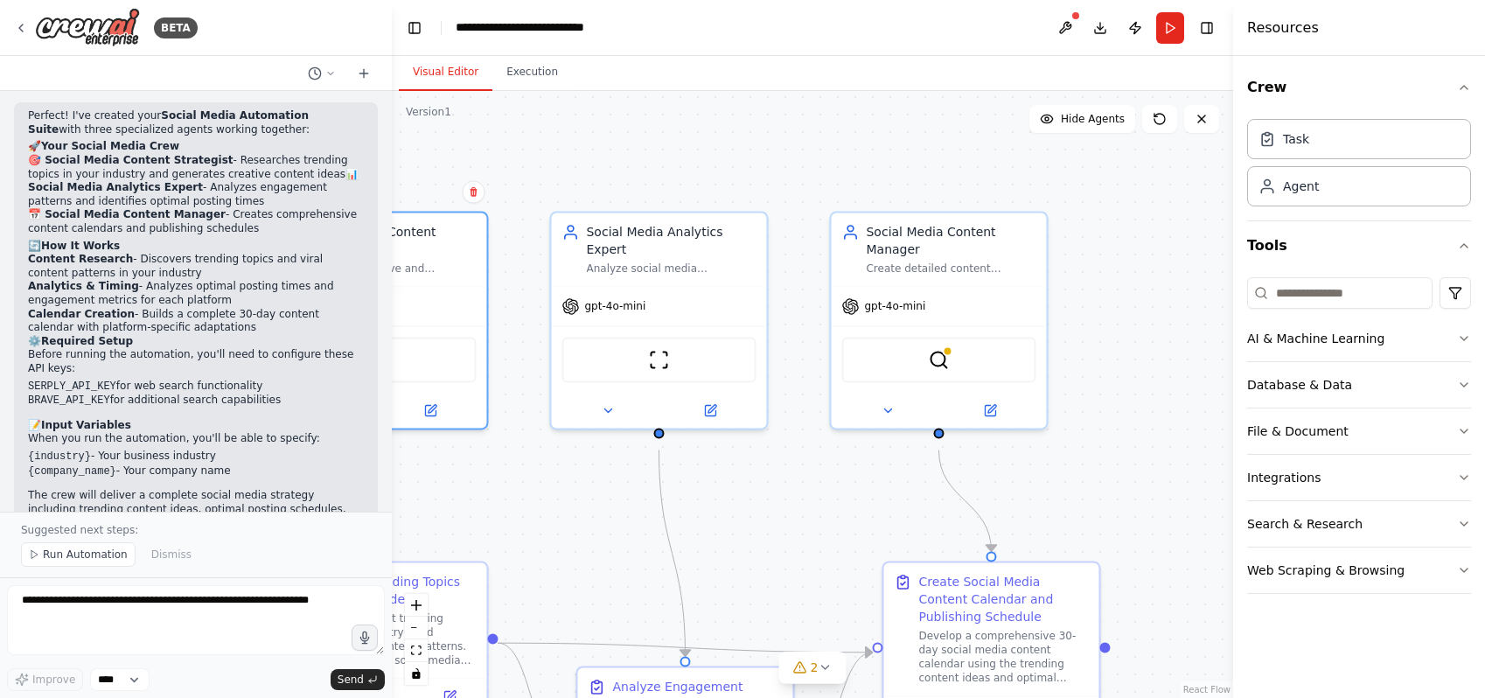
drag, startPoint x: 1101, startPoint y: 499, endPoint x: 816, endPoint y: 485, distance: 285.4
click at [816, 485] on div ".deletable-edge-delete-btn { width: 20px; height: 20px; border: 0px solid #ffff…" at bounding box center [812, 394] width 841 height 607
click at [934, 379] on div "BraveSearchTool" at bounding box center [938, 355] width 194 height 45
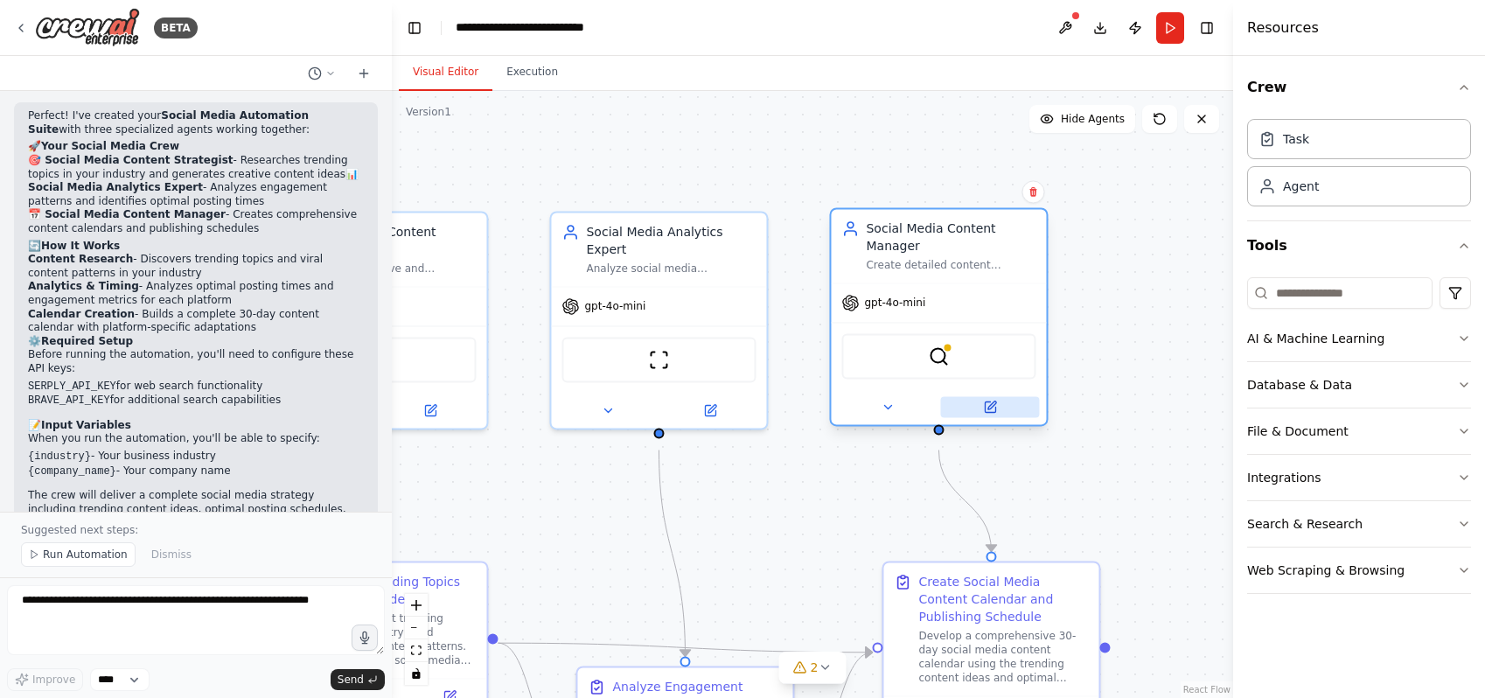
click at [994, 412] on icon at bounding box center [990, 406] width 10 height 10
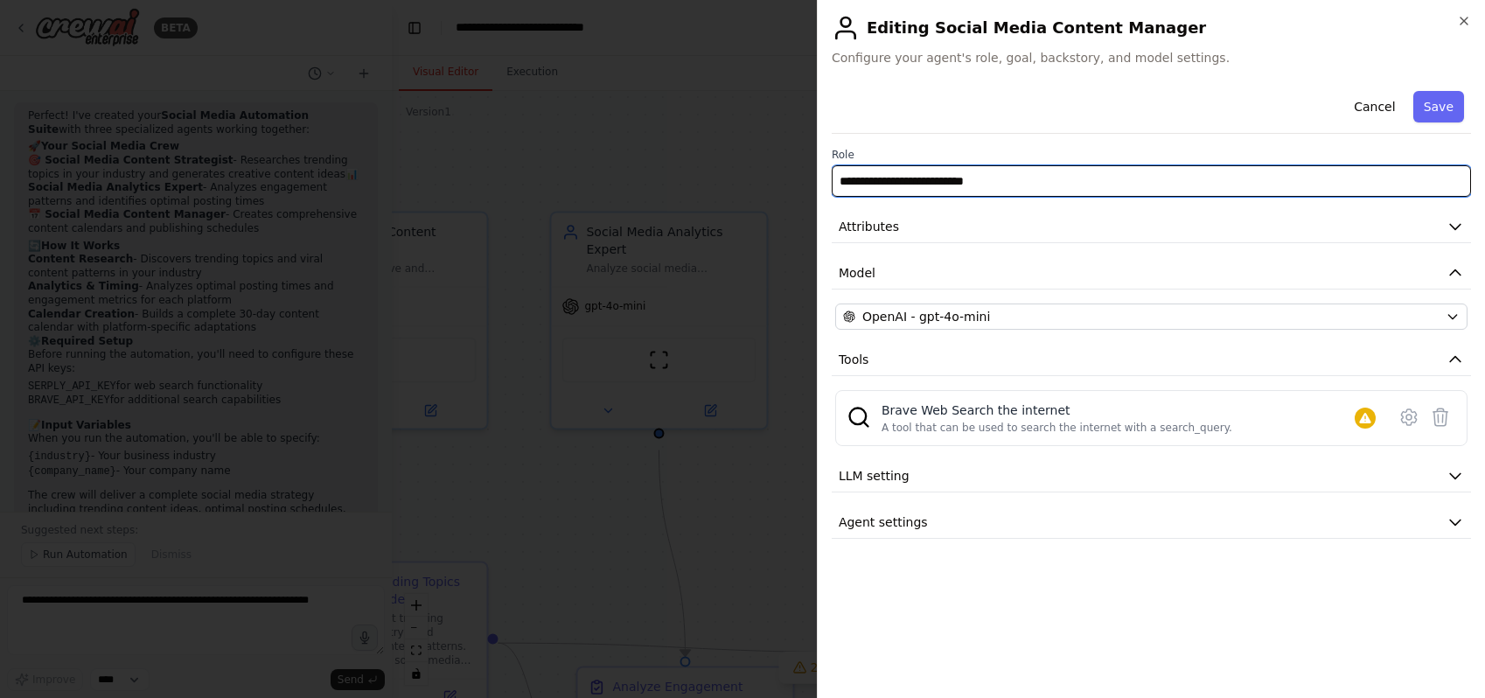
drag, startPoint x: 1038, startPoint y: 186, endPoint x: 782, endPoint y: 215, distance: 257.9
click at [782, 215] on body "BETA Create a crew that schedules and publishes social media content across mul…" at bounding box center [742, 349] width 1485 height 698
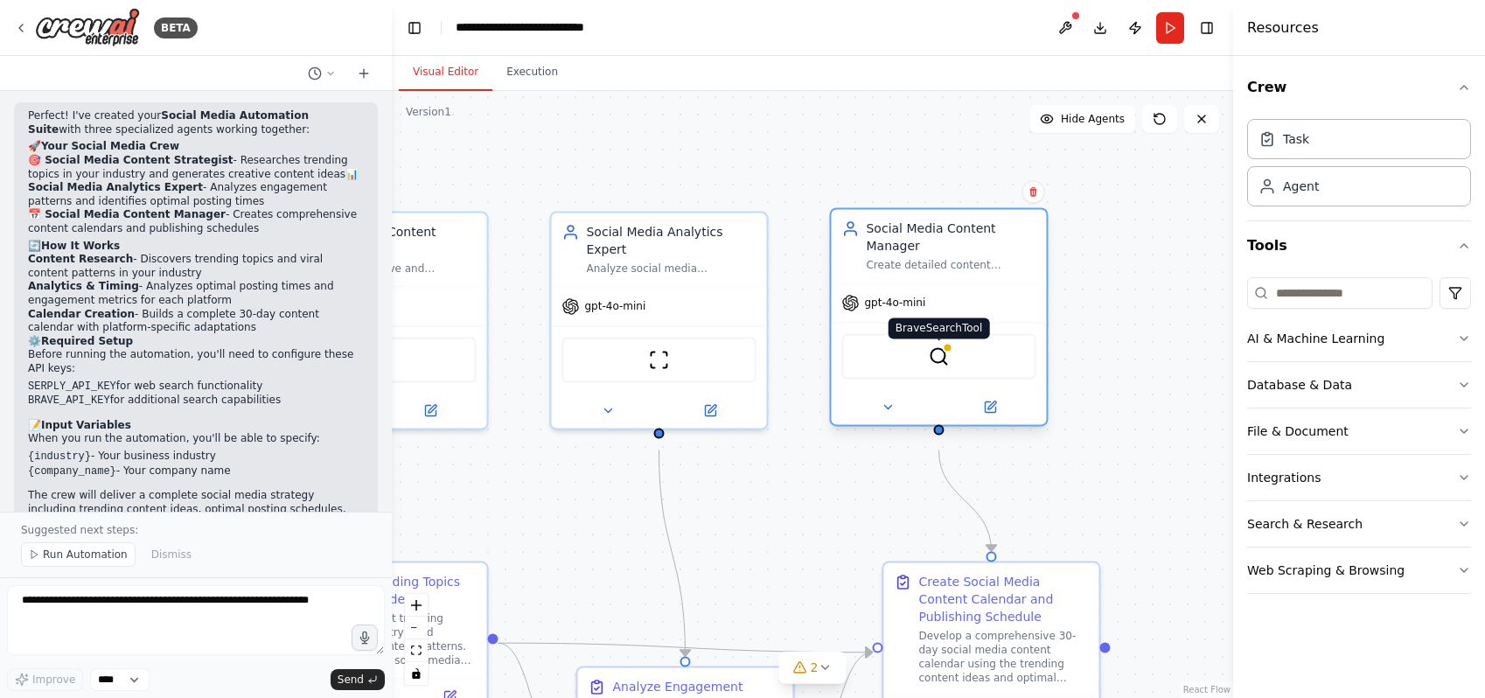
click at [937, 366] on img at bounding box center [938, 355] width 21 height 21
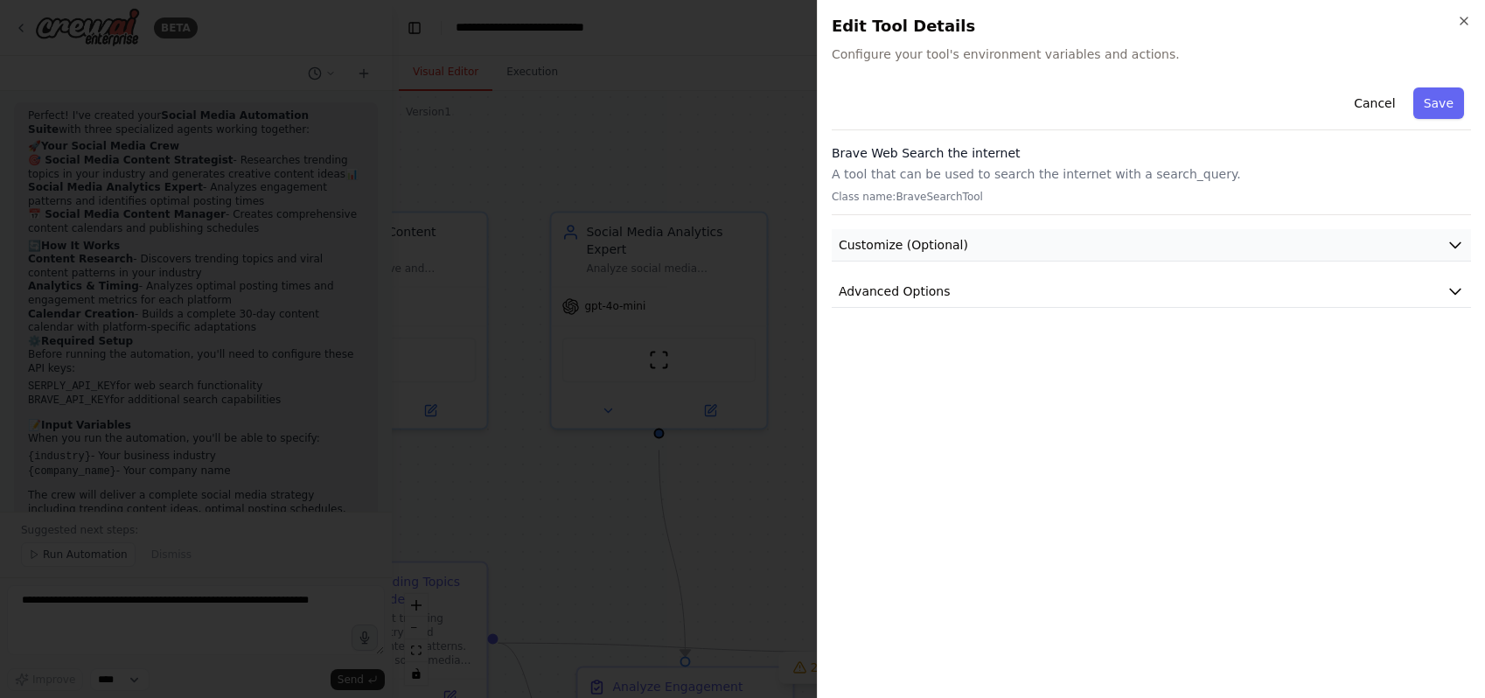
click at [939, 261] on button "Customize (Optional)" at bounding box center [1151, 245] width 639 height 32
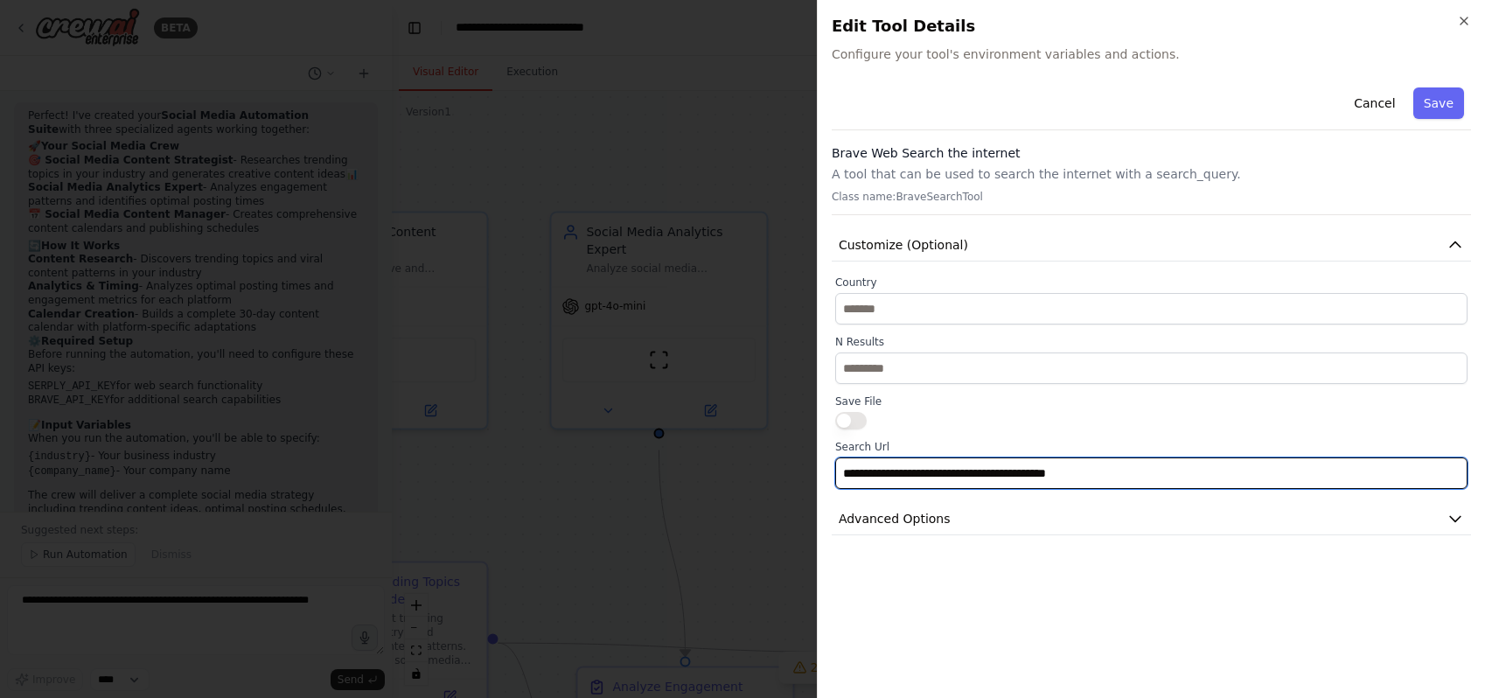
drag, startPoint x: 1133, startPoint y: 505, endPoint x: 742, endPoint y: 537, distance: 392.2
click at [742, 537] on body "BETA Create a crew that schedules and publishes social media content across mul…" at bounding box center [742, 349] width 1485 height 698
paste input "text"
type input "**********"
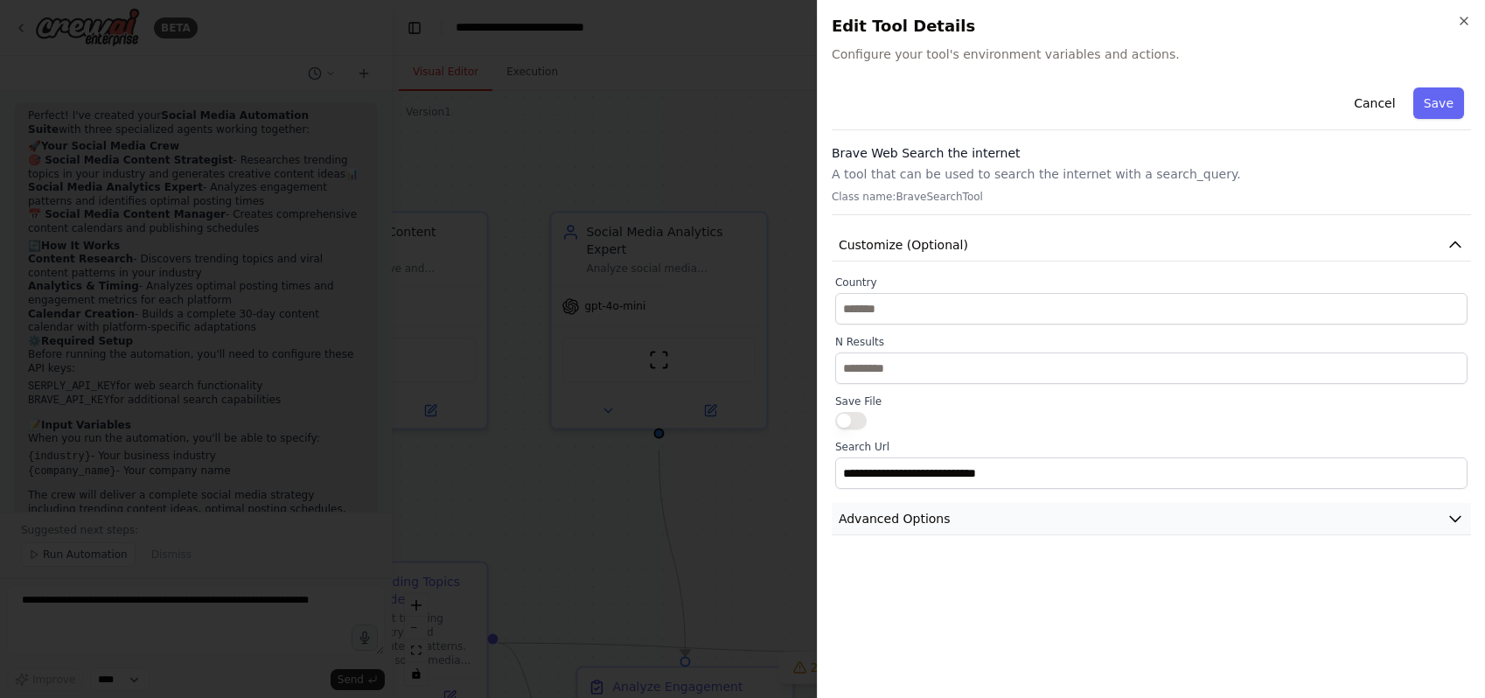
click at [951, 535] on button "Advanced Options" at bounding box center [1151, 519] width 639 height 32
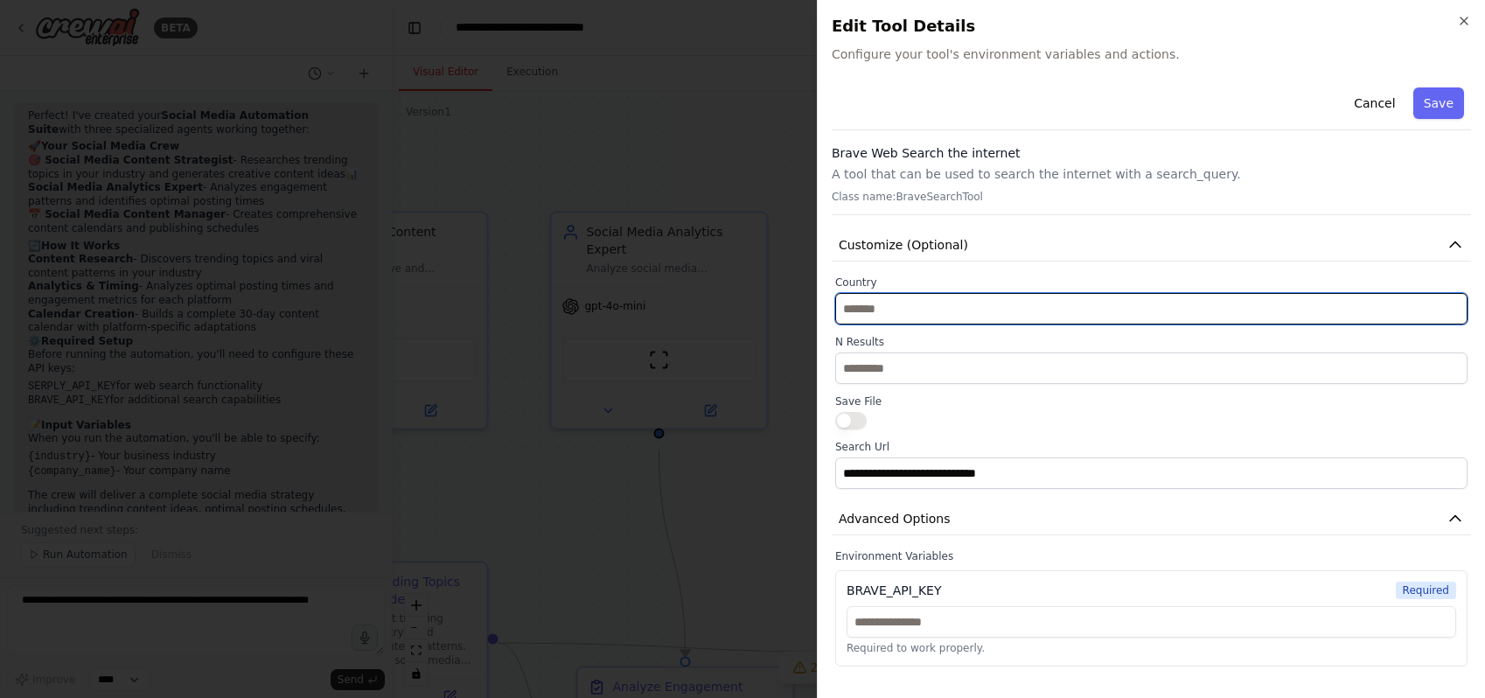
click at [944, 309] on input "text" at bounding box center [1151, 308] width 632 height 31
type input "**********"
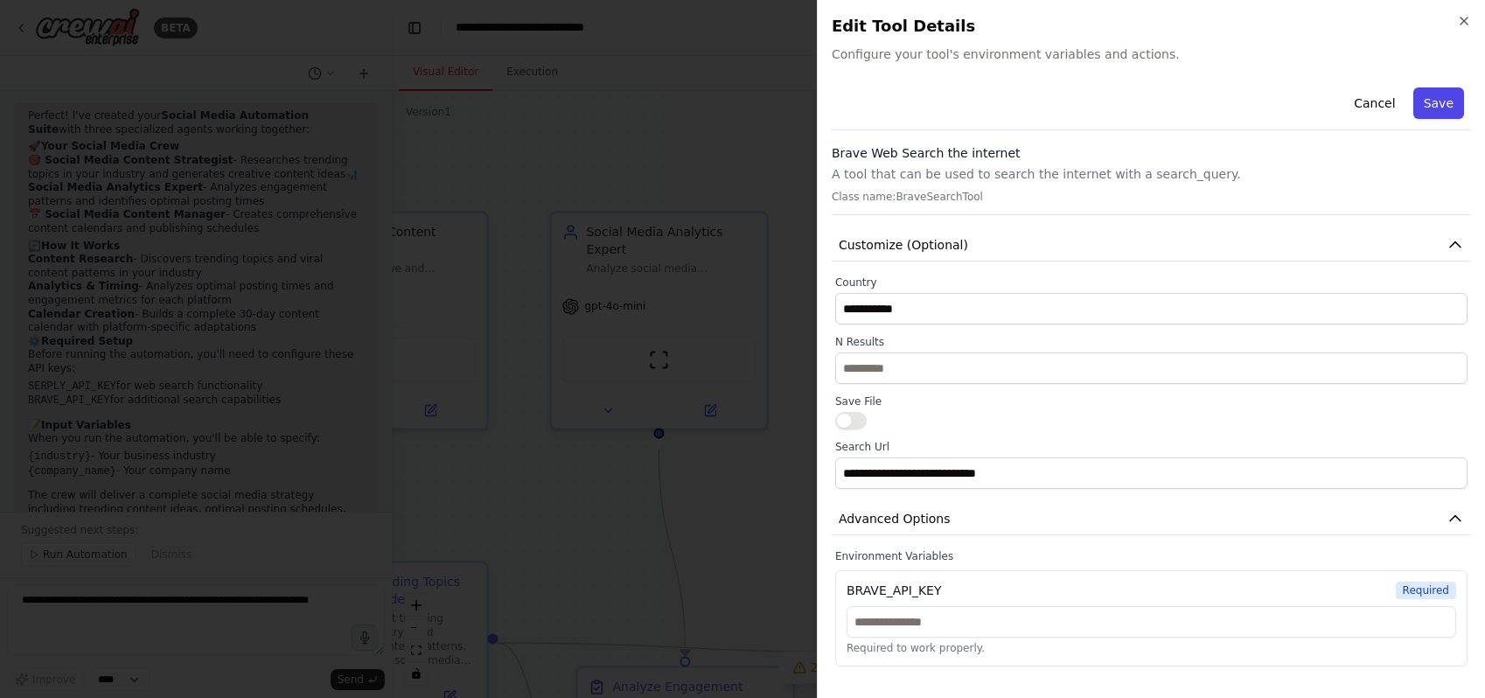
click at [1430, 112] on button "Save" at bounding box center [1438, 102] width 51 height 31
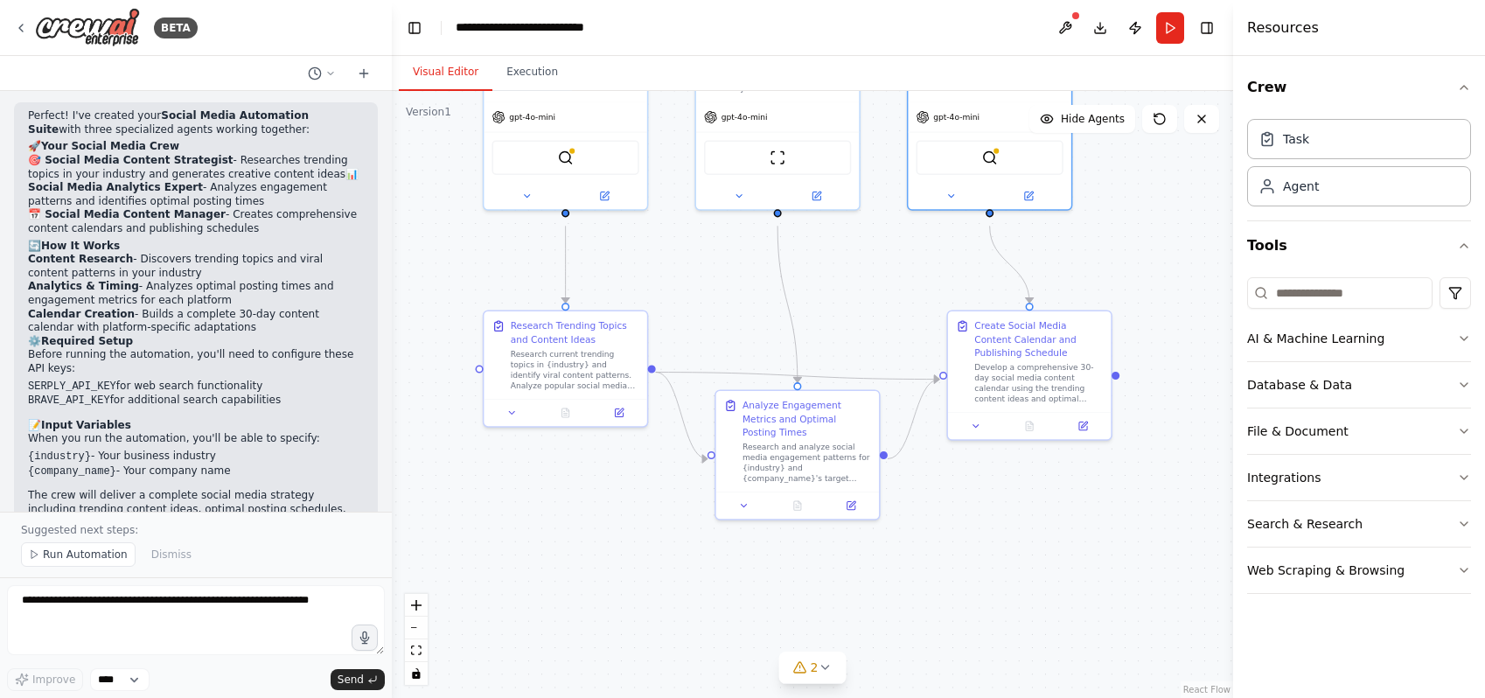
drag, startPoint x: 724, startPoint y: 366, endPoint x: 757, endPoint y: 261, distance: 110.1
click at [757, 261] on div ".deletable-edge-delete-btn { width: 20px; height: 20px; border: 0px solid #ffff…" at bounding box center [812, 394] width 841 height 607
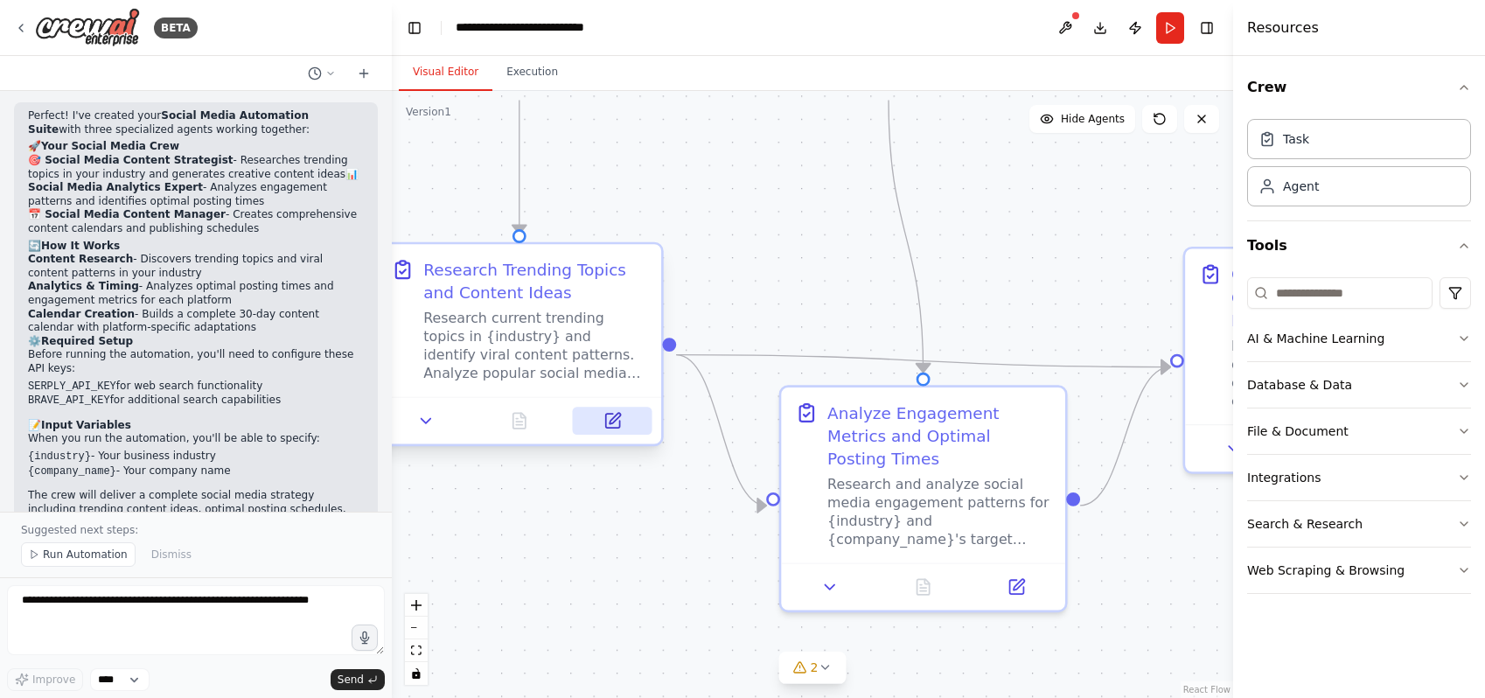
click at [613, 423] on icon at bounding box center [615, 418] width 10 height 10
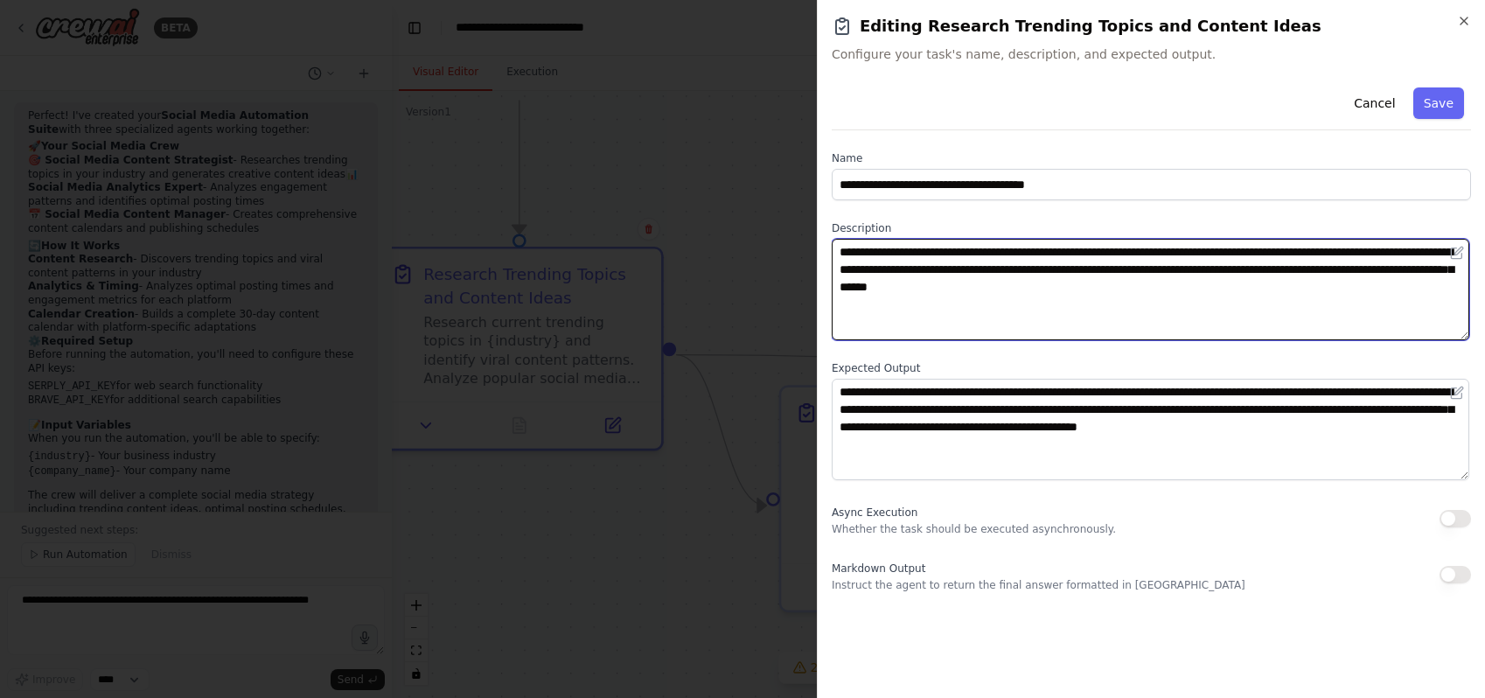
click at [898, 296] on textarea "**********" at bounding box center [1151, 289] width 638 height 101
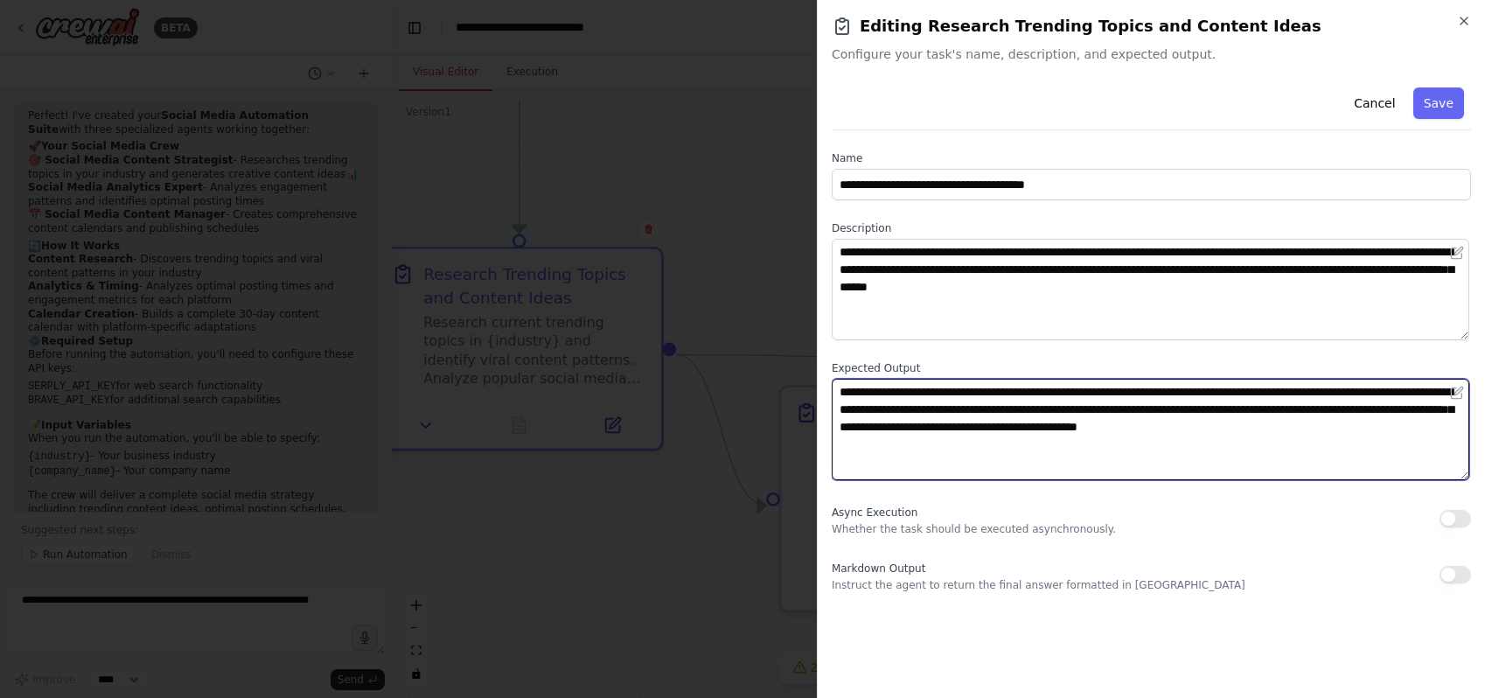
click at [1031, 428] on textarea "**********" at bounding box center [1151, 429] width 638 height 101
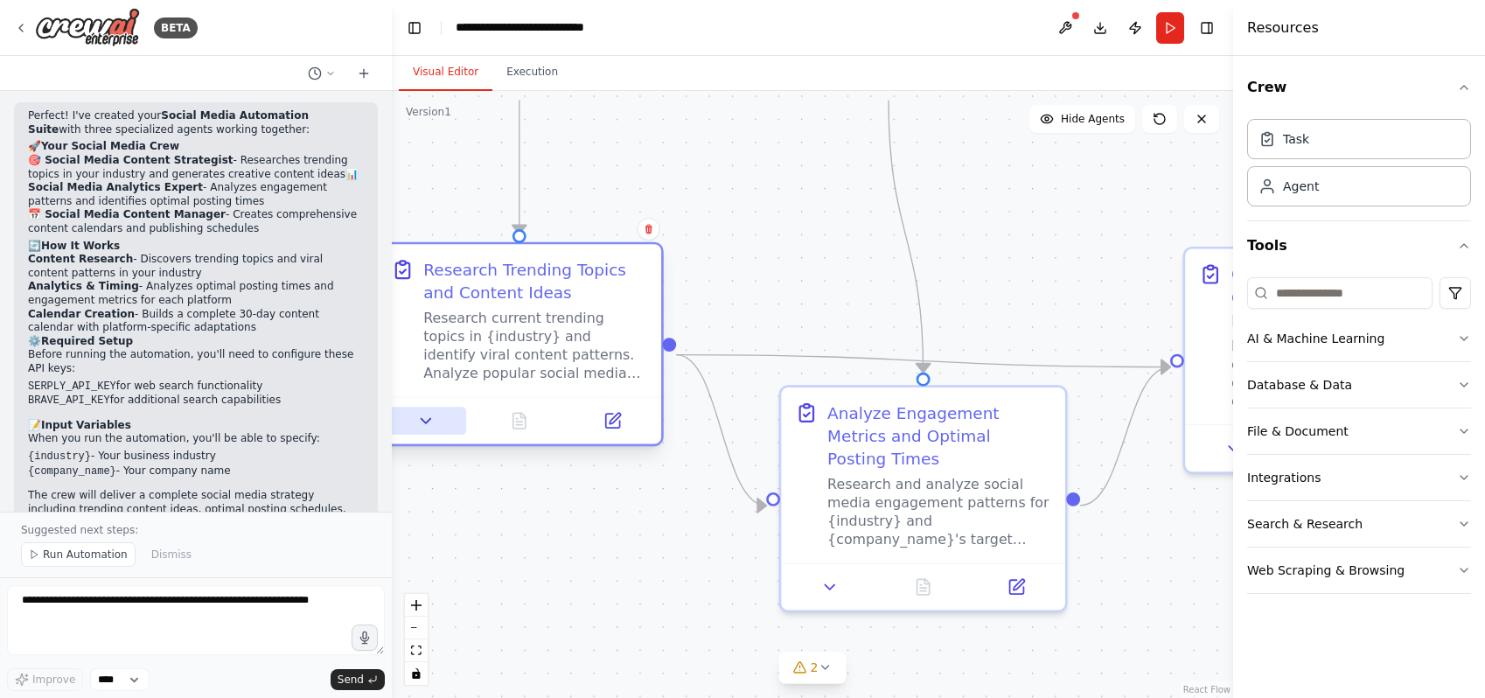
click at [428, 423] on icon at bounding box center [427, 421] width 10 height 4
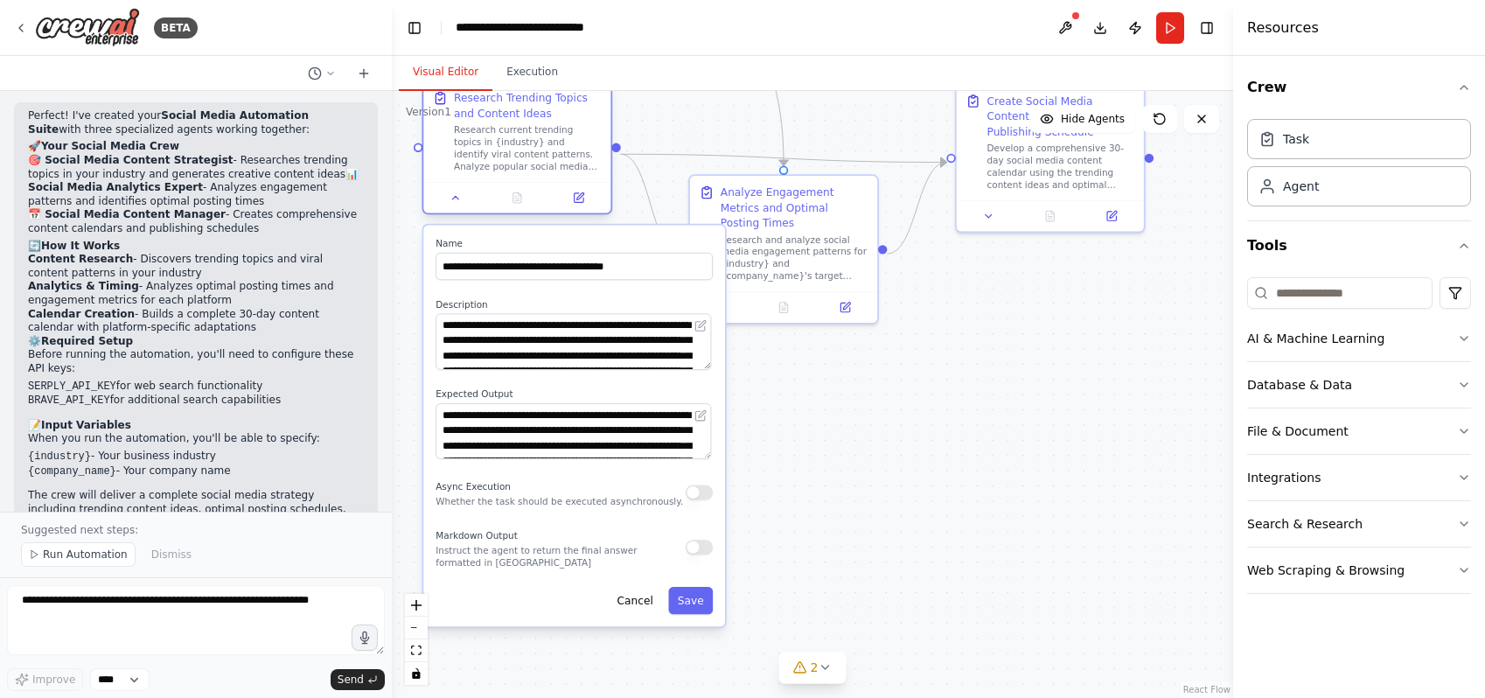
drag, startPoint x: 588, startPoint y: 450, endPoint x: 598, endPoint y: 232, distance: 218.9
click at [598, 232] on div ".deletable-edge-delete-btn { width: 20px; height: 20px; border: 0px solid #ffff…" at bounding box center [812, 394] width 841 height 607
click at [549, 358] on textarea "**********" at bounding box center [573, 341] width 275 height 56
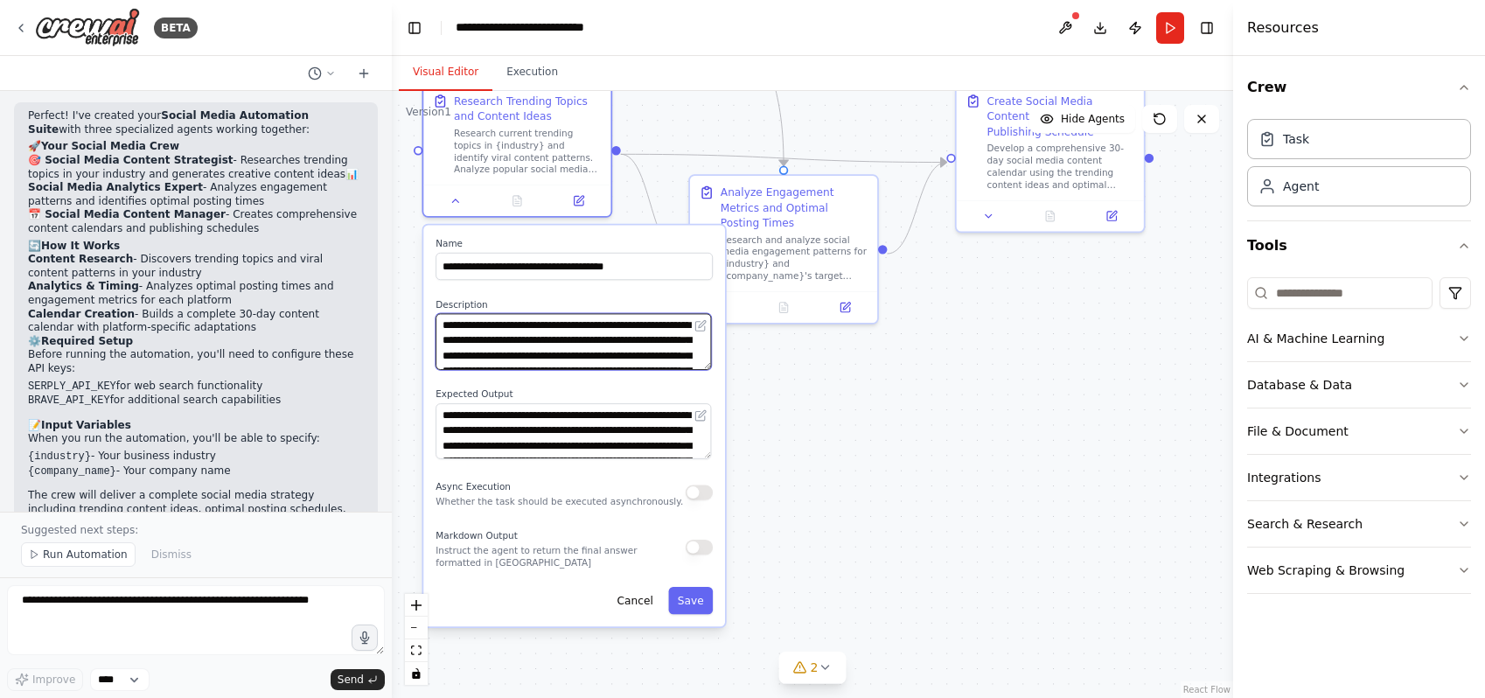
click at [549, 358] on textarea "**********" at bounding box center [573, 341] width 275 height 56
click at [638, 614] on button "Cancel" at bounding box center [635, 600] width 54 height 27
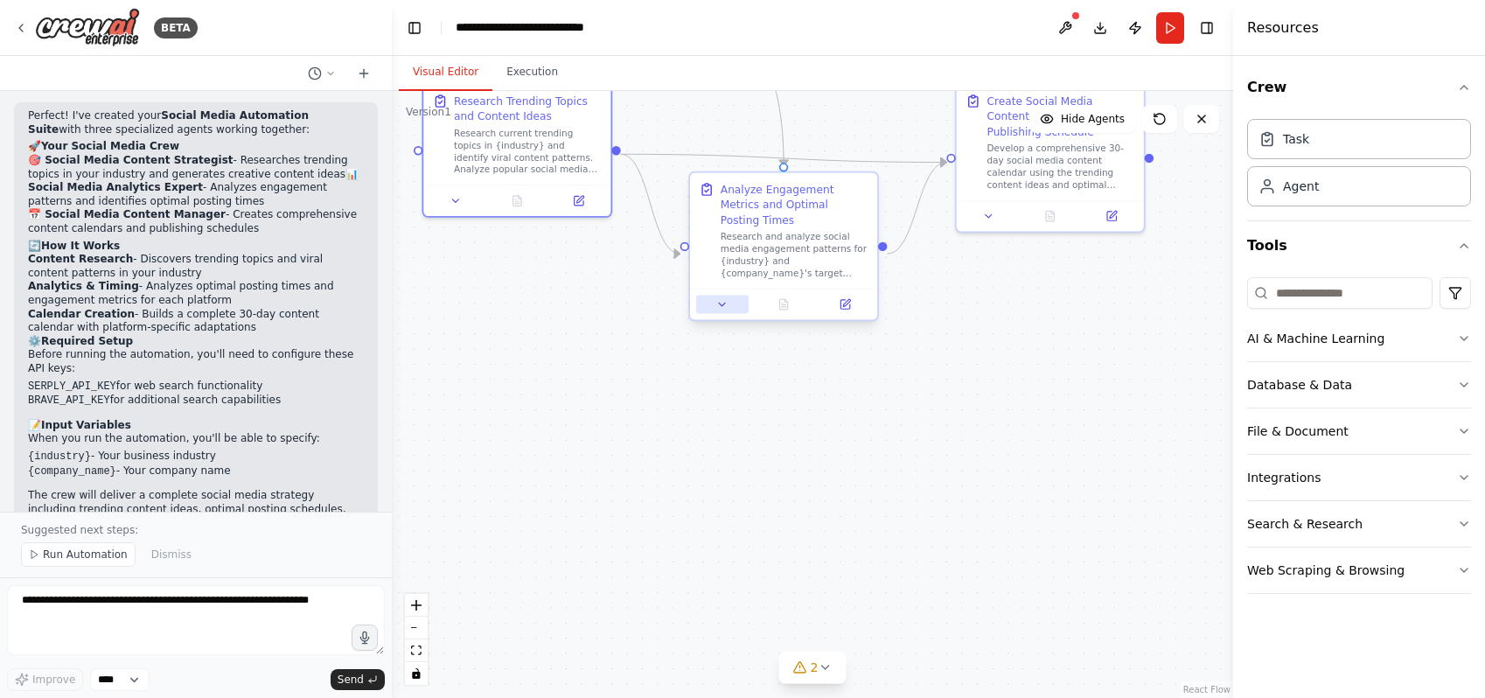
click at [728, 310] on icon at bounding box center [722, 304] width 12 height 12
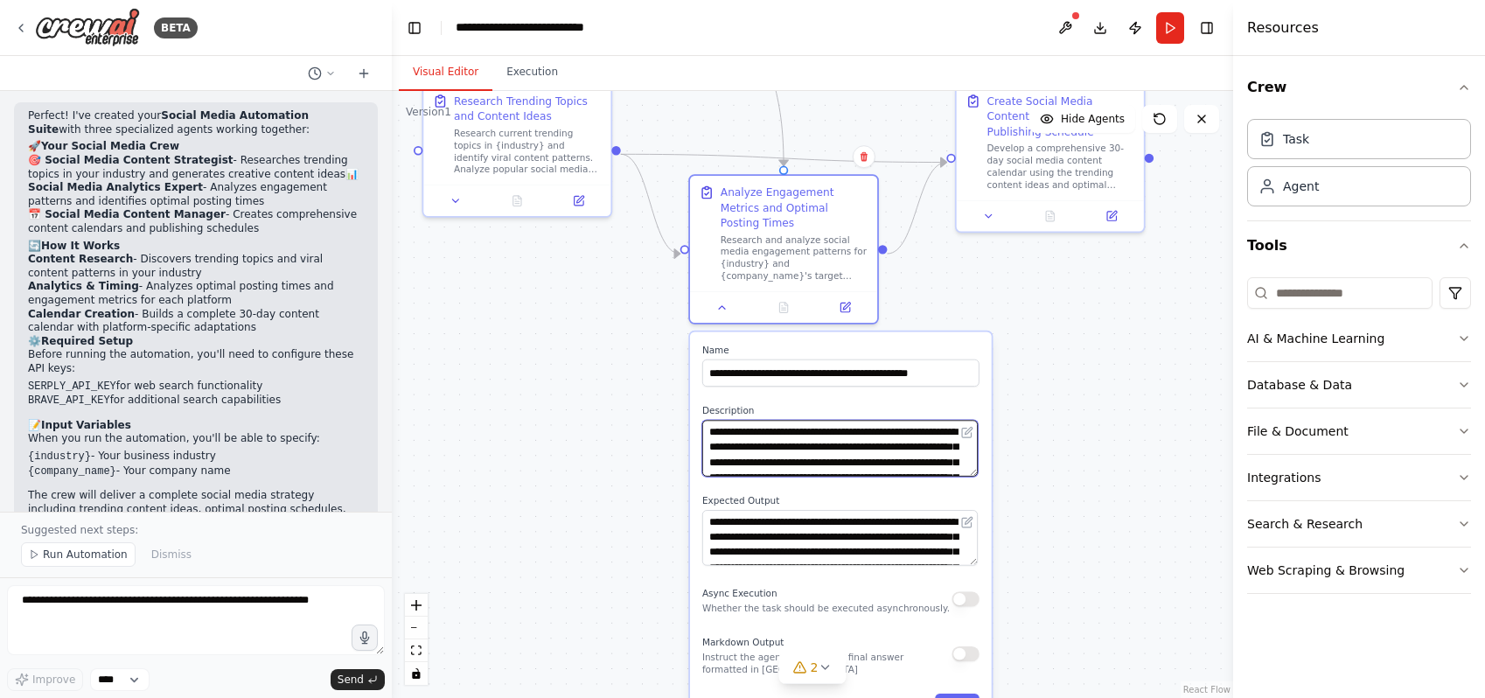
click at [773, 457] on textarea "**********" at bounding box center [839, 448] width 275 height 56
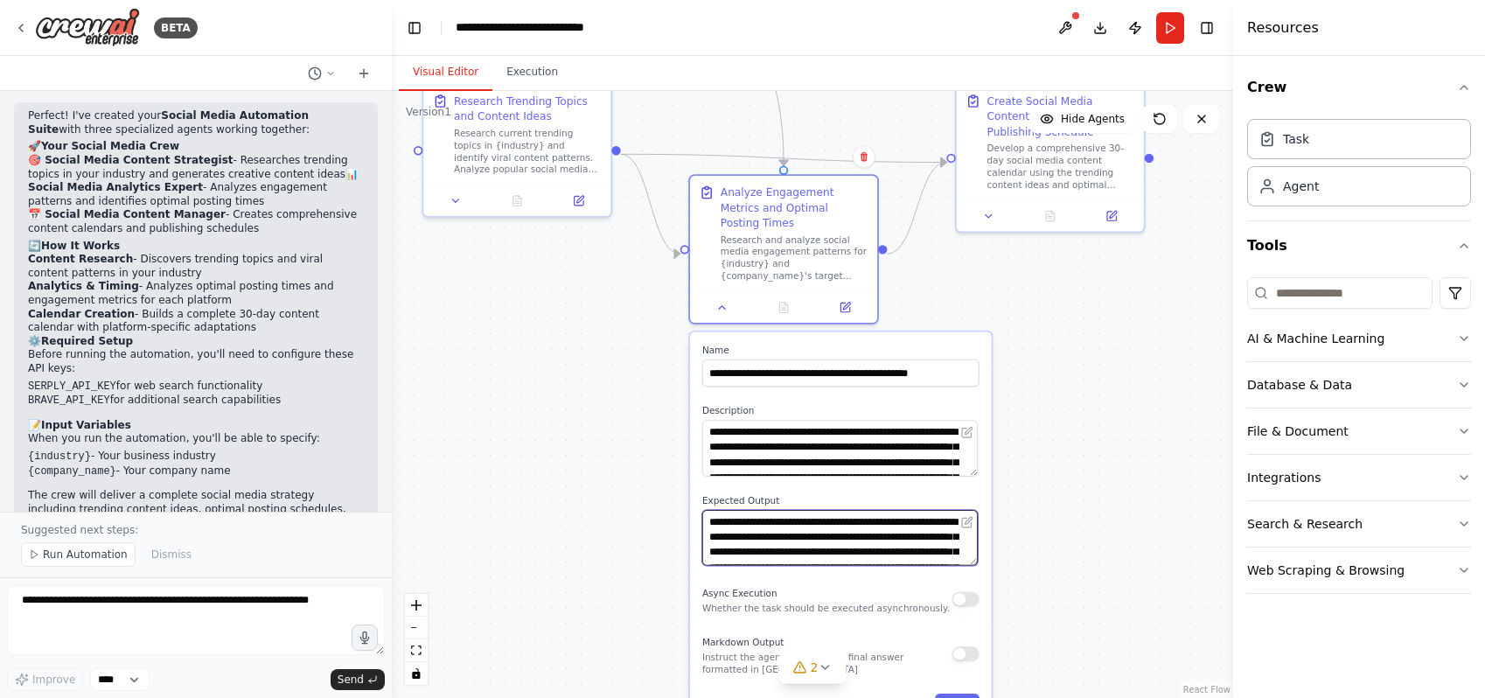
click at [810, 566] on textarea "**********" at bounding box center [839, 538] width 275 height 56
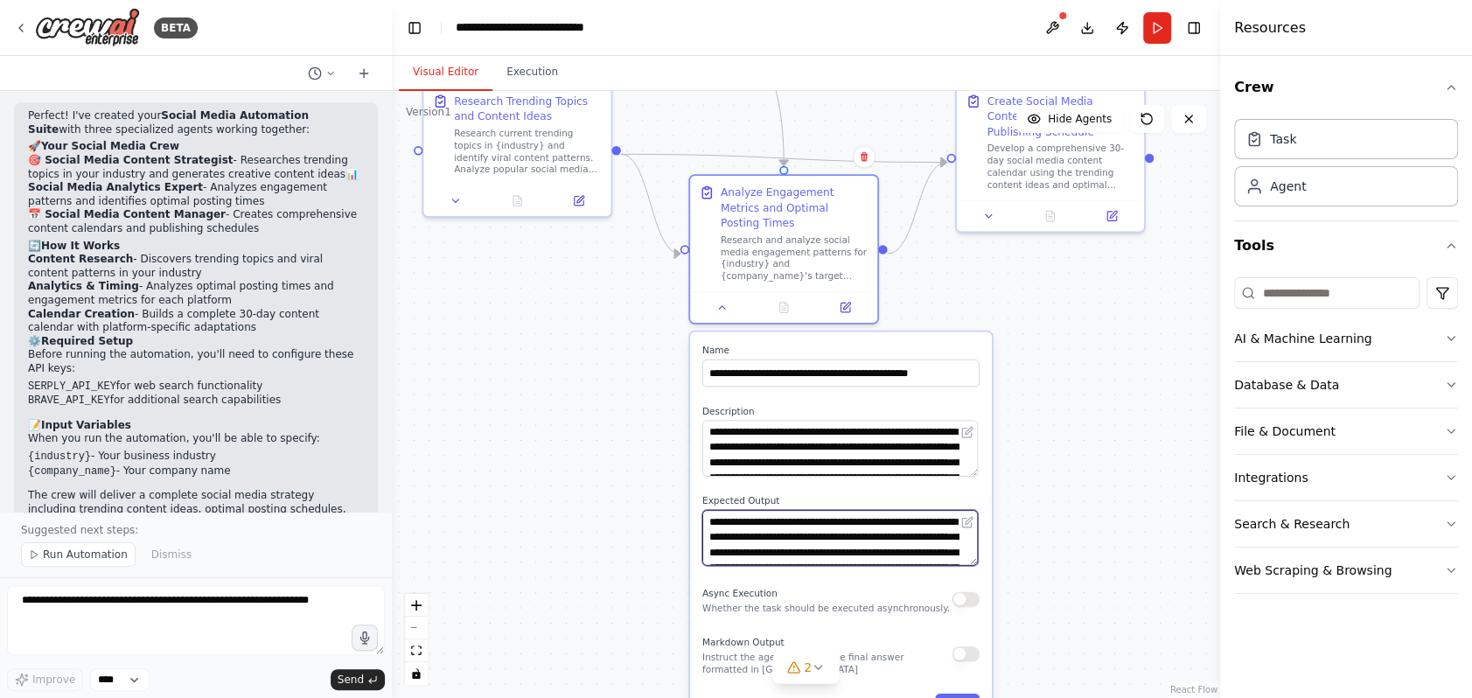
click at [810, 566] on textarea "**********" at bounding box center [839, 538] width 275 height 56
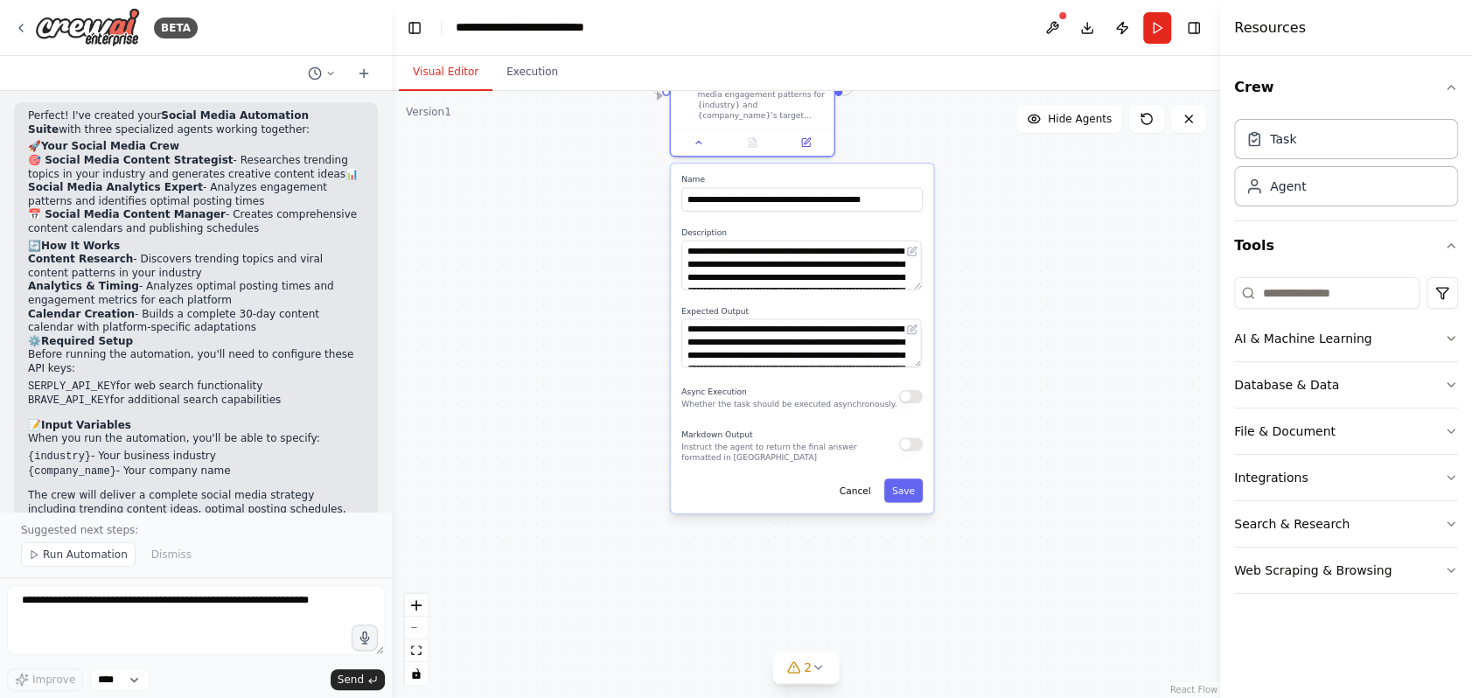
drag, startPoint x: 1030, startPoint y: 415, endPoint x: 841, endPoint y: 485, distance: 201.7
click at [969, 237] on div ".deletable-edge-delete-btn { width: 20px; height: 20px; border: 0px solid #ffff…" at bounding box center [806, 394] width 828 height 607
click at [854, 502] on button "Cancel" at bounding box center [854, 490] width 47 height 24
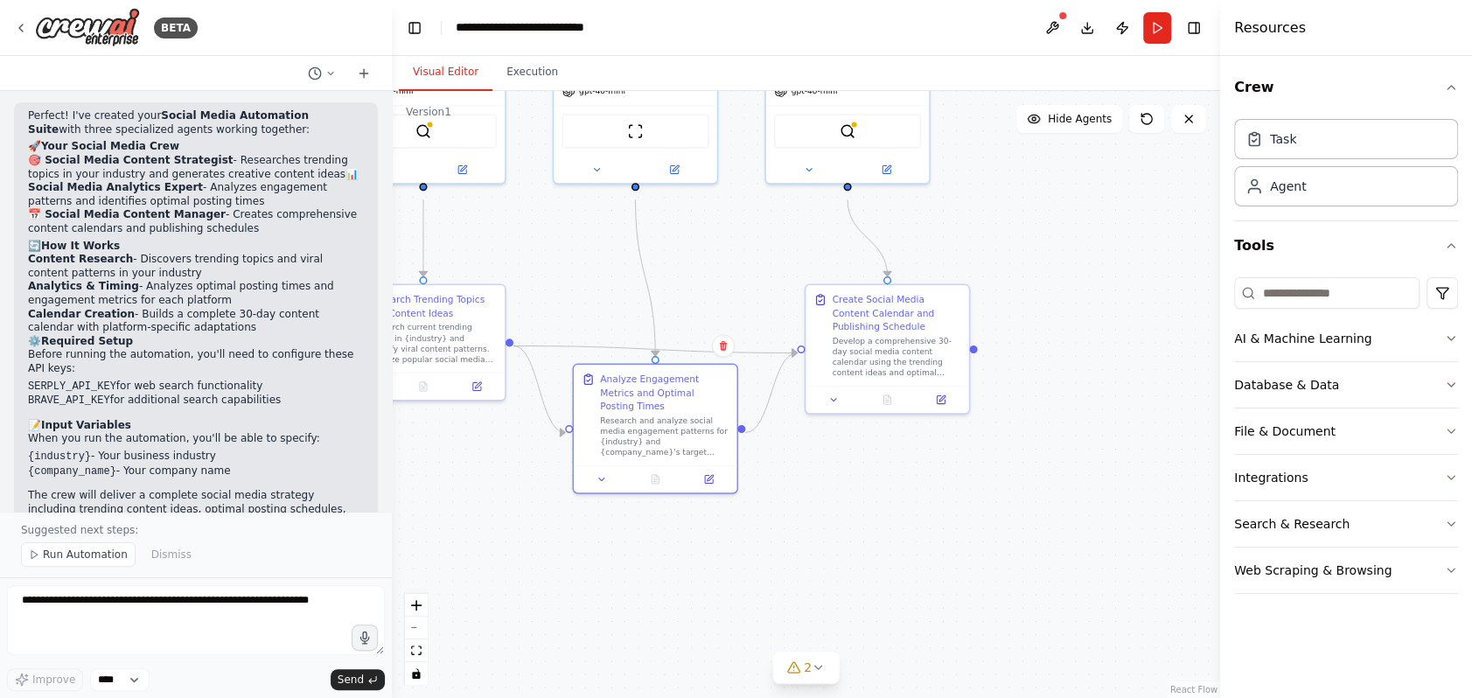
drag, startPoint x: 932, startPoint y: 415, endPoint x: 847, endPoint y: 620, distance: 222.7
click at [840, 697] on html "BETA Create a crew that schedules and publishes social media content across mul…" at bounding box center [736, 349] width 1472 height 698
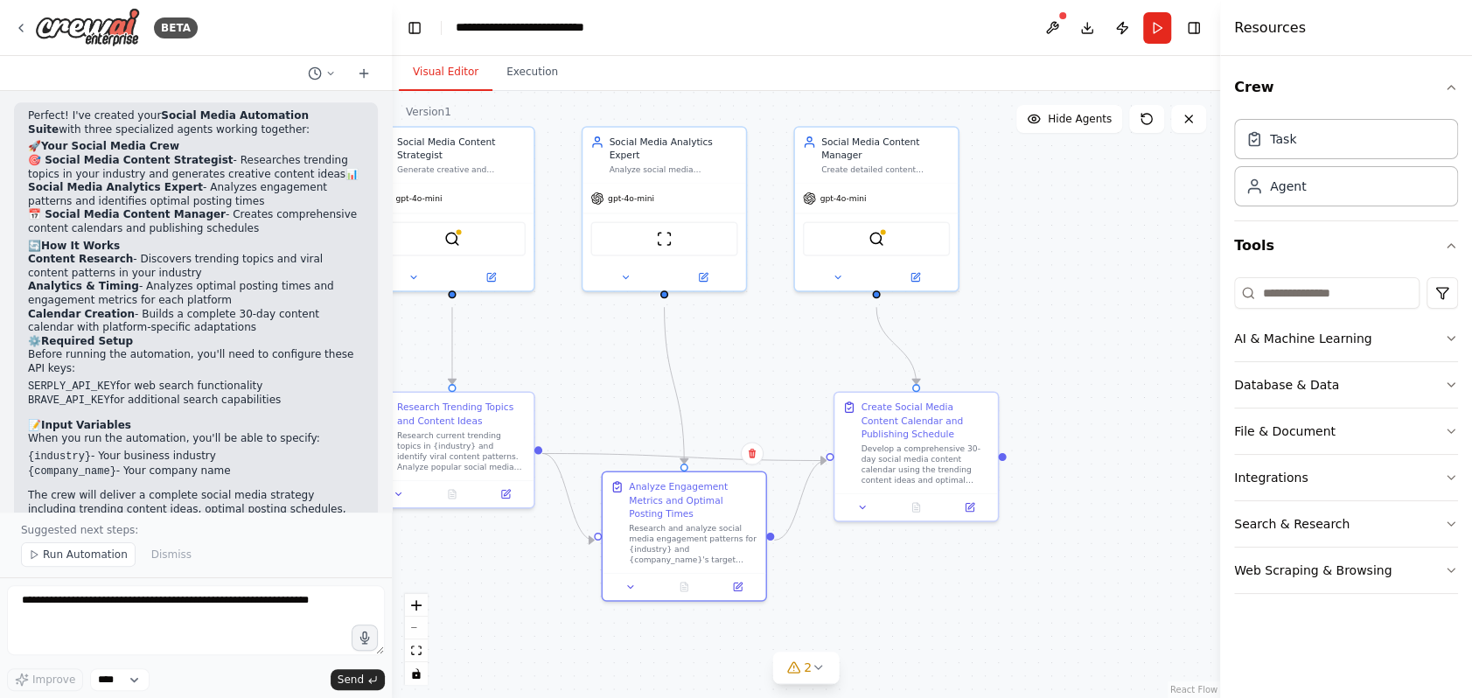
drag, startPoint x: 965, startPoint y: 605, endPoint x: 976, endPoint y: 628, distance: 25.0
click at [976, 628] on div ".deletable-edge-delete-btn { width: 20px; height: 20px; border: 0px solid #ffff…" at bounding box center [806, 394] width 828 height 607
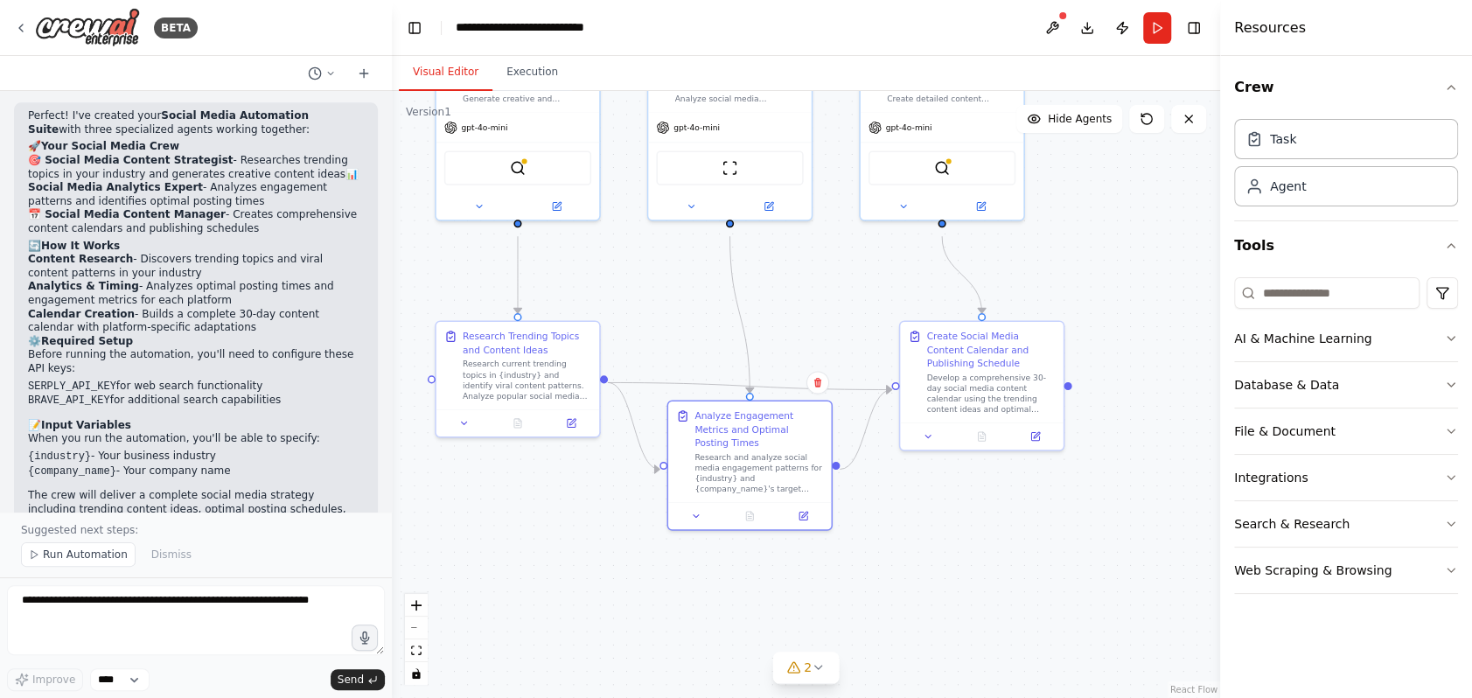
drag, startPoint x: 976, startPoint y: 625, endPoint x: 1036, endPoint y: 550, distance: 96.4
click at [1036, 550] on div ".deletable-edge-delete-btn { width: 20px; height: 20px; border: 0px solid #ffff…" at bounding box center [806, 394] width 828 height 607
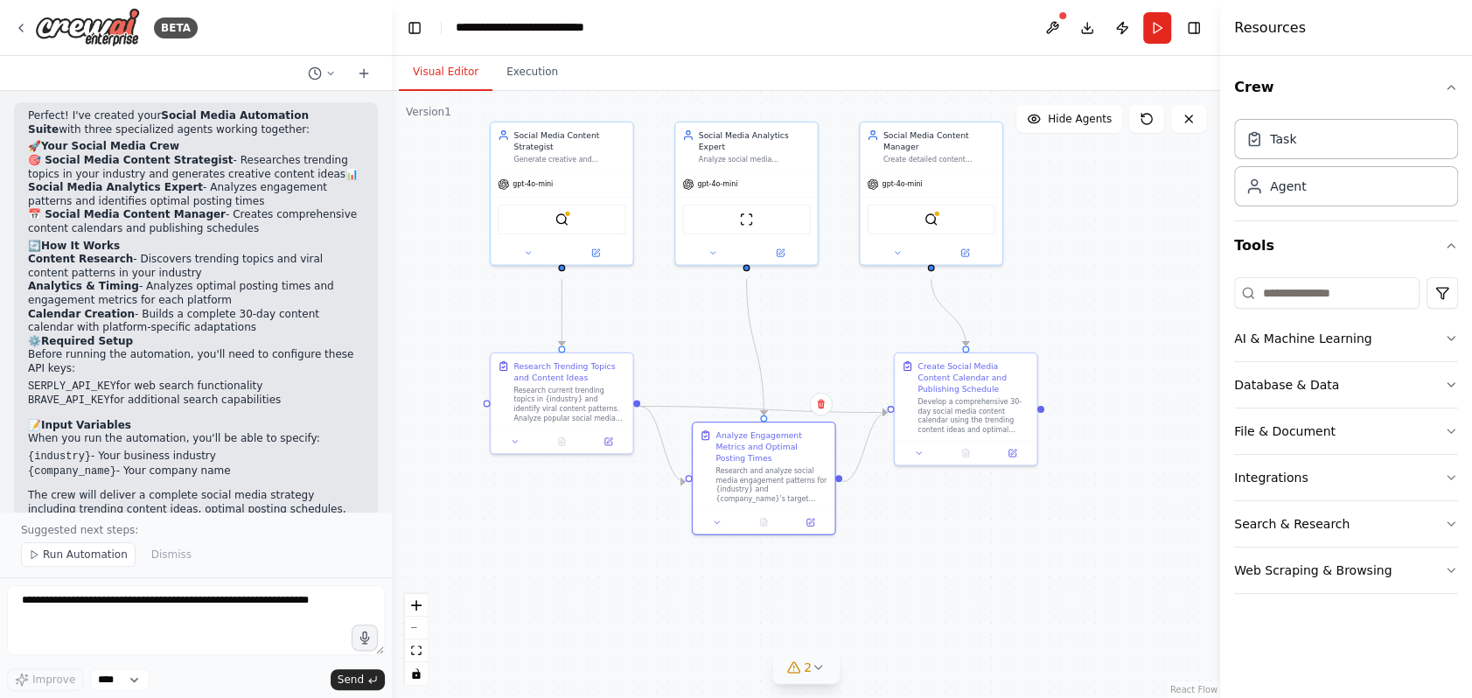
click at [819, 666] on icon at bounding box center [819, 667] width 14 height 14
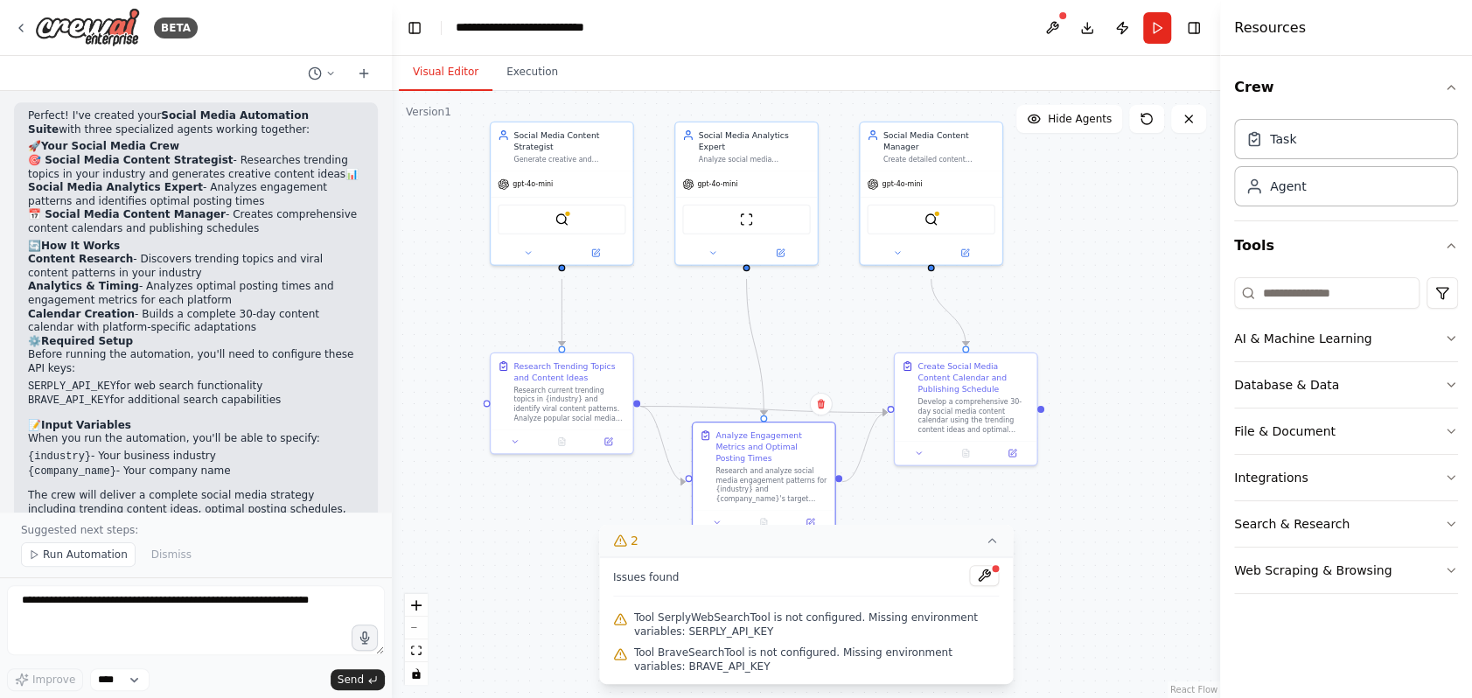
click at [1104, 570] on div ".deletable-edge-delete-btn { width: 20px; height: 20px; border: 0px solid #ffff…" at bounding box center [806, 394] width 828 height 607
click at [990, 533] on icon at bounding box center [992, 540] width 14 height 14
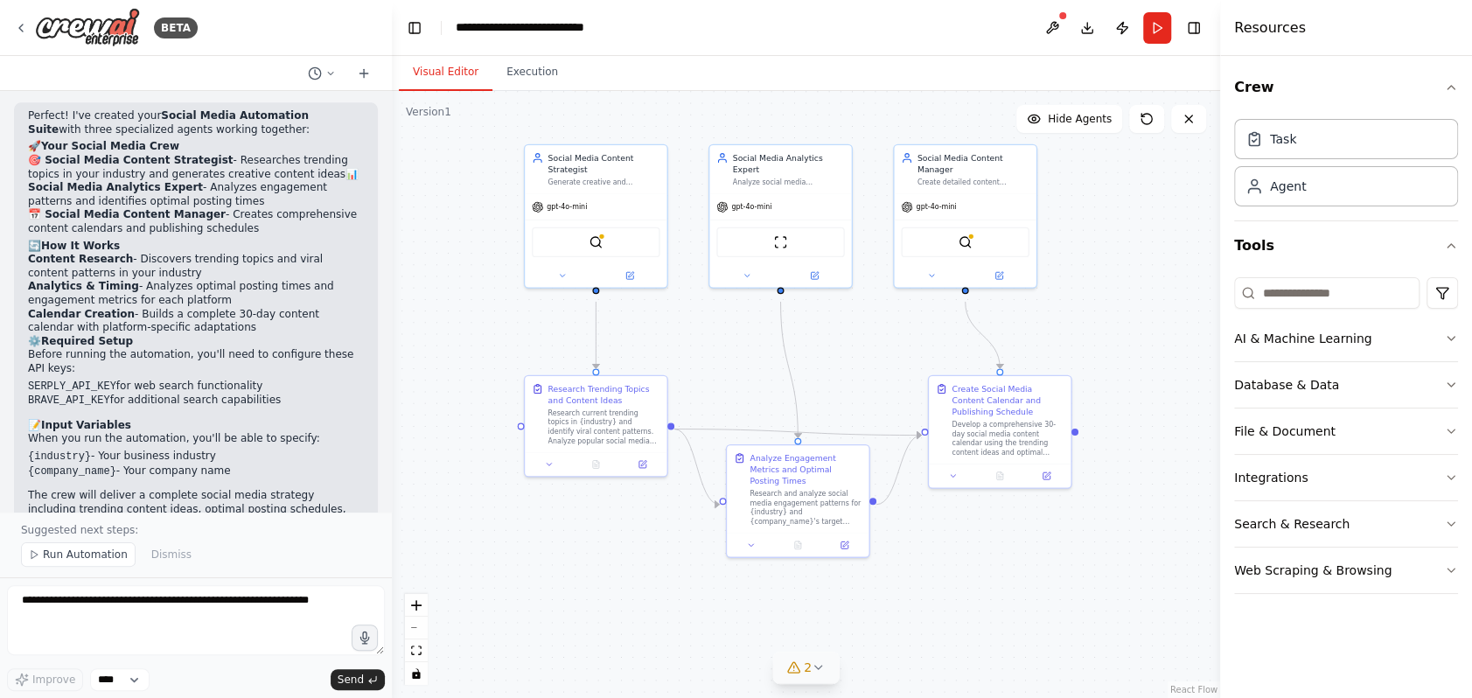
drag, startPoint x: 897, startPoint y: 611, endPoint x: 931, endPoint y: 635, distance: 41.5
click at [931, 635] on div ".deletable-edge-delete-btn { width: 20px; height: 20px; border: 0px solid #ffff…" at bounding box center [806, 394] width 828 height 607
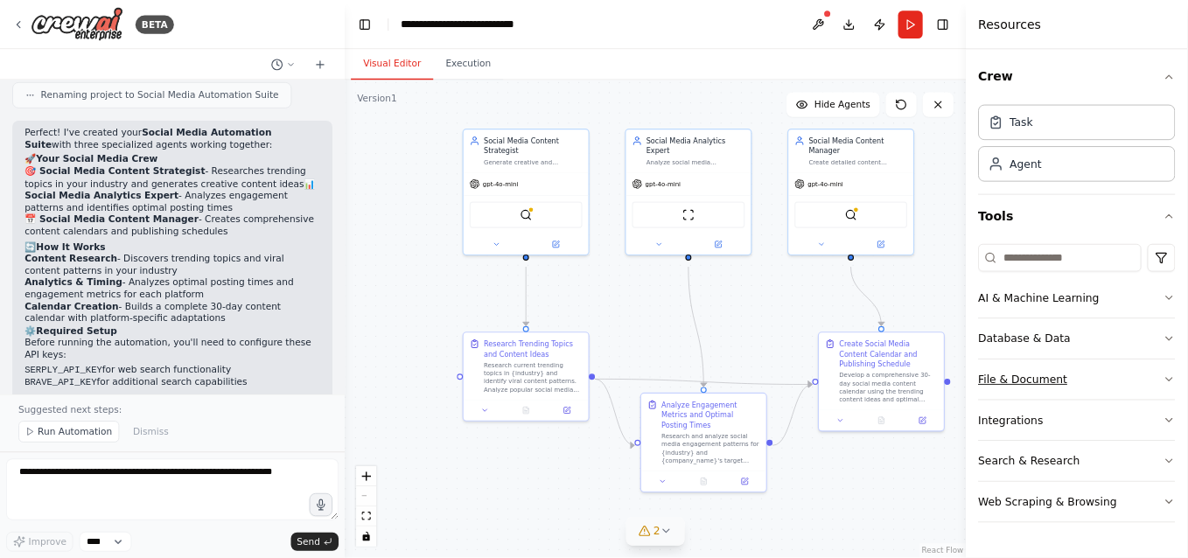
scroll to position [1255, 0]
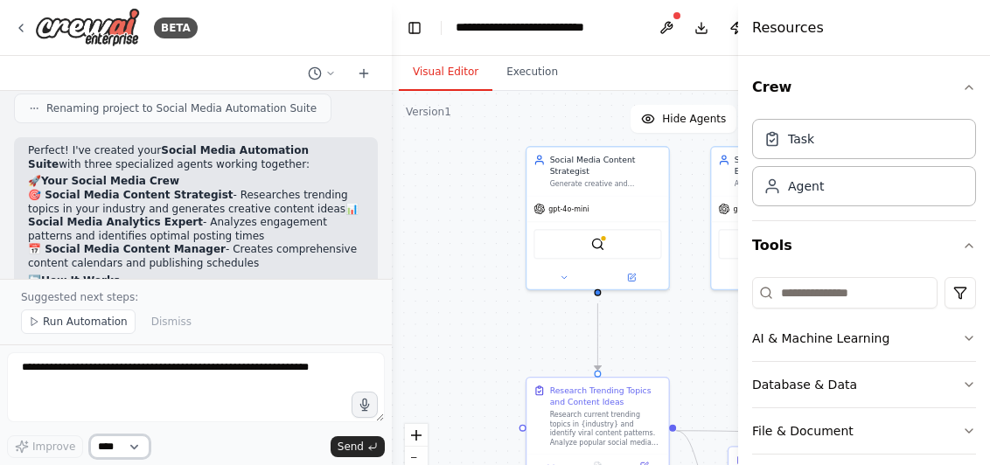
click at [150, 440] on select "****" at bounding box center [119, 447] width 59 height 23
click at [150, 442] on select "****" at bounding box center [119, 447] width 59 height 23
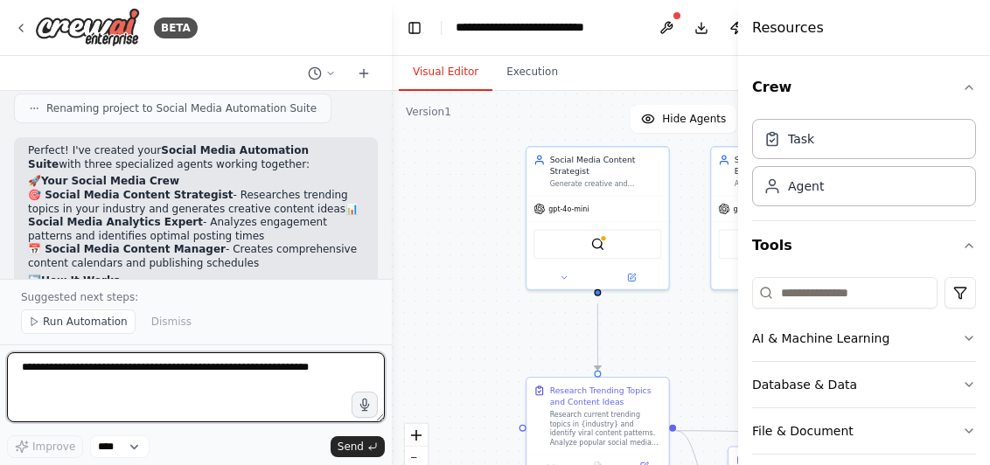
click at [184, 389] on textarea at bounding box center [196, 387] width 378 height 70
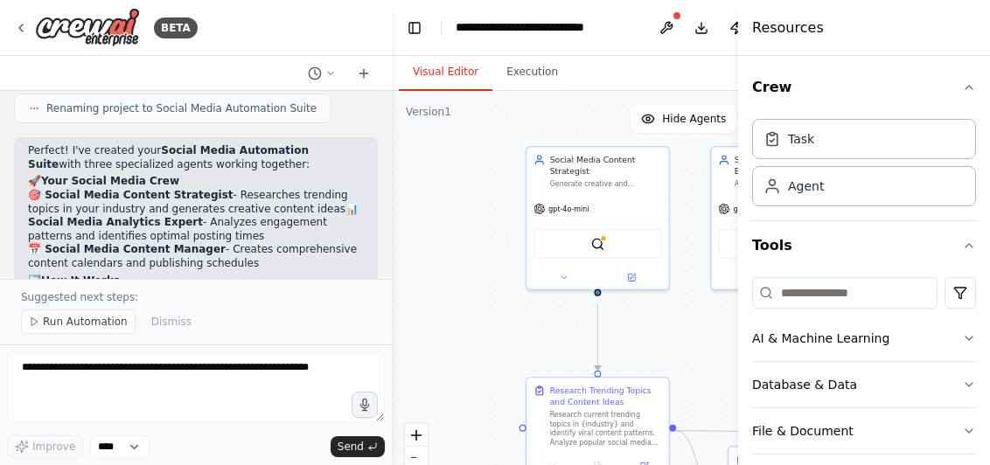
drag, startPoint x: 104, startPoint y: 317, endPoint x: 190, endPoint y: 335, distance: 87.5
click at [190, 335] on div "Suggested next steps: Run Automation Dismiss" at bounding box center [196, 312] width 392 height 66
click at [98, 320] on span "Run Automation" at bounding box center [85, 322] width 85 height 14
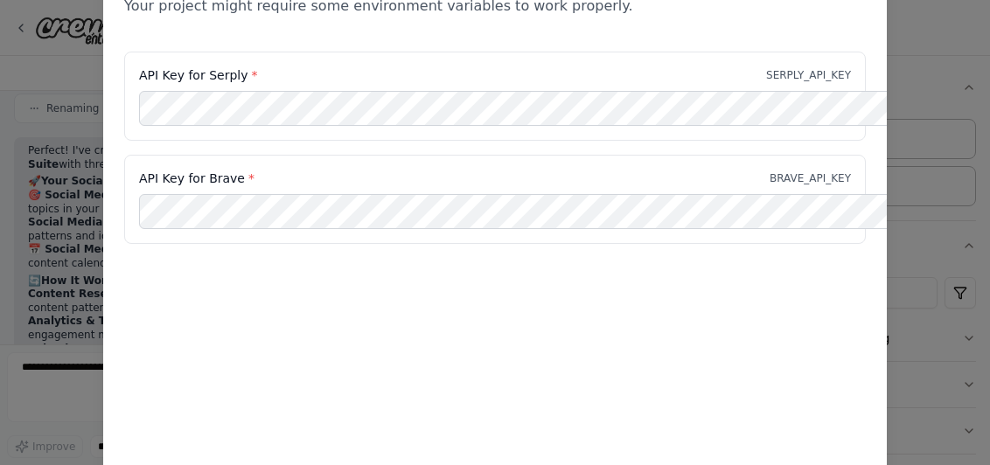
click at [810, 185] on p "BRAVE_API_KEY" at bounding box center [810, 178] width 81 height 14
click at [811, 80] on p "SERPLY_API_KEY" at bounding box center [808, 75] width 85 height 14
click at [189, 65] on div "API Key for Serply * SERPLY_API_KEY" at bounding box center [495, 96] width 742 height 89
click at [204, 84] on label "API Key for Serply *" at bounding box center [198, 74] width 118 height 17
click at [443, 349] on div "Environment configuration Your project might require some environment variables…" at bounding box center [495, 203] width 784 height 526
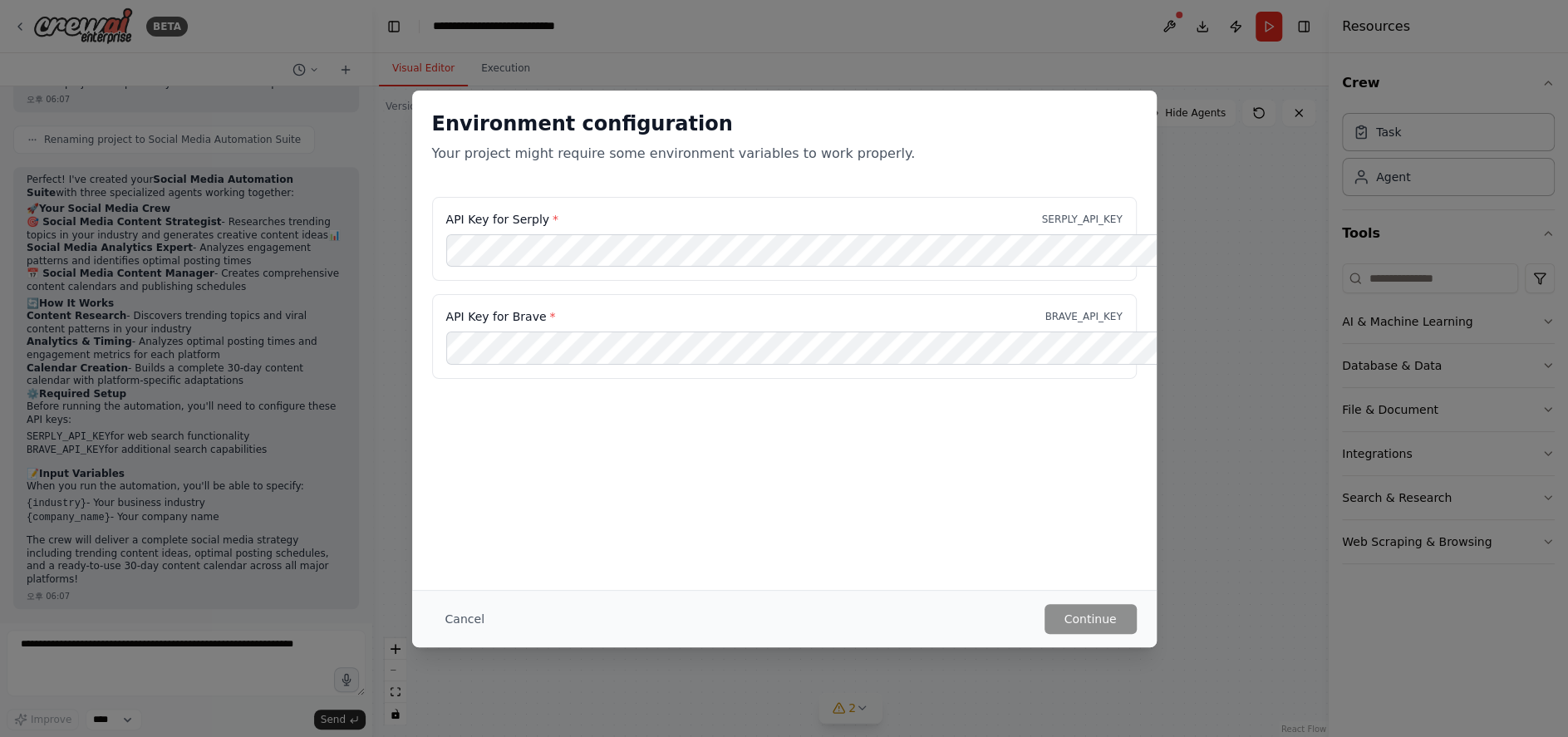
drag, startPoint x: 440, startPoint y: 615, endPoint x: 458, endPoint y: 592, distance: 29.2
click at [441, 615] on button "Cancel" at bounding box center [465, 618] width 66 height 29
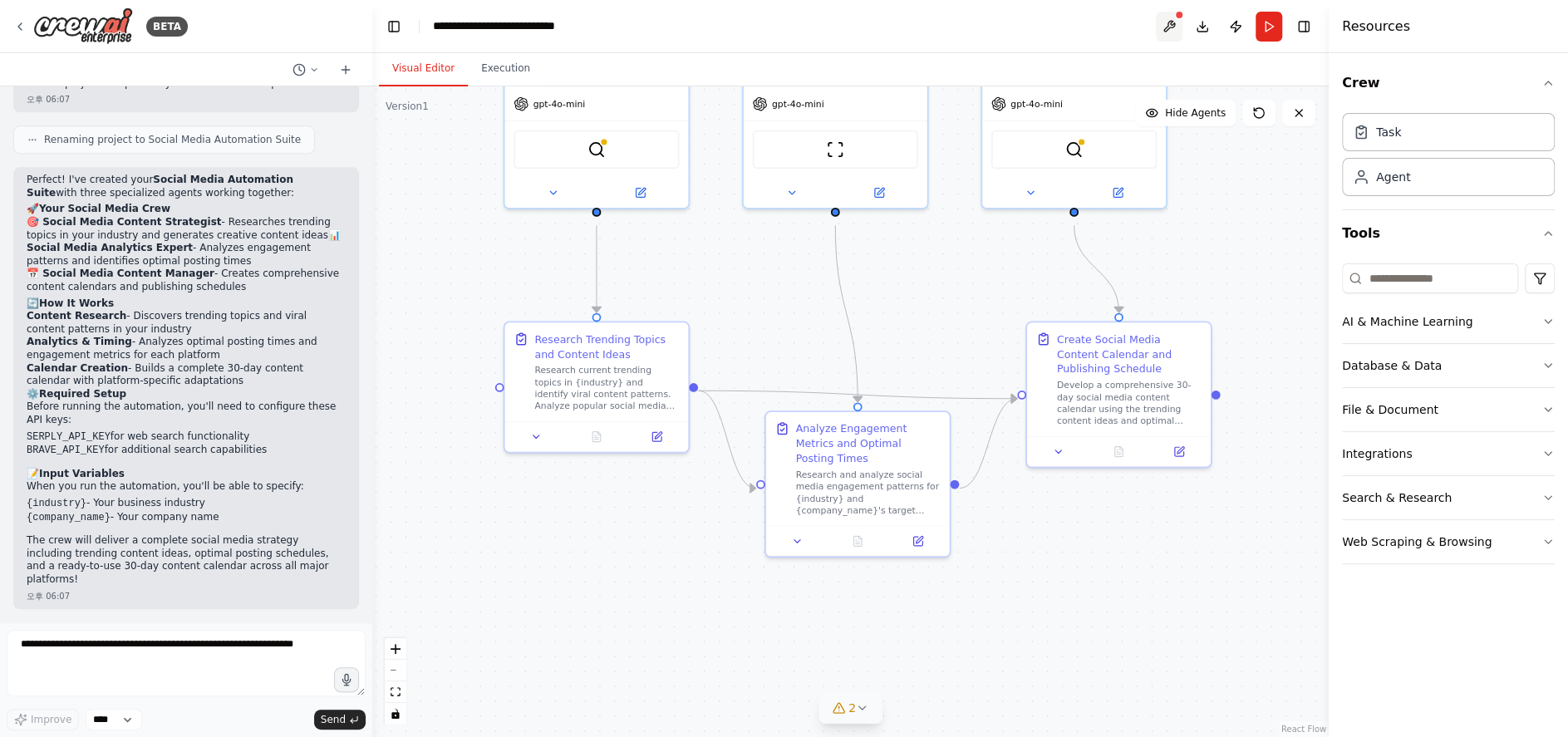
click at [1165, 29] on button at bounding box center [1169, 26] width 27 height 29
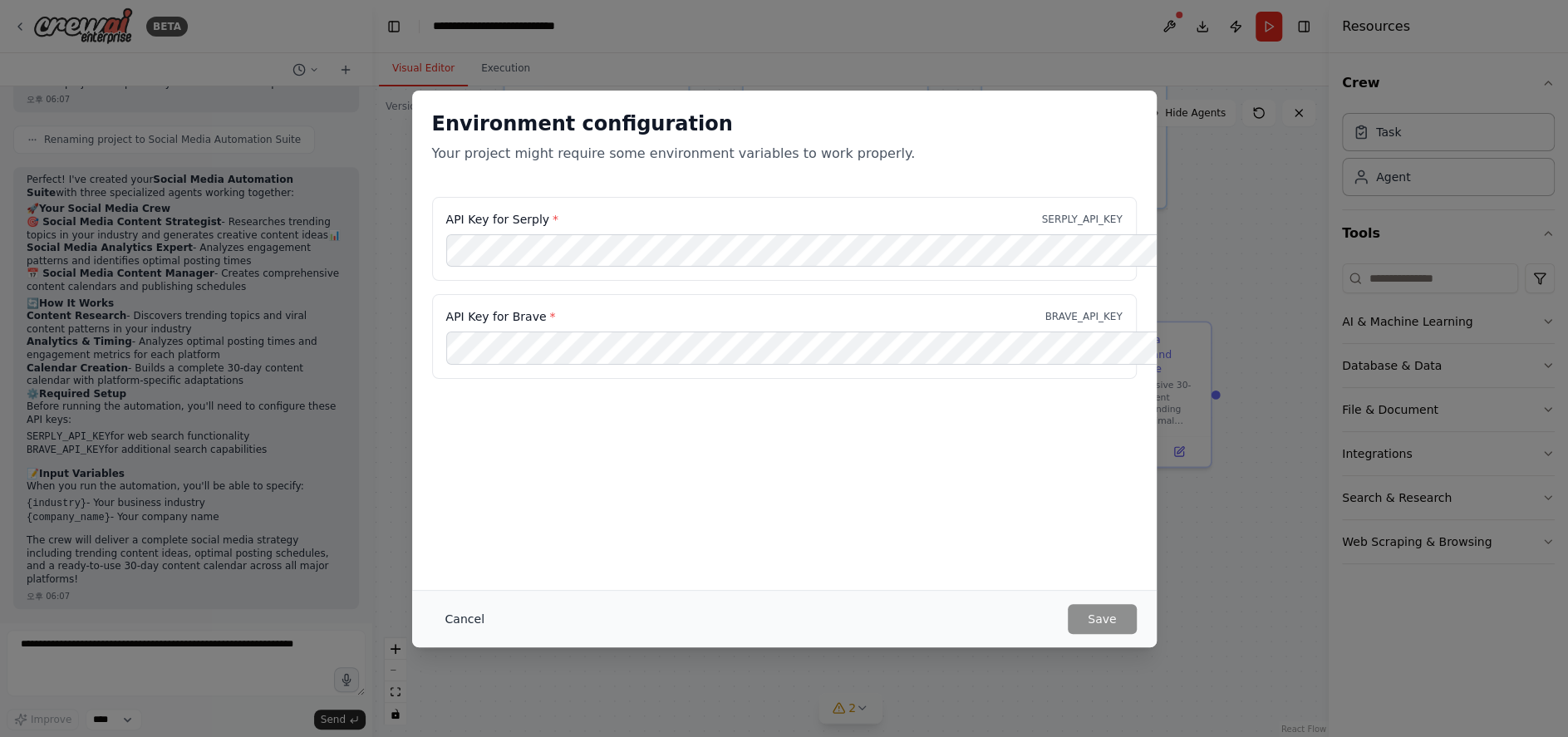
click at [432, 613] on button "Cancel" at bounding box center [465, 618] width 66 height 29
